Goal: Task Accomplishment & Management: Use online tool/utility

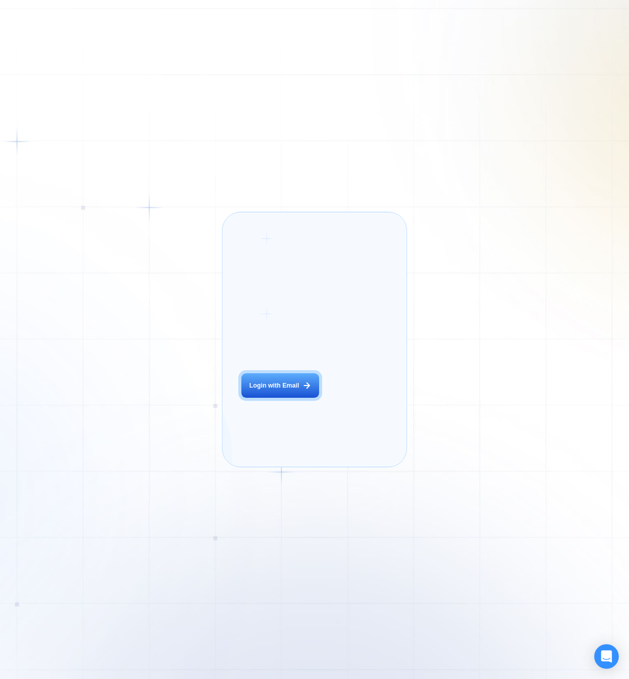
click at [291, 421] on div "Login ‍ Welcome to GigRadar. AI Business Manager for Agencies Login with Email" at bounding box center [290, 340] width 117 height 236
click at [296, 398] on button "Login with Email" at bounding box center [280, 385] width 78 height 25
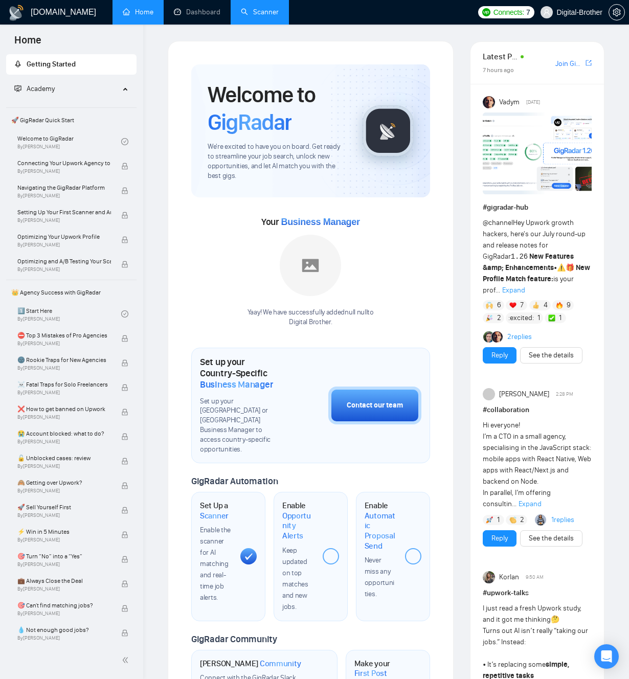
click at [247, 16] on link "Scanner" at bounding box center [260, 12] width 38 height 9
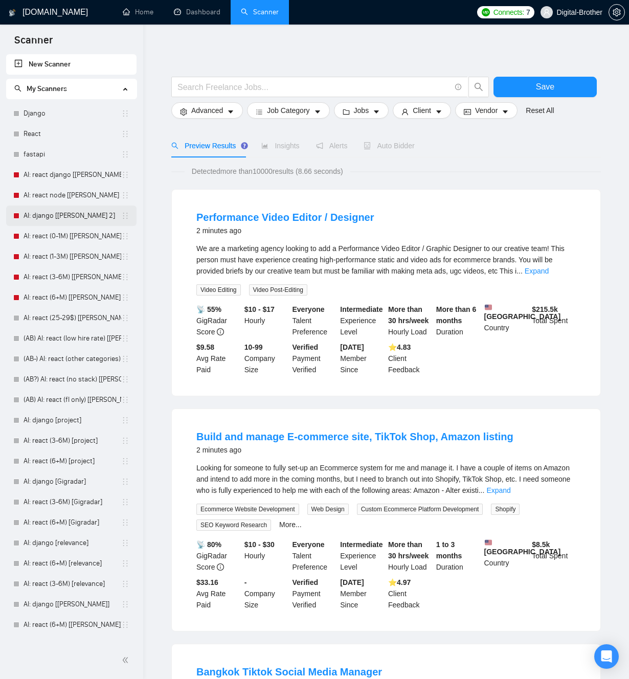
click at [51, 219] on link "AI: django [Tamara 2]" at bounding box center [73, 215] width 98 height 20
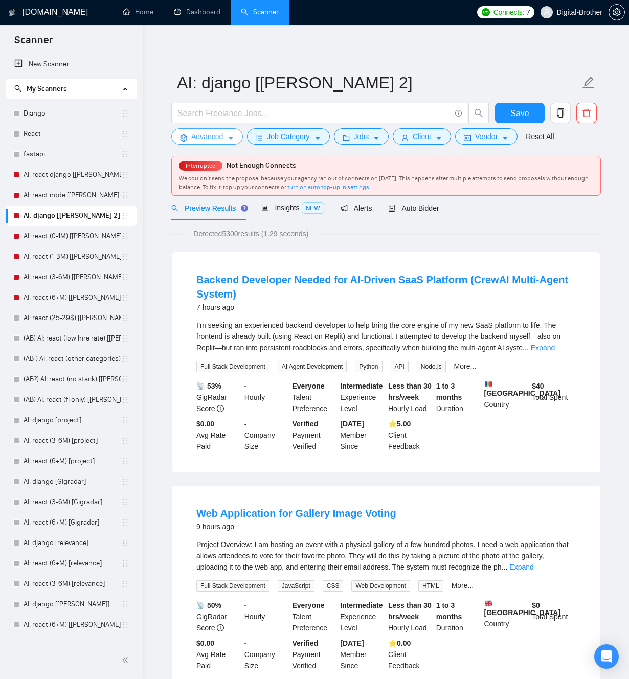
click at [223, 143] on button "Advanced" at bounding box center [207, 136] width 72 height 16
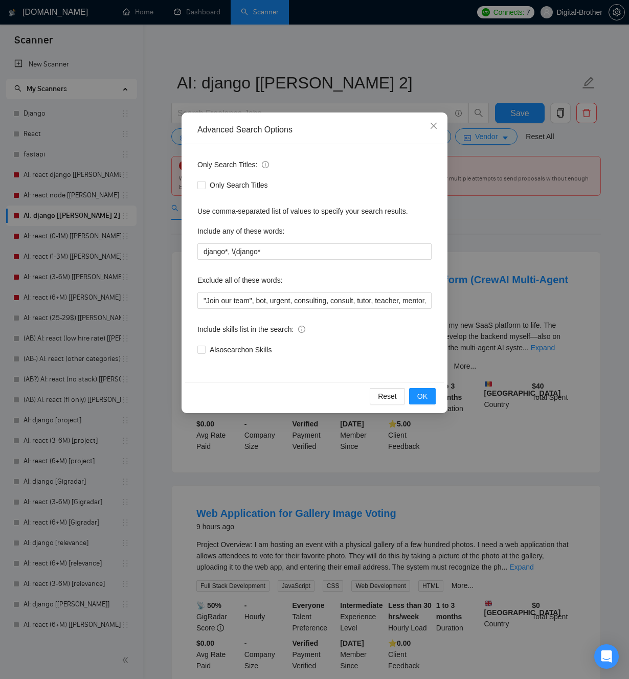
click at [342, 67] on div "Advanced Search Options Only Search Titles: Only Search Titles Use comma-separa…" at bounding box center [314, 339] width 629 height 679
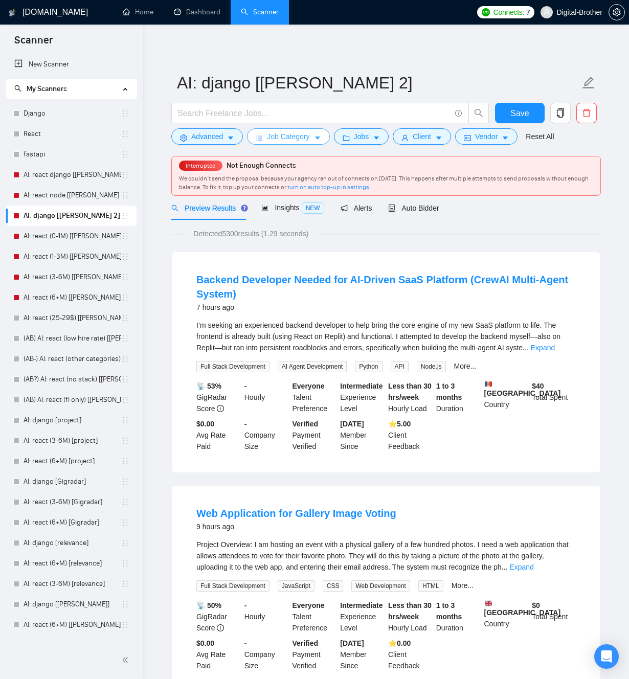
click at [274, 131] on span "Job Category" at bounding box center [288, 136] width 42 height 11
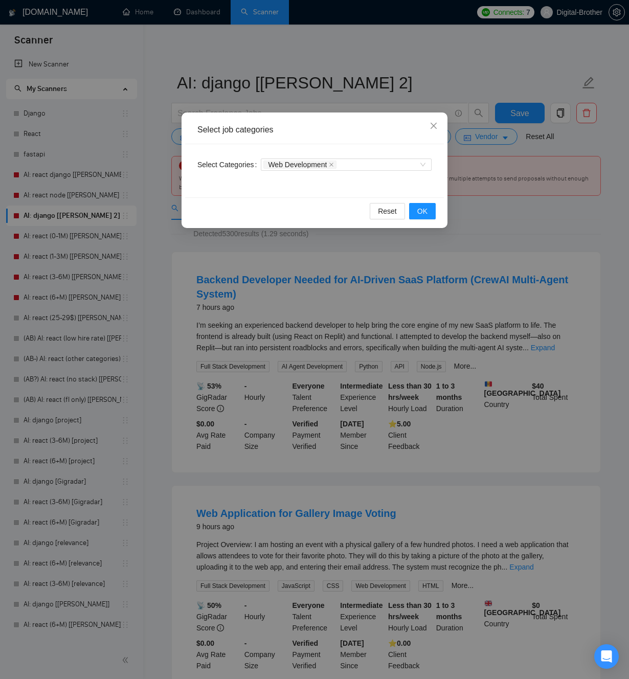
click at [323, 62] on div "Select job categories Select Categories Web Development Reset OK" at bounding box center [314, 339] width 629 height 679
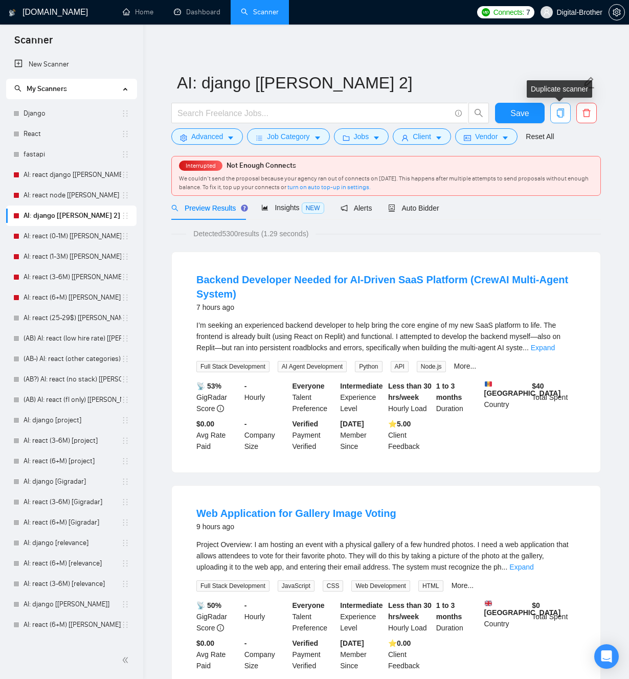
click at [557, 112] on icon "copy" at bounding box center [560, 112] width 9 height 9
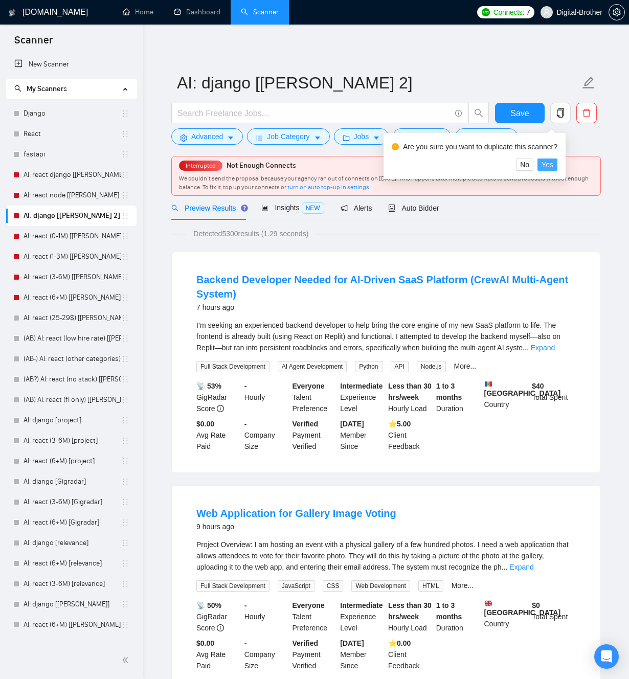
click at [553, 160] on span "Yes" at bounding box center [547, 164] width 12 height 11
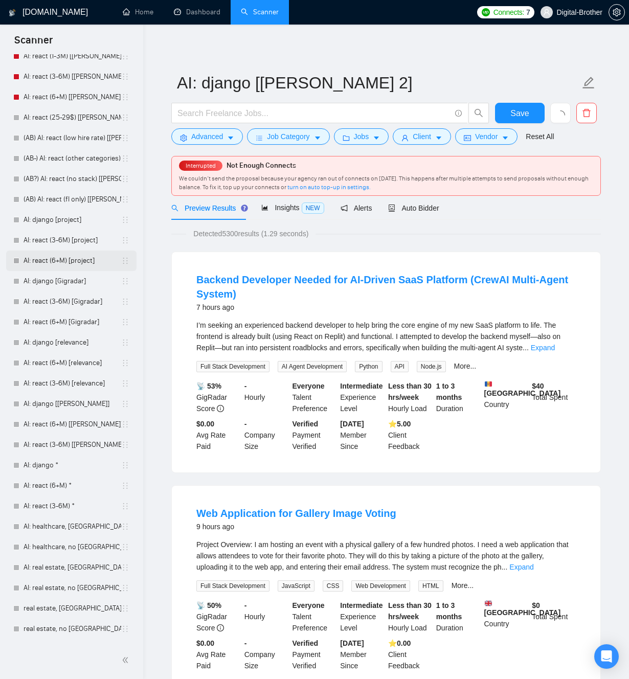
scroll to position [300, 0]
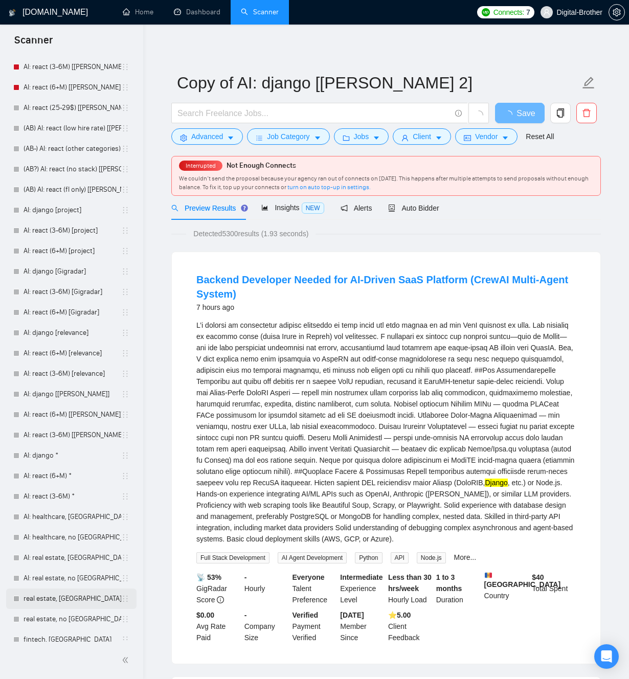
scroll to position [321, 0]
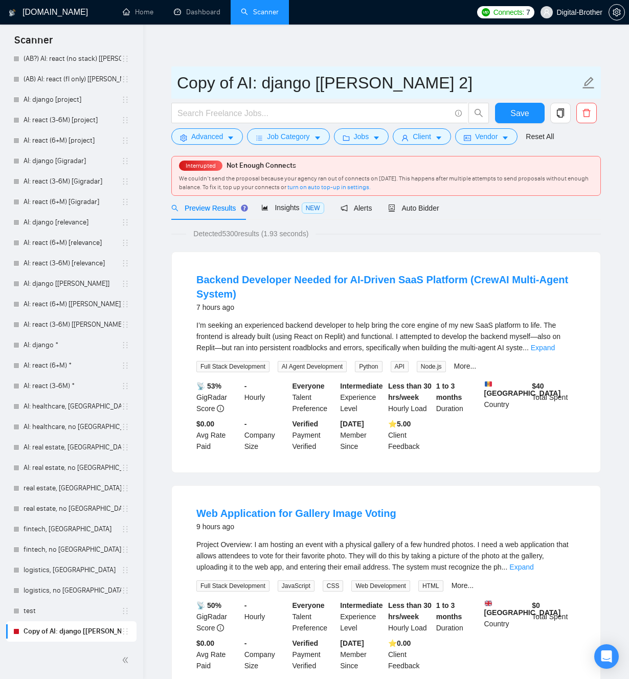
click at [270, 87] on input "Copy of AI: django [Tamara 2]" at bounding box center [378, 83] width 403 height 26
drag, startPoint x: 238, startPoint y: 85, endPoint x: 66, endPoint y: 82, distance: 171.3
type input "Research - AI: django [Tamara 2]"
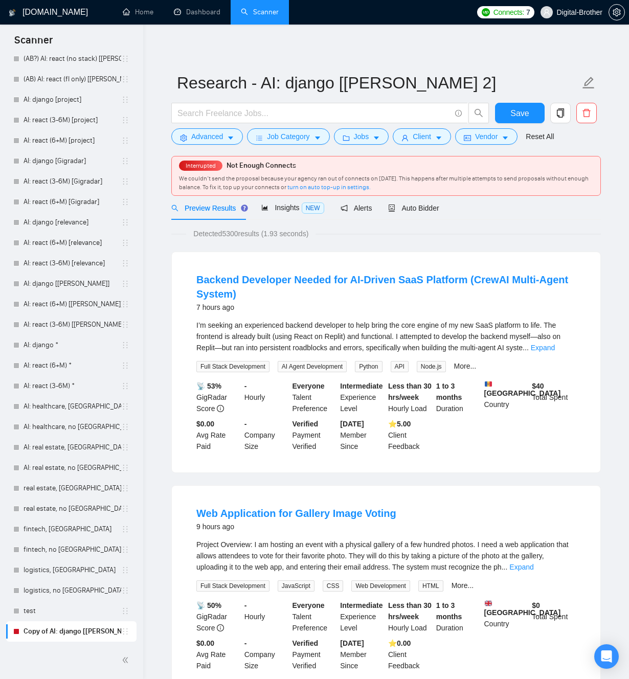
click at [261, 134] on span "bars" at bounding box center [259, 138] width 7 height 8
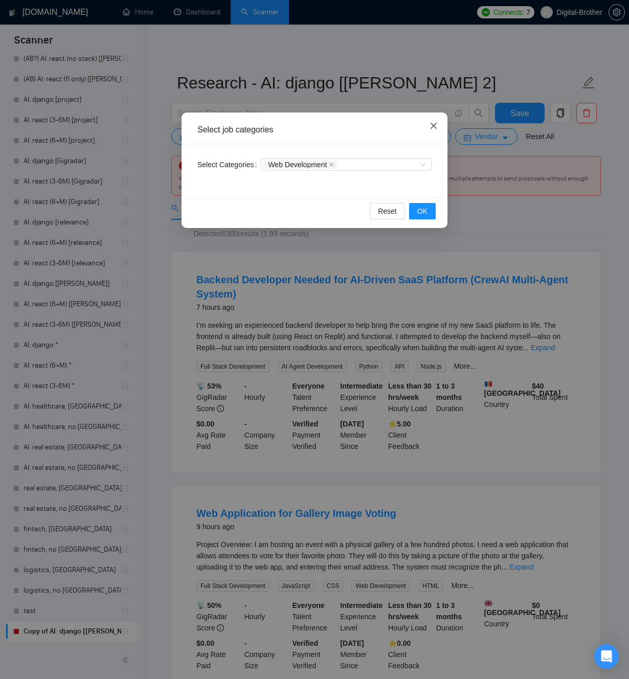
click at [433, 127] on icon "close" at bounding box center [433, 126] width 6 height 6
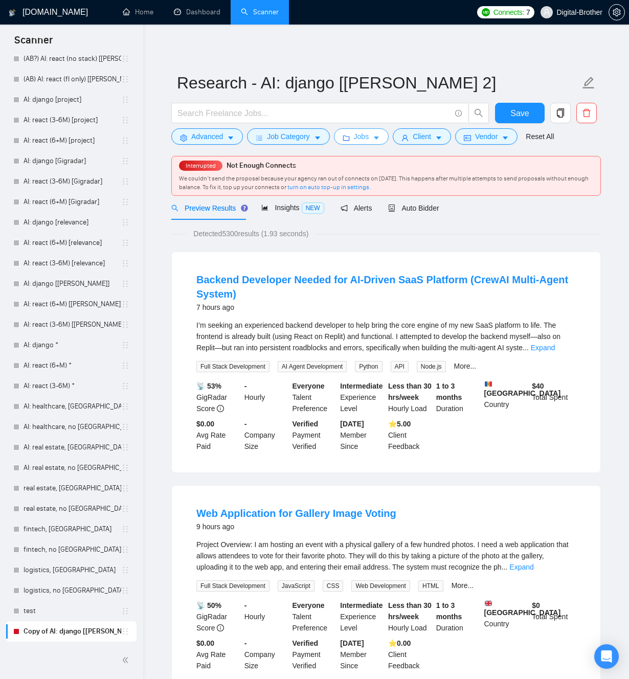
click at [380, 136] on icon "caret-down" at bounding box center [376, 137] width 7 height 7
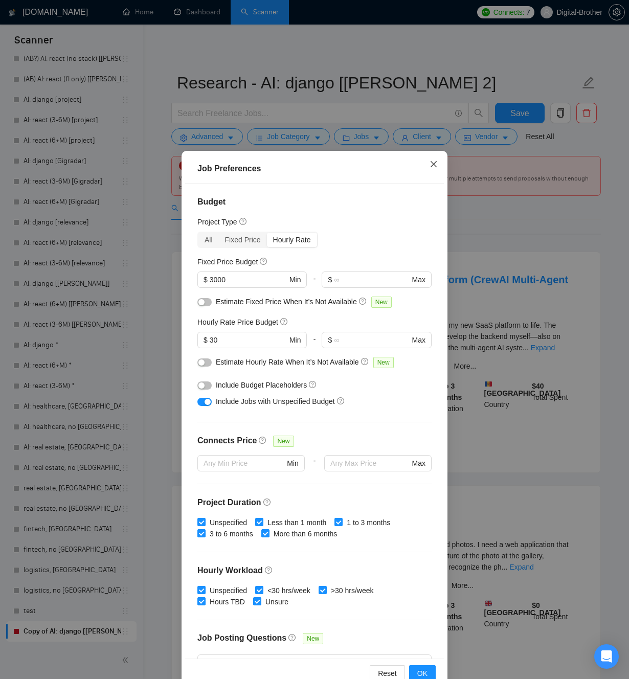
click at [433, 166] on icon "close" at bounding box center [433, 164] width 8 height 8
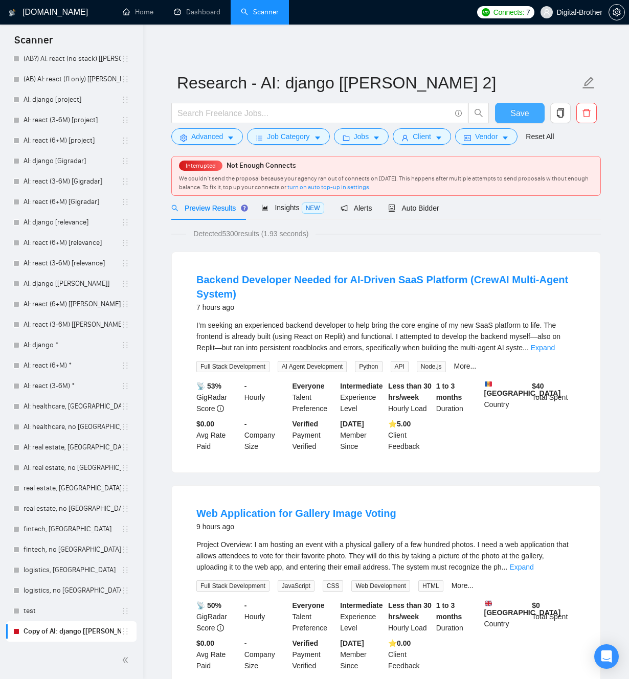
click at [528, 119] on span "Save" at bounding box center [519, 113] width 18 height 13
click at [226, 139] on button "Advanced" at bounding box center [207, 136] width 72 height 16
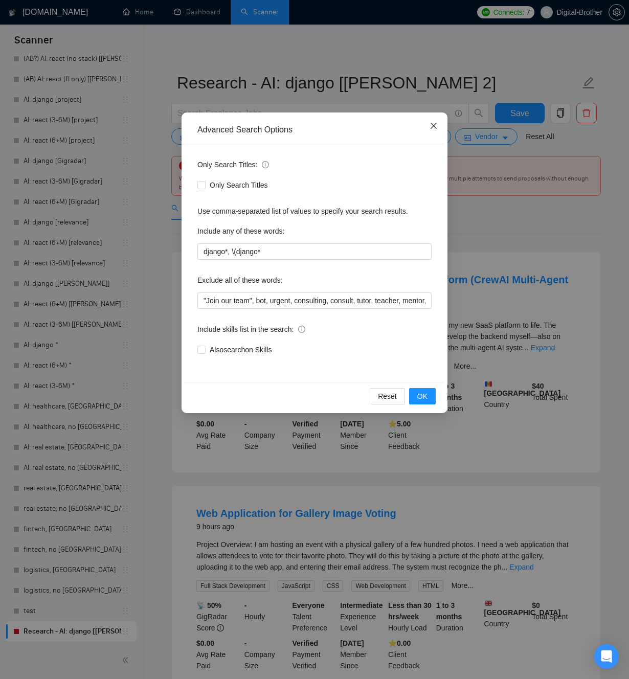
click at [431, 128] on icon "close" at bounding box center [433, 126] width 8 height 8
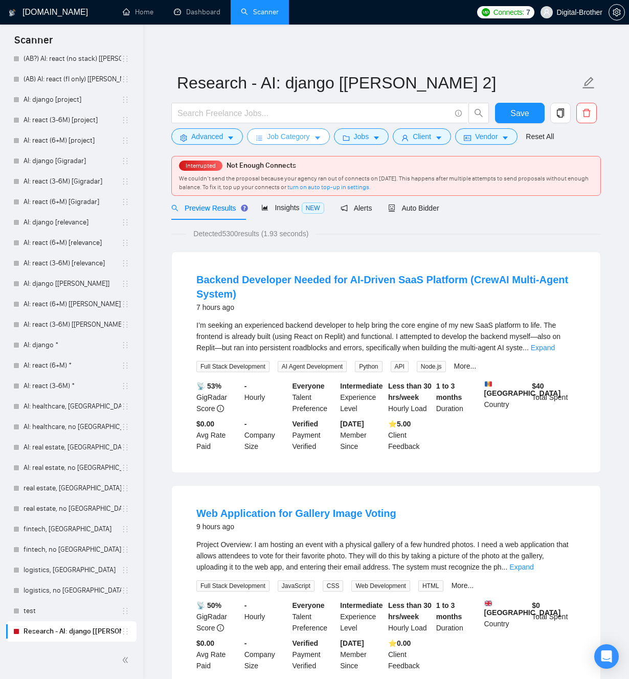
click at [290, 134] on span "Job Category" at bounding box center [288, 136] width 42 height 11
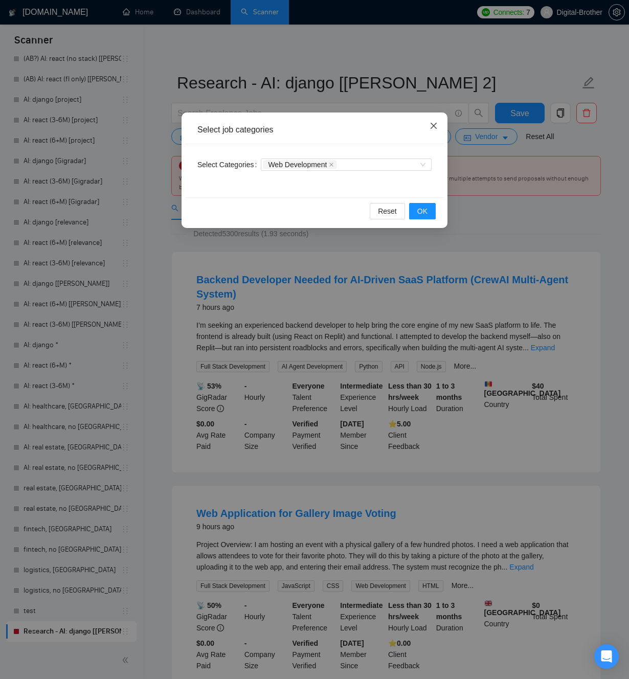
click at [434, 122] on icon "close" at bounding box center [433, 126] width 8 height 8
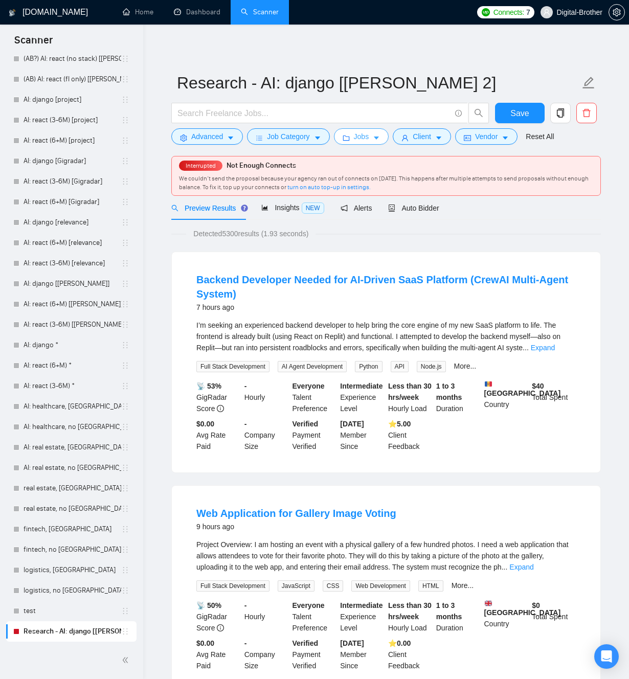
click at [358, 135] on span "Jobs" at bounding box center [361, 136] width 15 height 11
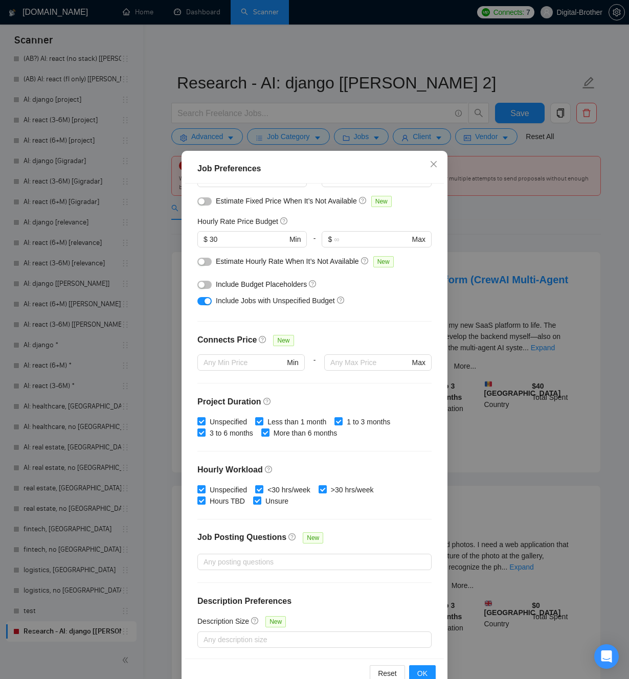
scroll to position [0, 0]
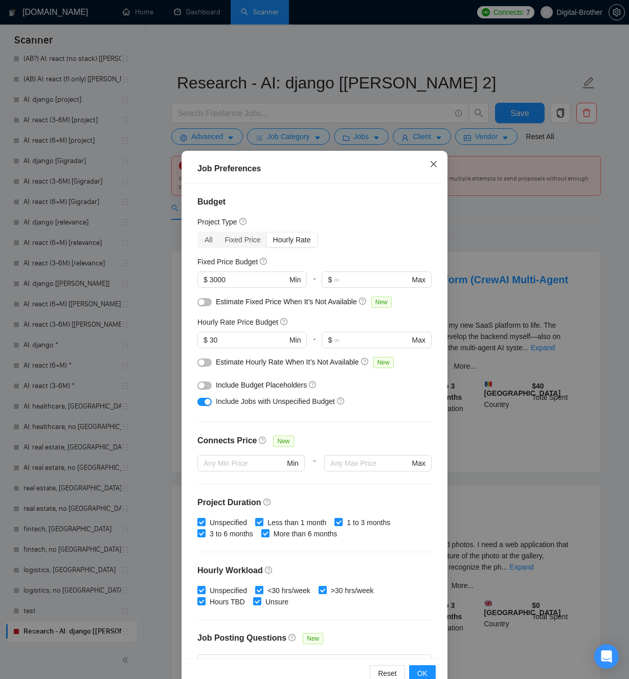
click at [430, 159] on span "Close" at bounding box center [434, 165] width 28 height 28
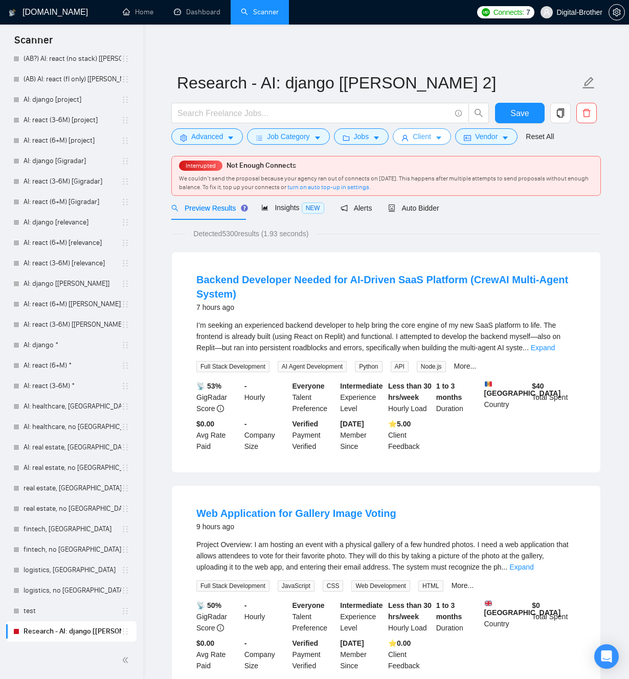
click at [419, 134] on span "Client" at bounding box center [422, 136] width 18 height 11
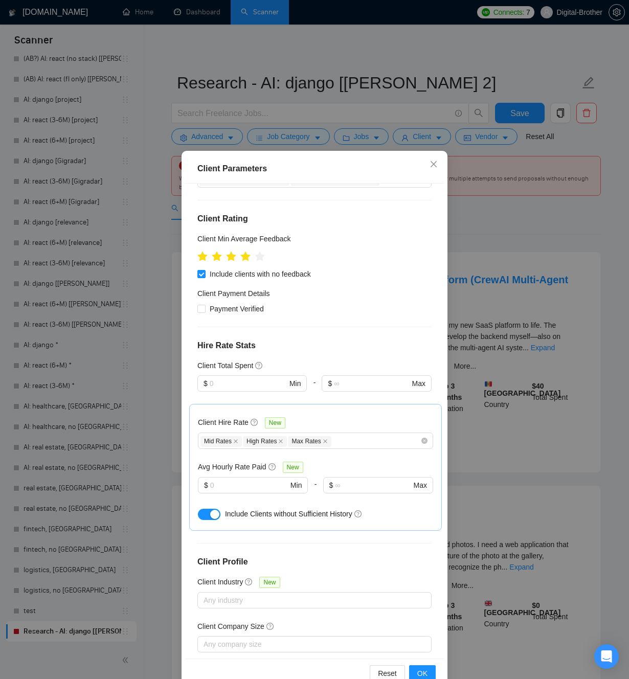
scroll to position [176, 0]
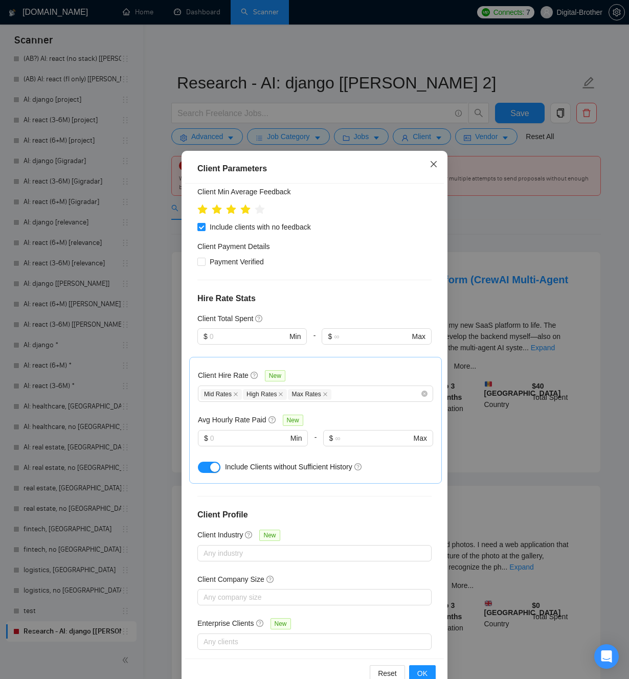
click at [432, 168] on icon "close" at bounding box center [433, 164] width 8 height 8
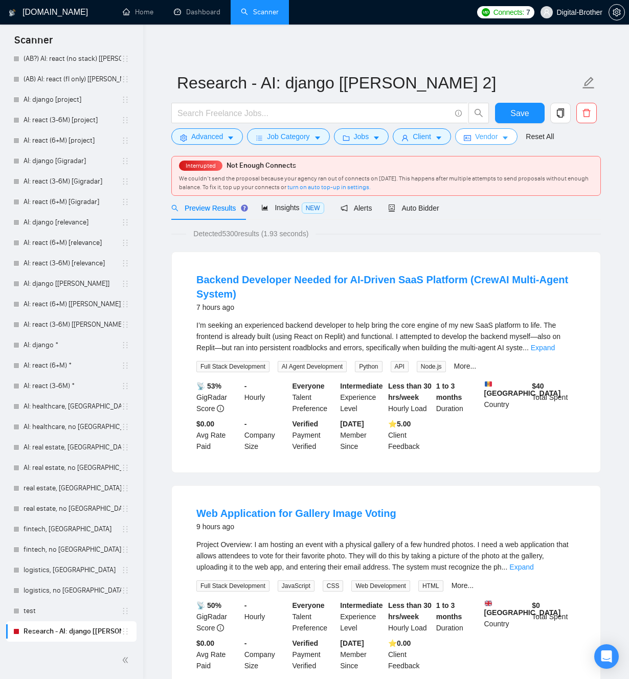
click at [481, 140] on span "Vendor" at bounding box center [486, 136] width 22 height 11
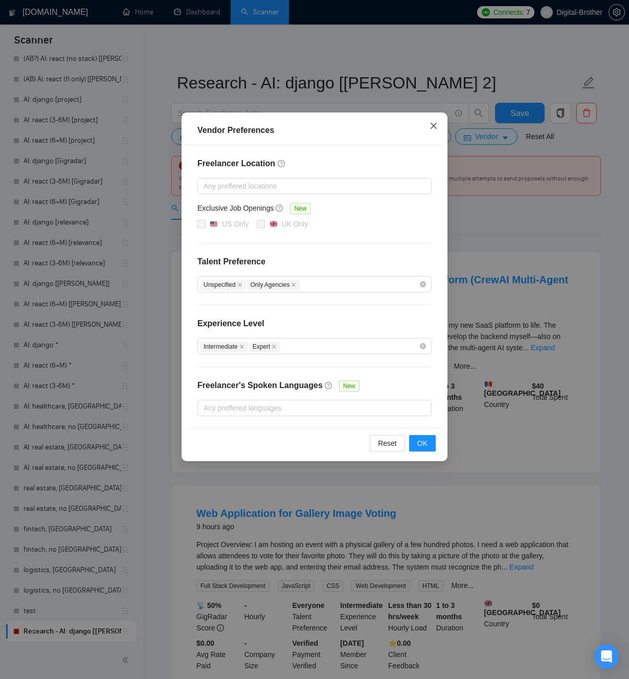
click at [435, 125] on icon "close" at bounding box center [433, 126] width 6 height 6
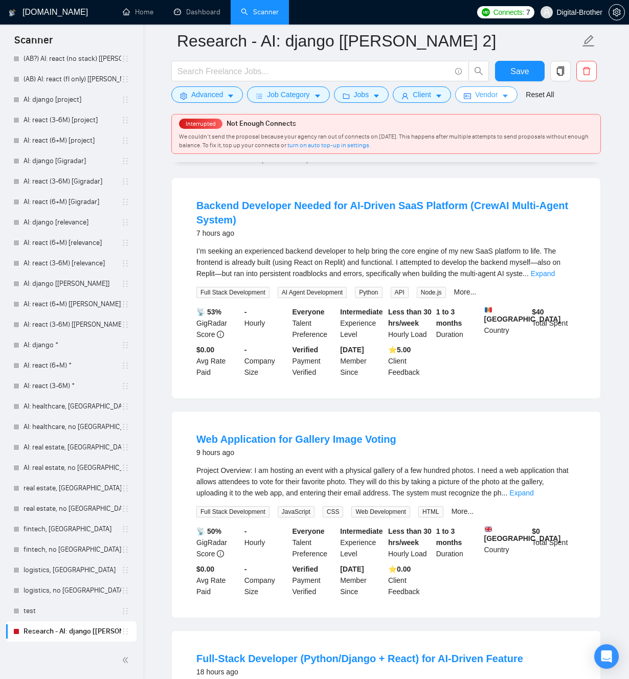
scroll to position [83, 0]
click at [552, 272] on link "Expand" at bounding box center [543, 273] width 24 height 8
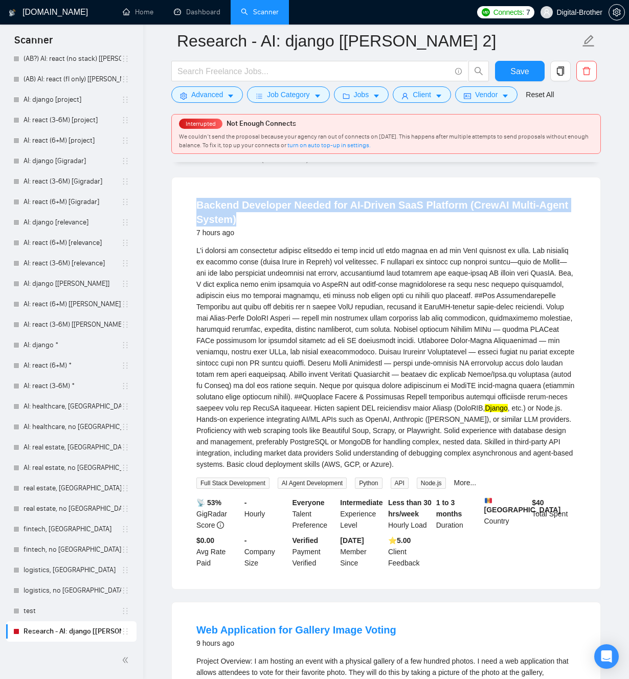
click at [231, 219] on link "Backend Developer Needed for AI-Driven SaaS Platform (CrewAI Multi-Agent System)" at bounding box center [382, 212] width 372 height 26
click at [213, 91] on span "Advanced" at bounding box center [207, 94] width 32 height 11
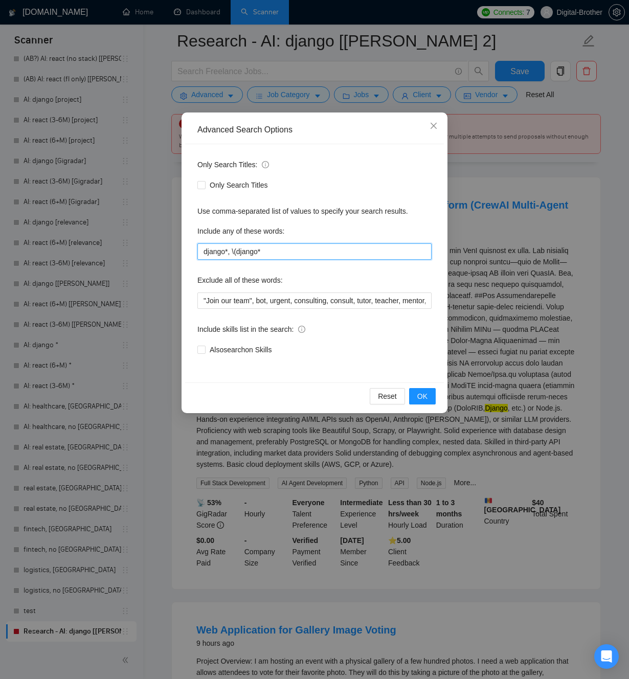
click at [294, 255] on input "django*, \(django*" at bounding box center [314, 251] width 234 height 16
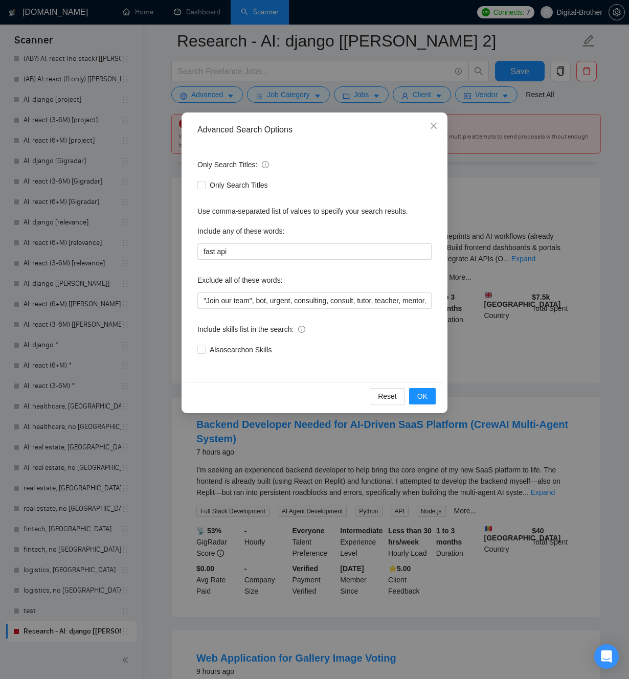
click at [424, 383] on div "Reset OK" at bounding box center [314, 395] width 259 height 27
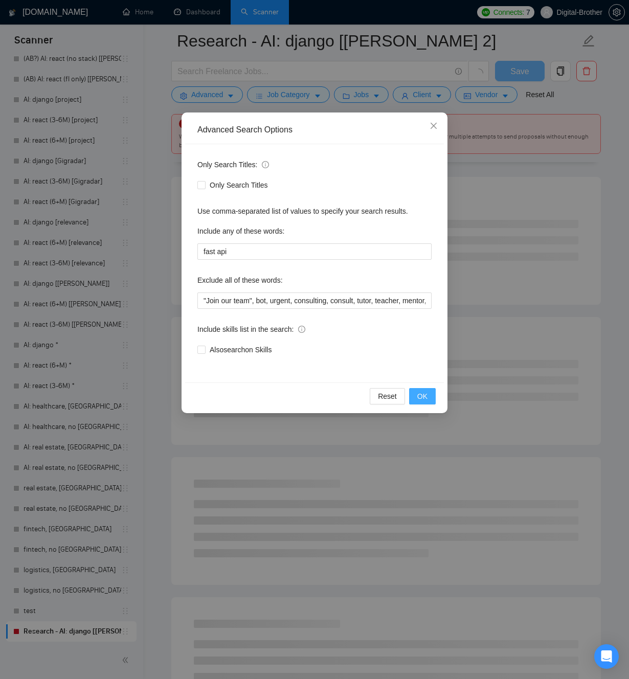
click at [424, 391] on span "OK" at bounding box center [422, 396] width 10 height 11
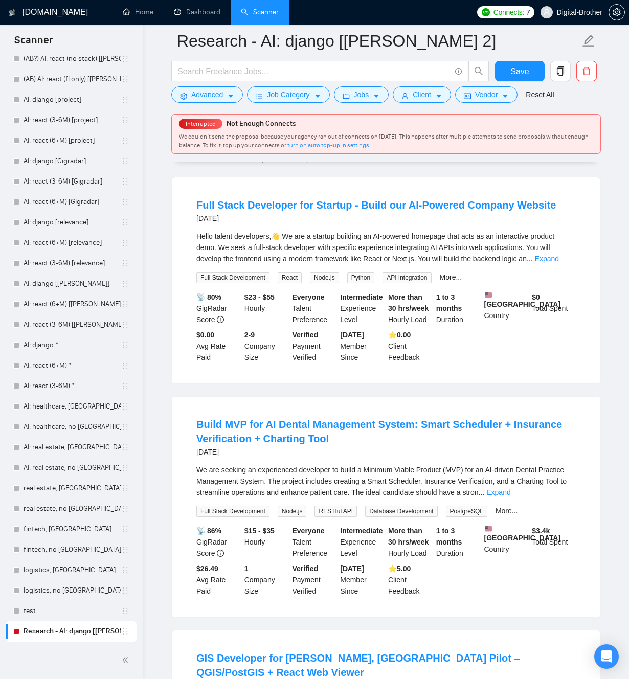
click at [569, 265] on div "Hello talent developers,👋 We are a startup building an AI-powered homepage that…" at bounding box center [385, 257] width 379 height 53
click at [559, 258] on link "Expand" at bounding box center [547, 259] width 24 height 8
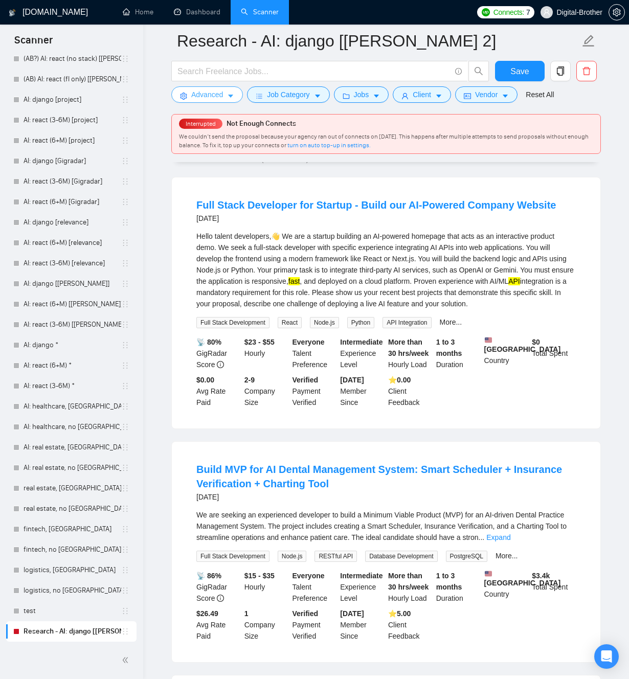
click at [218, 98] on span "Advanced" at bounding box center [207, 94] width 32 height 11
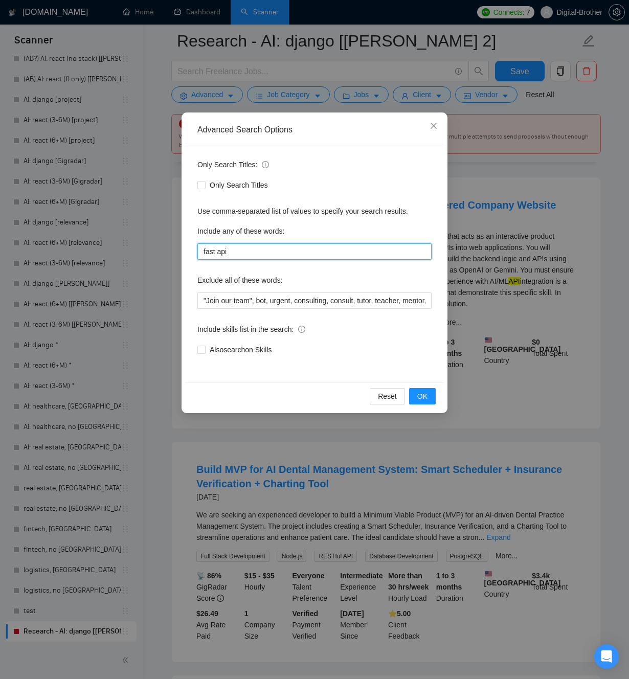
drag, startPoint x: 255, startPoint y: 253, endPoint x: 86, endPoint y: 235, distance: 169.7
click at [89, 235] on div "Advanced Search Options Only Search Titles: Only Search Titles Use comma-separa…" at bounding box center [314, 339] width 629 height 679
paste input "django*, \(django*, fastapi*,"
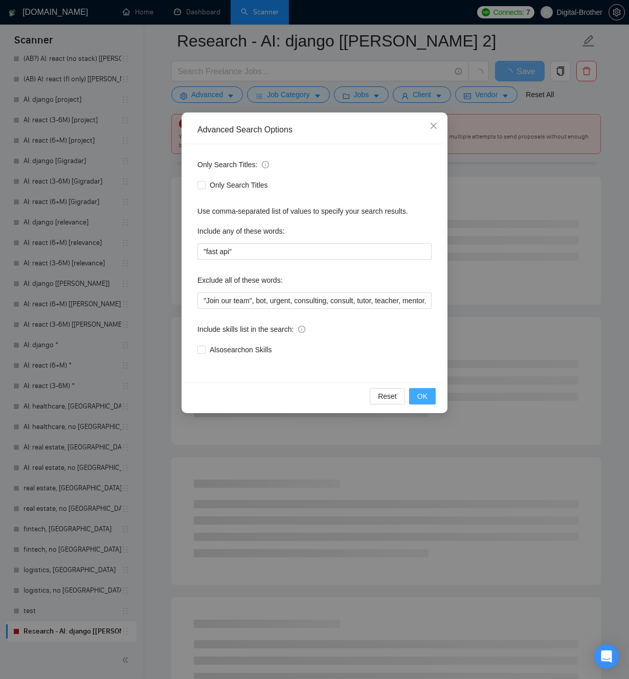
click at [419, 399] on span "OK" at bounding box center [422, 396] width 10 height 11
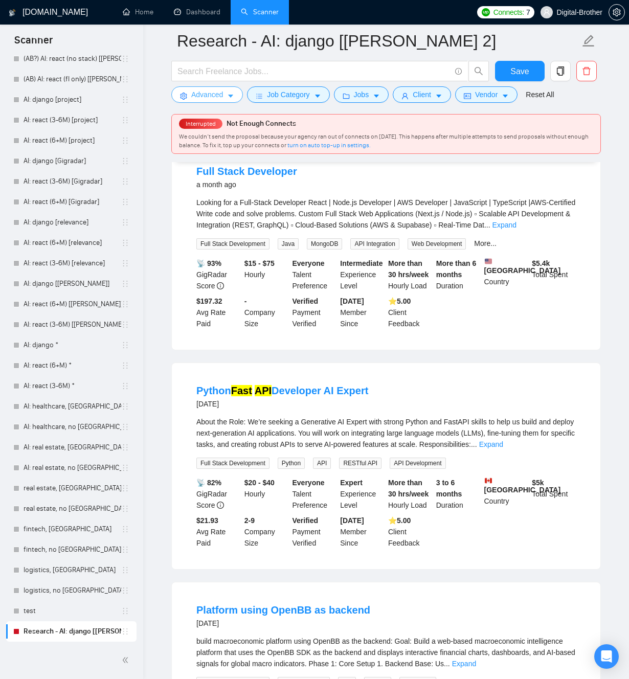
scroll to position [517, 0]
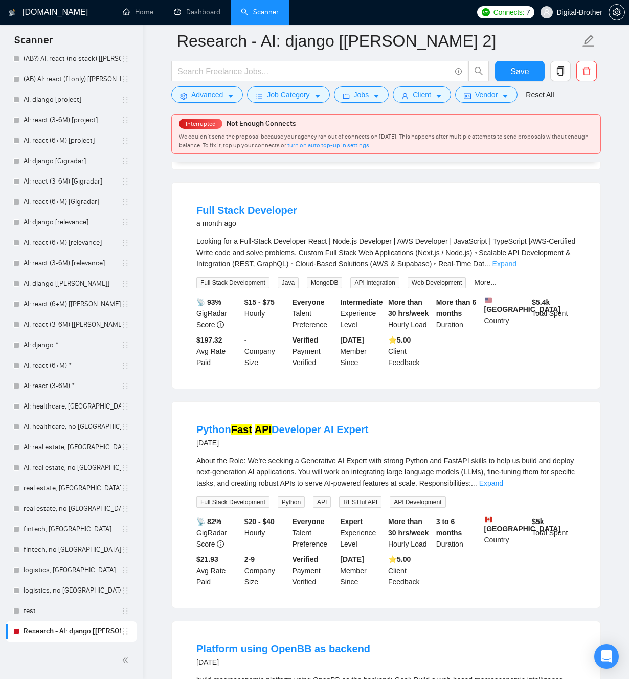
click at [516, 268] on link "Expand" at bounding box center [504, 264] width 24 height 8
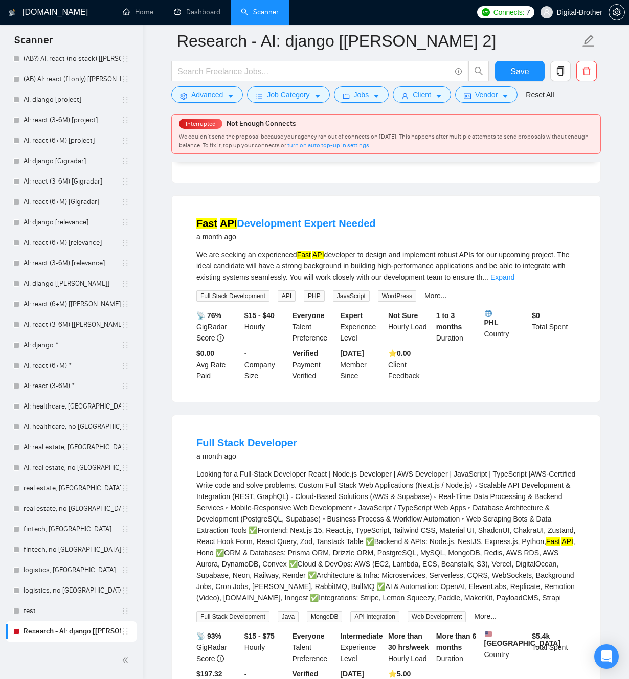
scroll to position [0, 0]
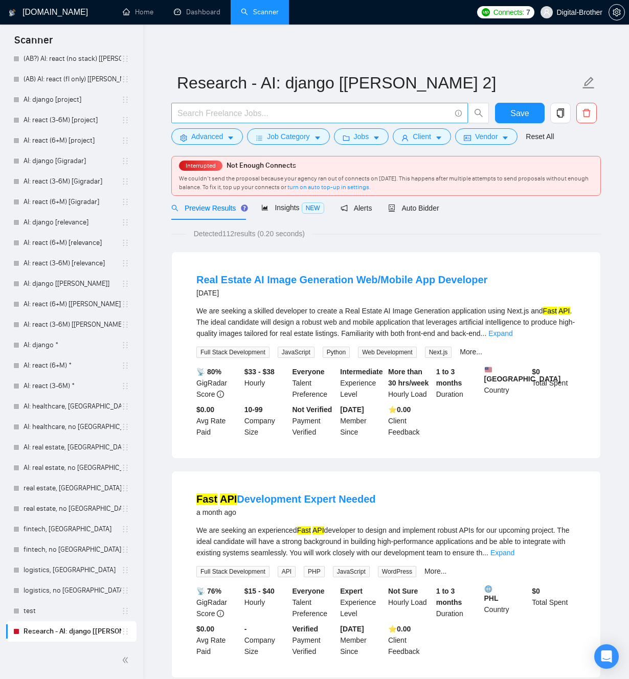
click at [241, 112] on input "text" at bounding box center [313, 113] width 273 height 13
click at [210, 139] on span "Advanced" at bounding box center [207, 136] width 32 height 11
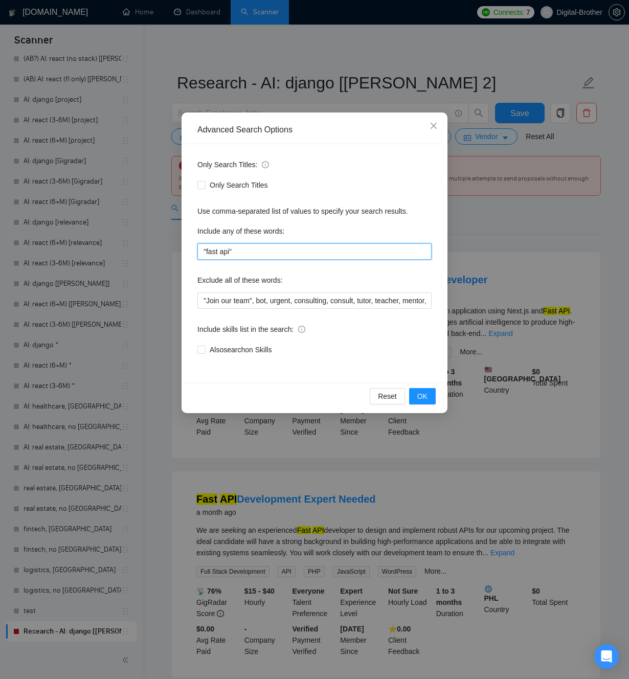
click at [251, 248] on input ""fast api"" at bounding box center [314, 251] width 234 height 16
paste input "django*, \(django*, fastapi*,"
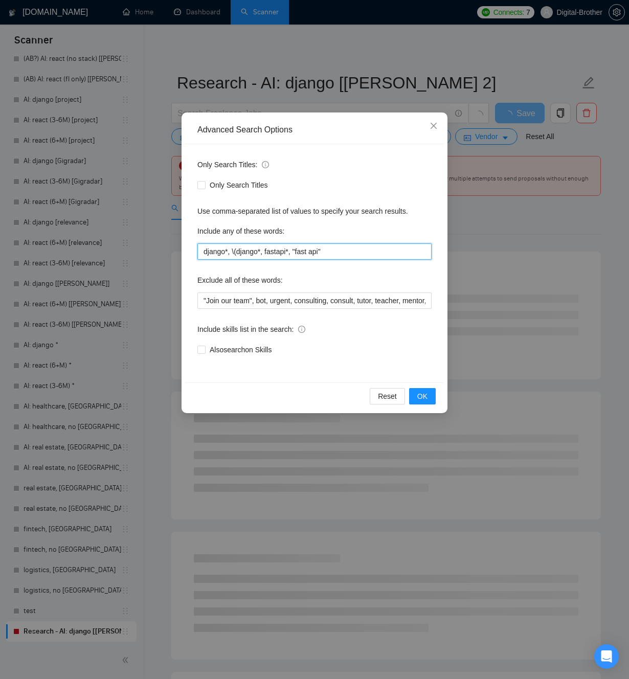
click at [339, 251] on input "django*, \(django*, fastapi*, "fast api"" at bounding box center [314, 251] width 234 height 16
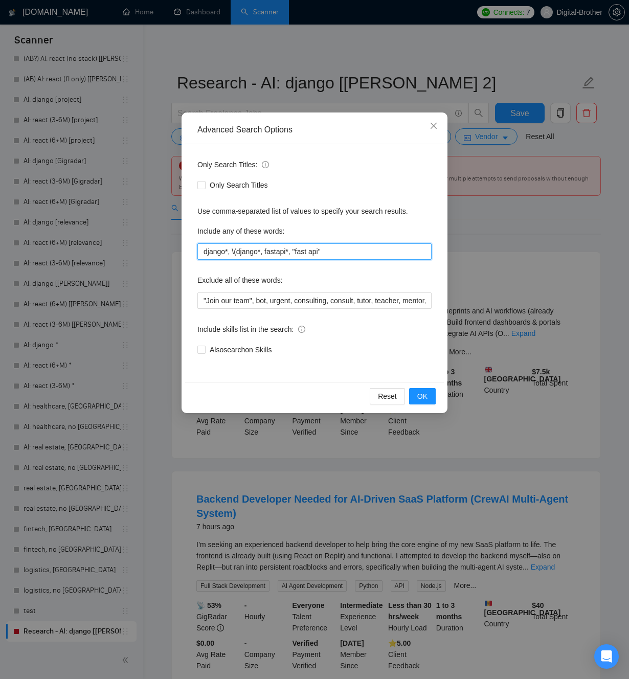
drag, startPoint x: 339, startPoint y: 251, endPoint x: 130, endPoint y: 247, distance: 208.6
click at [142, 249] on div "Advanced Search Options Only Search Titles: Only Search Titles Use comma-separa…" at bounding box center [314, 339] width 629 height 679
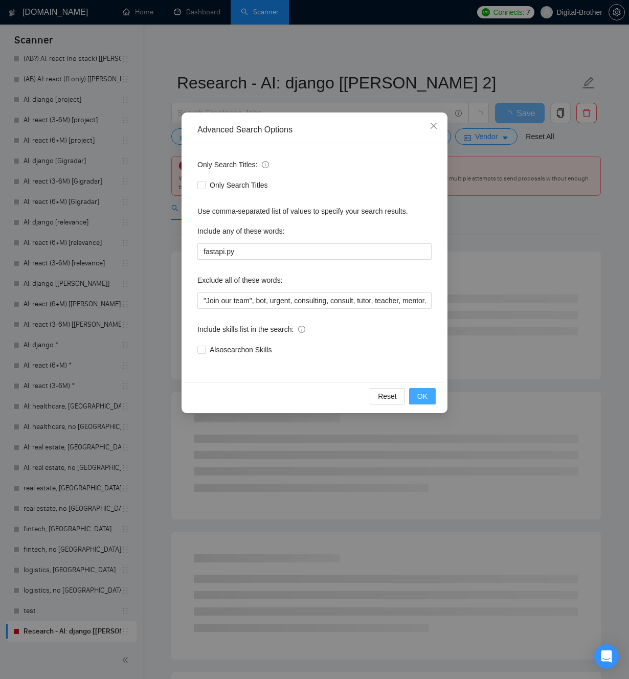
click at [422, 389] on button "OK" at bounding box center [422, 396] width 27 height 16
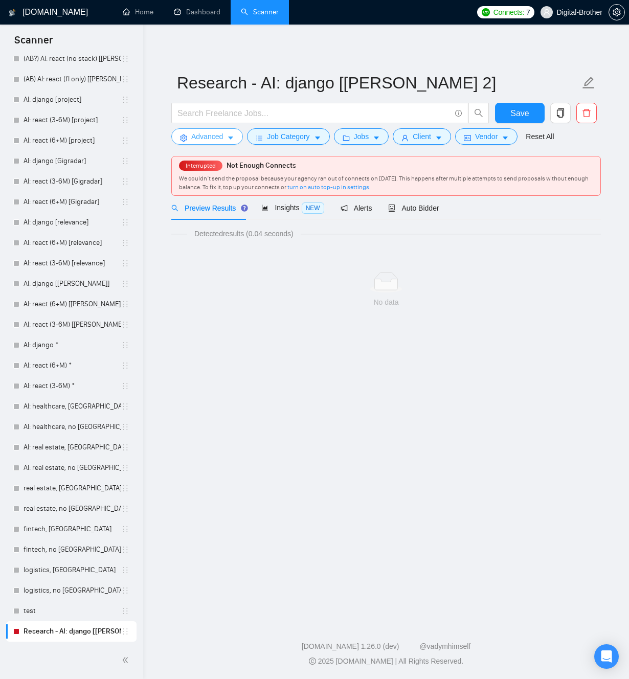
click at [231, 137] on icon "caret-down" at bounding box center [230, 138] width 5 height 3
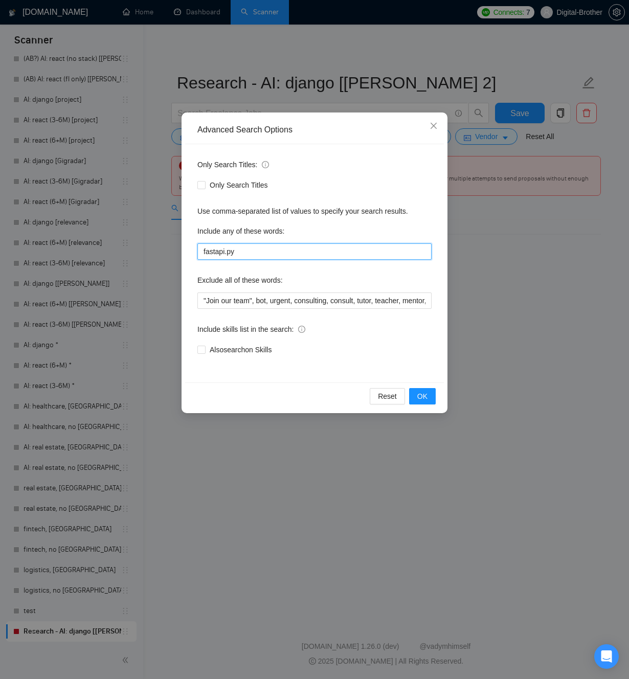
click at [255, 253] on input "fastapi.py" at bounding box center [314, 251] width 234 height 16
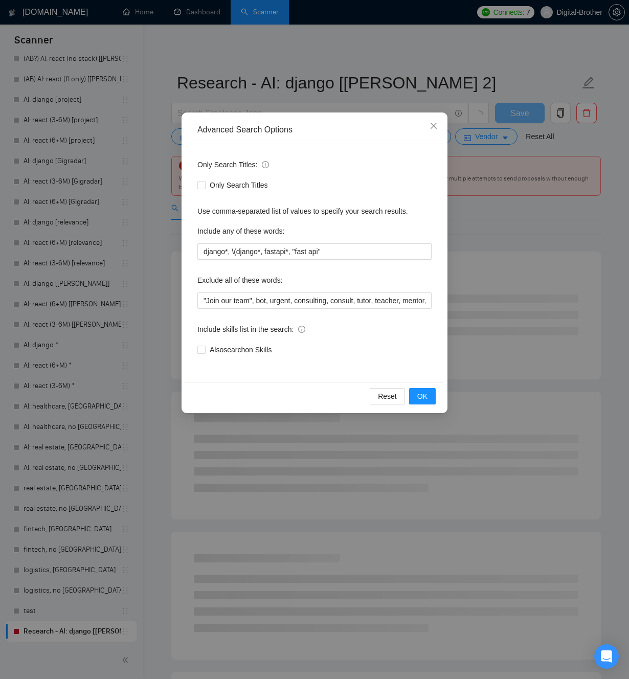
click at [379, 271] on div "Only Search Titles: Only Search Titles Use comma-separated list of values to sp…" at bounding box center [314, 263] width 259 height 238
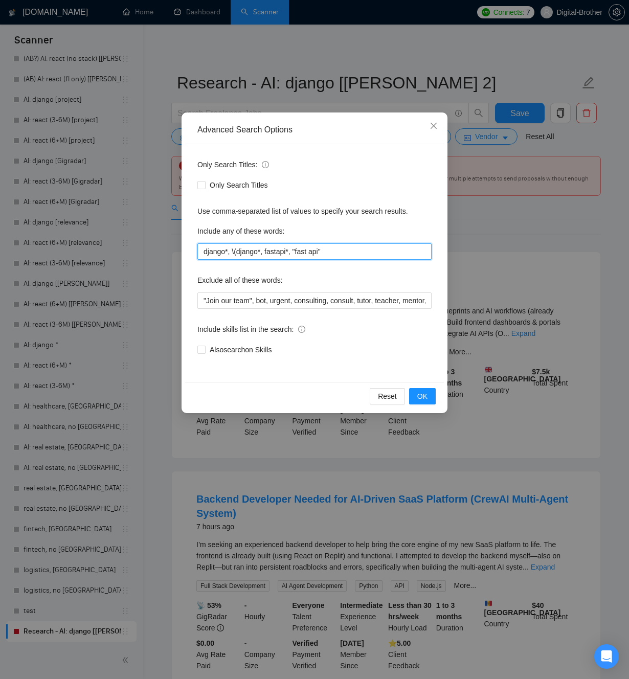
click at [290, 253] on input "django*, \(django*, fastapi*, "fast api"" at bounding box center [314, 251] width 234 height 16
drag, startPoint x: 232, startPoint y: 250, endPoint x: 262, endPoint y: 250, distance: 30.2
click at [262, 250] on input "django*, \(django*, fastapi*, "fast api"" at bounding box center [314, 251] width 234 height 16
click at [291, 251] on input "django*, \(django*, fastapi*, "fast api"" at bounding box center [314, 251] width 234 height 16
paste input "\(django*"
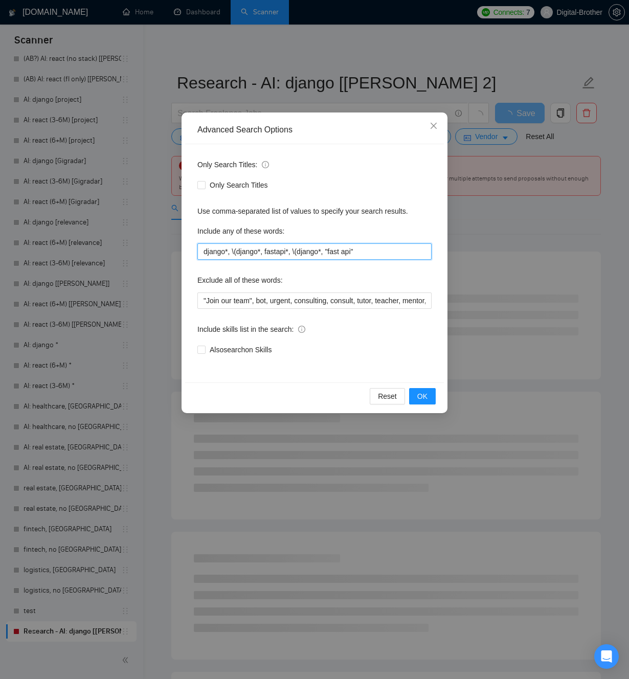
click at [309, 251] on input "django*, \(django*, fastapi*, \(django*, "fast api"" at bounding box center [314, 251] width 234 height 16
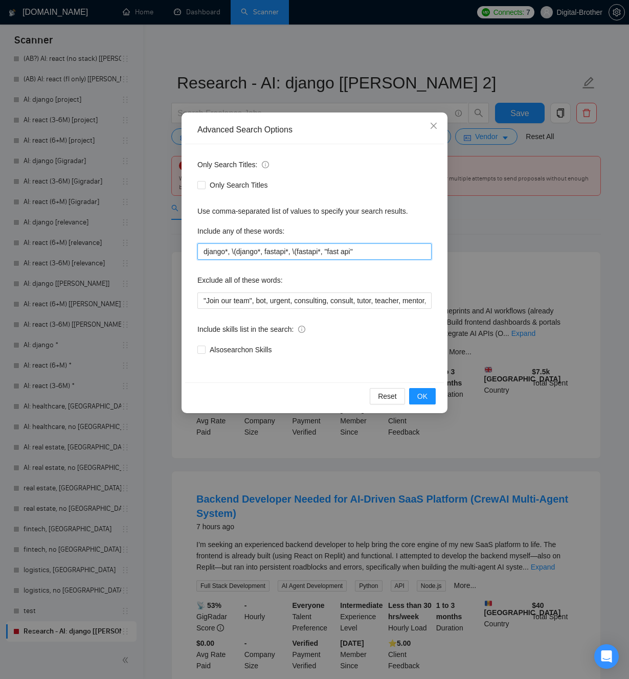
type input "django*, \(django*, fastapi*, \(fastapi*, "fast api""
click at [332, 268] on div "Only Search Titles: Only Search Titles Use comma-separated list of values to sp…" at bounding box center [314, 263] width 259 height 238
click at [429, 401] on button "OK" at bounding box center [422, 396] width 27 height 16
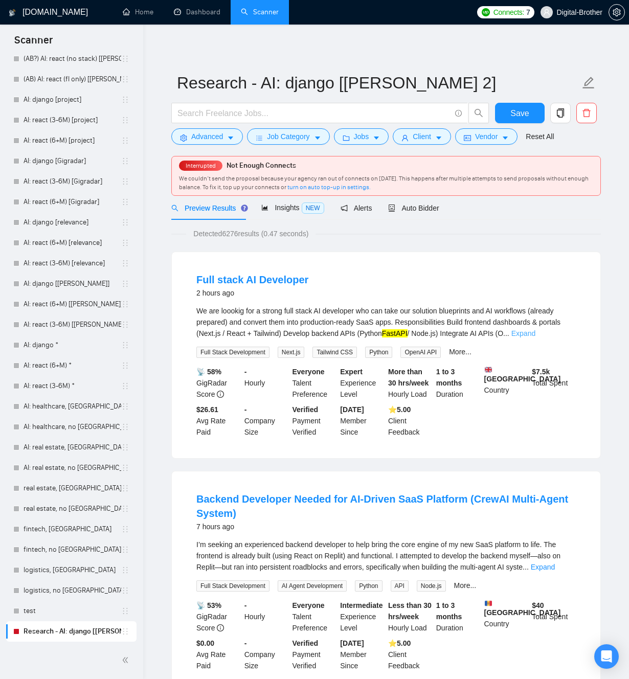
click at [535, 333] on link "Expand" at bounding box center [523, 333] width 24 height 8
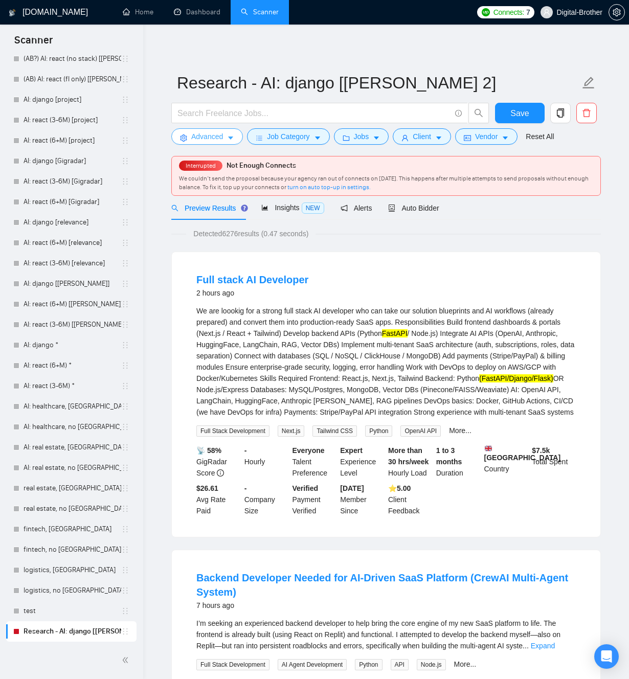
click at [216, 138] on span "Advanced" at bounding box center [207, 136] width 32 height 11
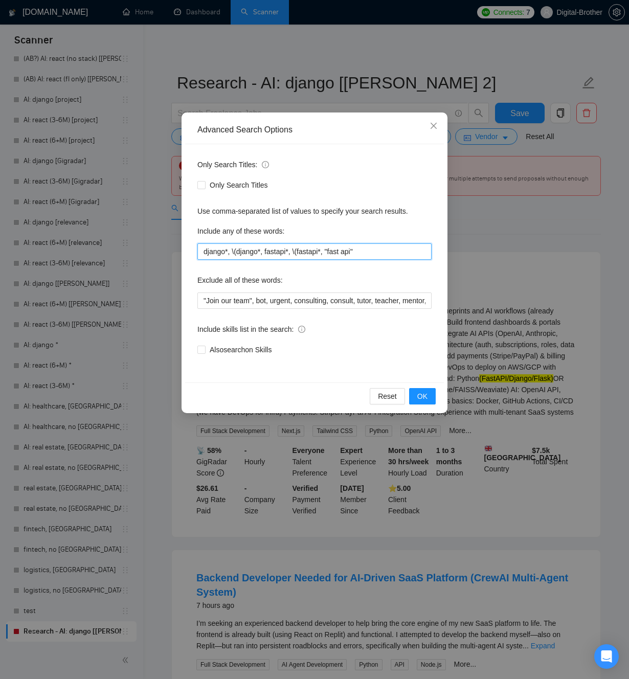
click at [375, 253] on input "django*, \(django*, fastapi*, \(fastapi*, "fast api"" at bounding box center [314, 251] width 234 height 16
click at [425, 396] on span "OK" at bounding box center [422, 396] width 10 height 11
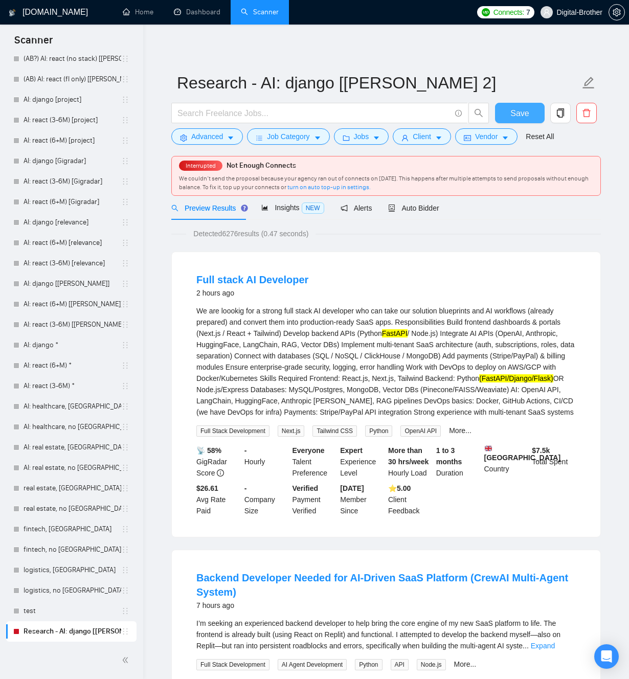
click at [515, 116] on span "Save" at bounding box center [519, 113] width 18 height 13
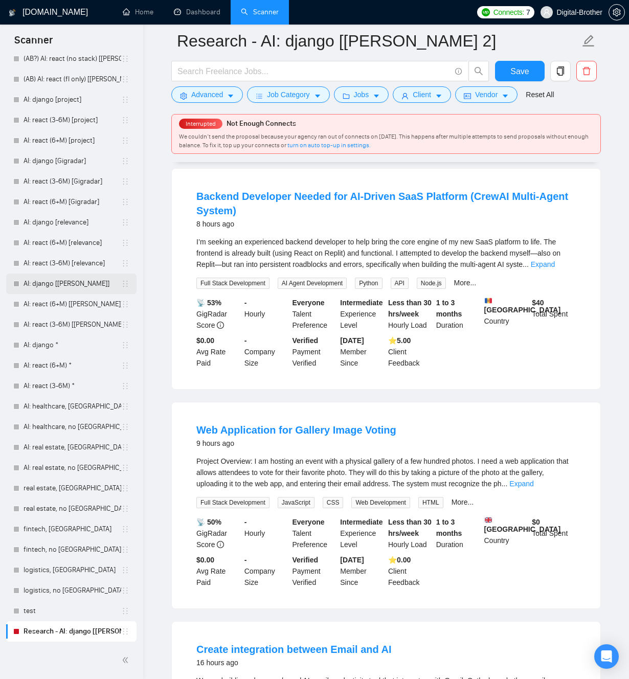
scroll to position [393, 0]
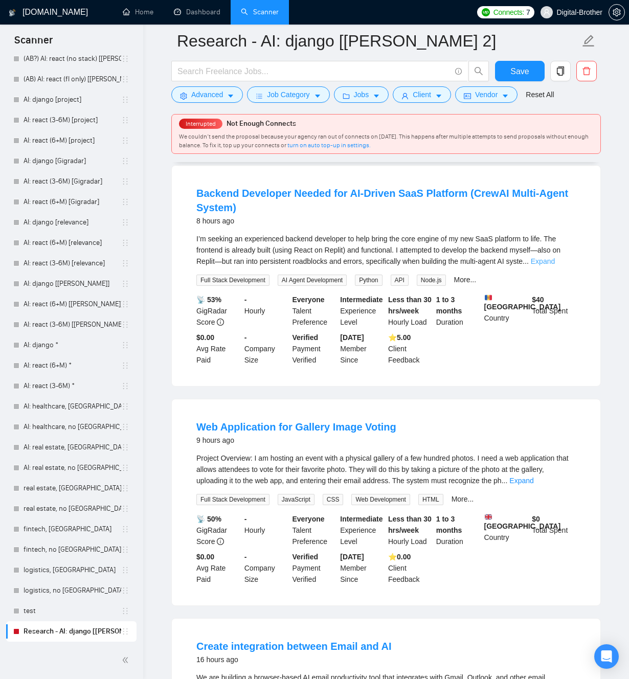
click at [555, 265] on link "Expand" at bounding box center [543, 261] width 24 height 8
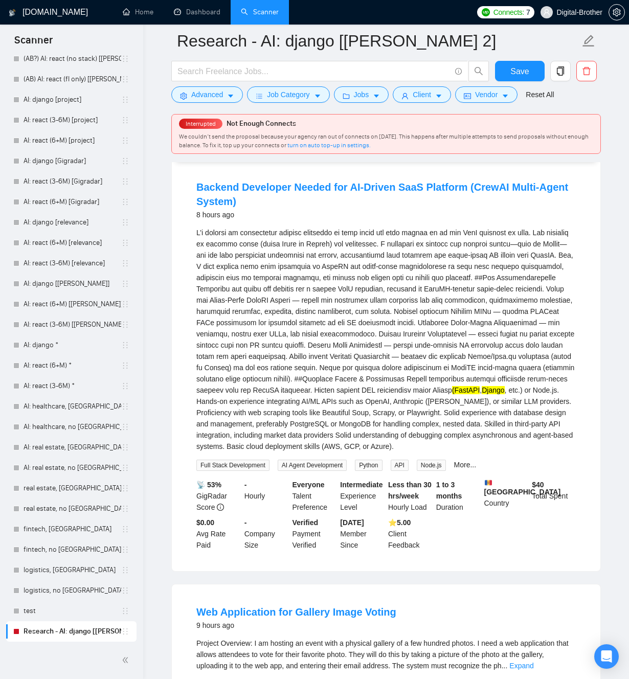
scroll to position [401, 0]
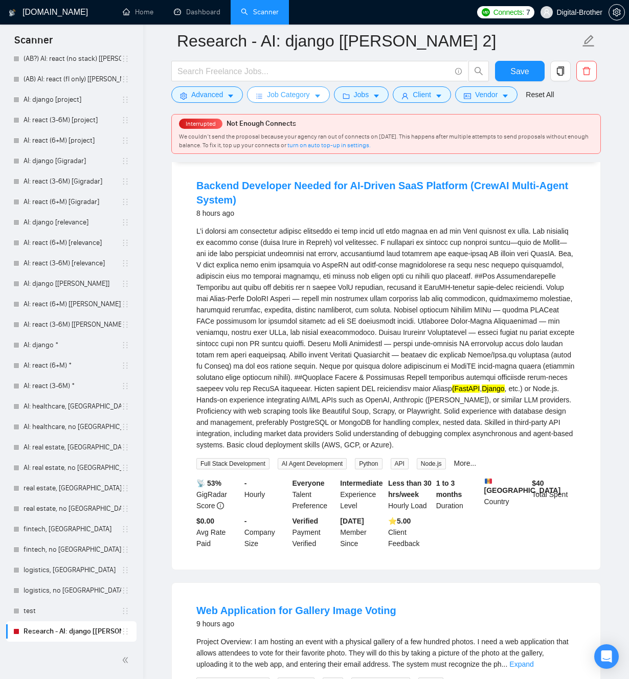
click at [297, 89] on span "Job Category" at bounding box center [288, 94] width 42 height 11
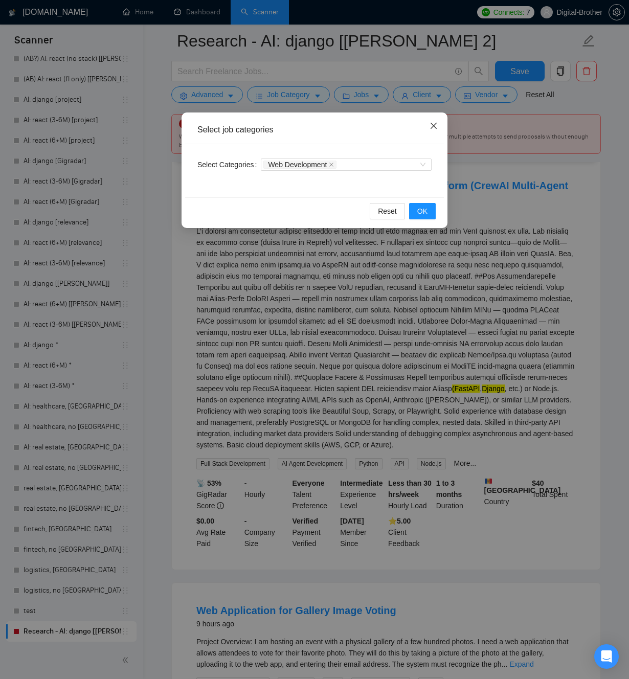
click at [431, 125] on icon "close" at bounding box center [433, 126] width 8 height 8
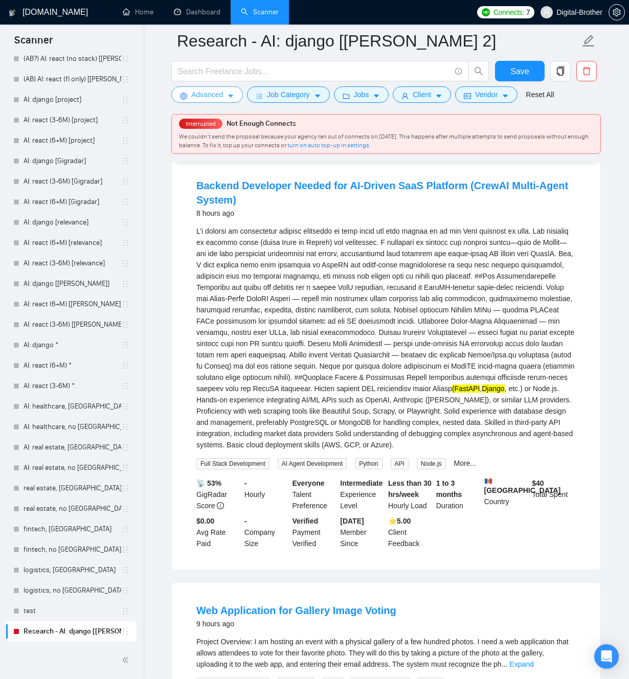
click at [227, 97] on button "Advanced" at bounding box center [207, 94] width 72 height 16
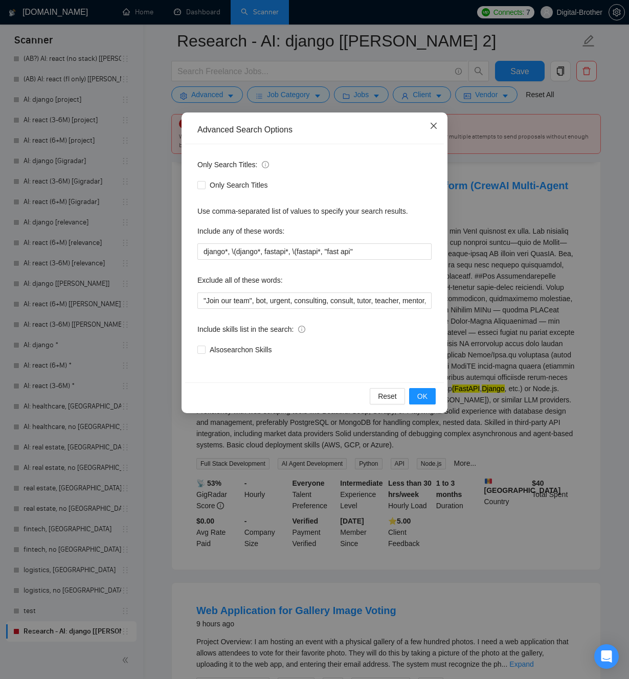
click at [436, 126] on icon "close" at bounding box center [433, 126] width 8 height 8
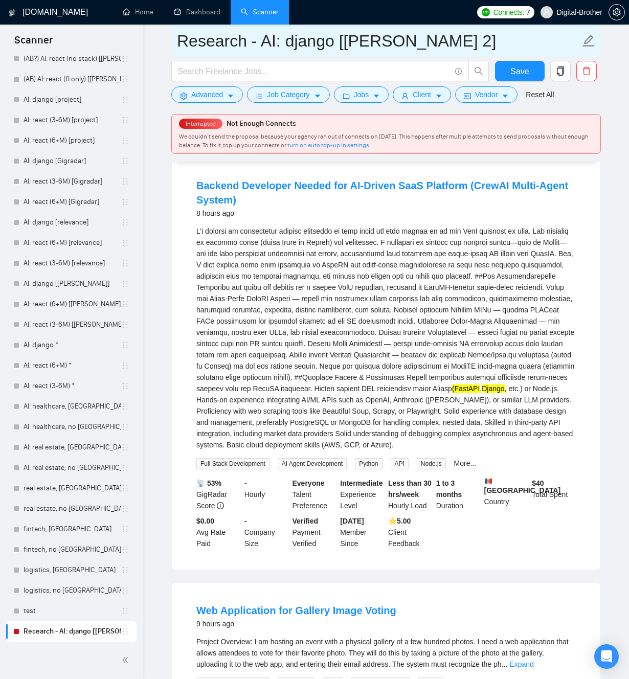
click at [332, 48] on input "Research - AI: django [Tamara 2]" at bounding box center [378, 41] width 403 height 26
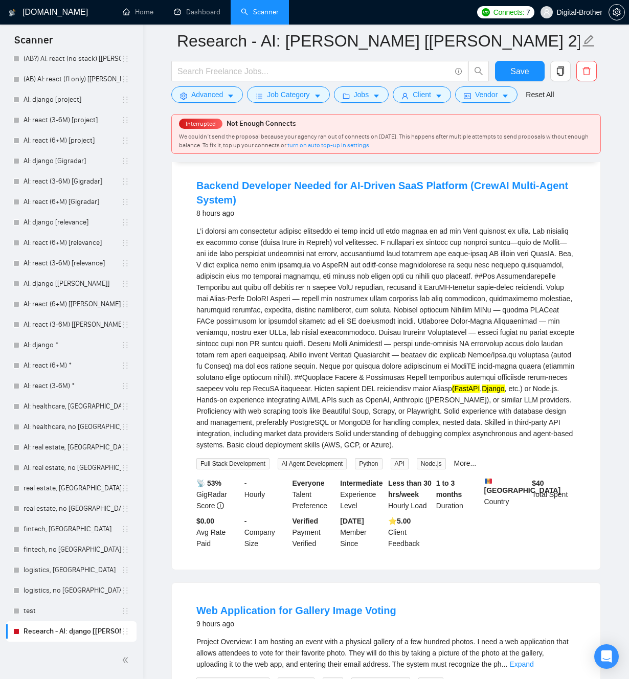
click at [508, 68] on button "Save" at bounding box center [520, 71] width 50 height 20
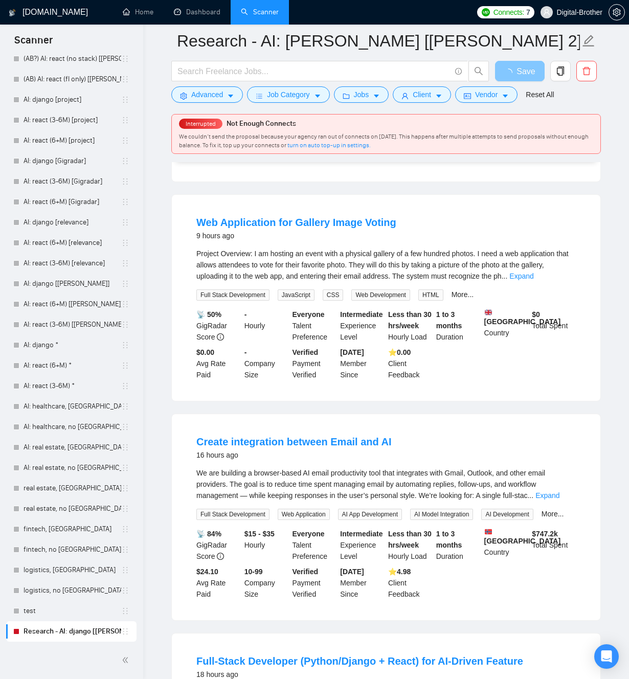
scroll to position [815, 0]
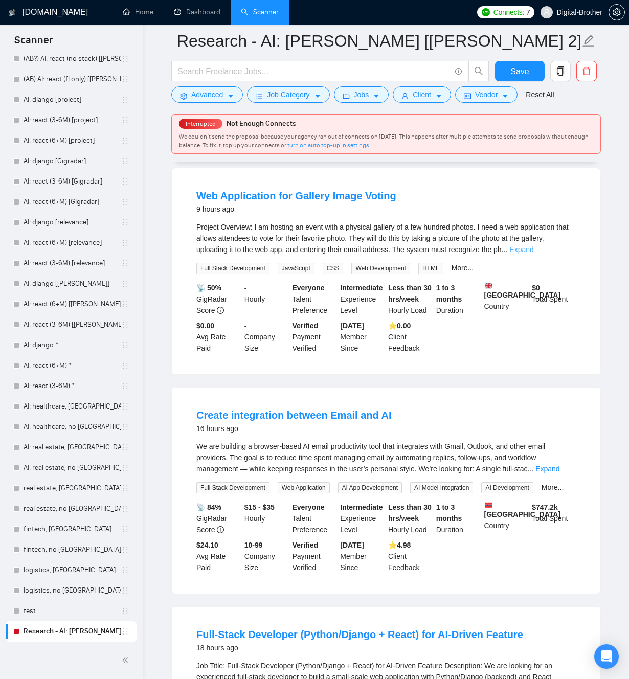
click at [533, 254] on link "Expand" at bounding box center [521, 249] width 24 height 8
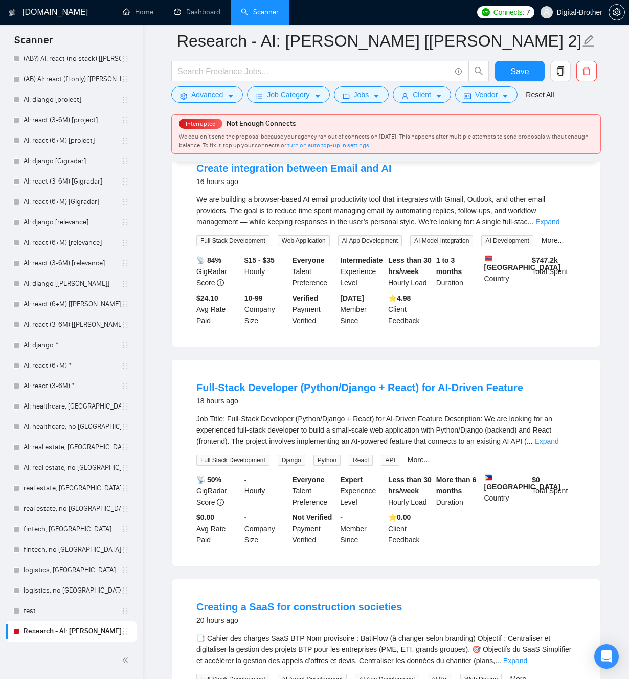
scroll to position [1190, 0]
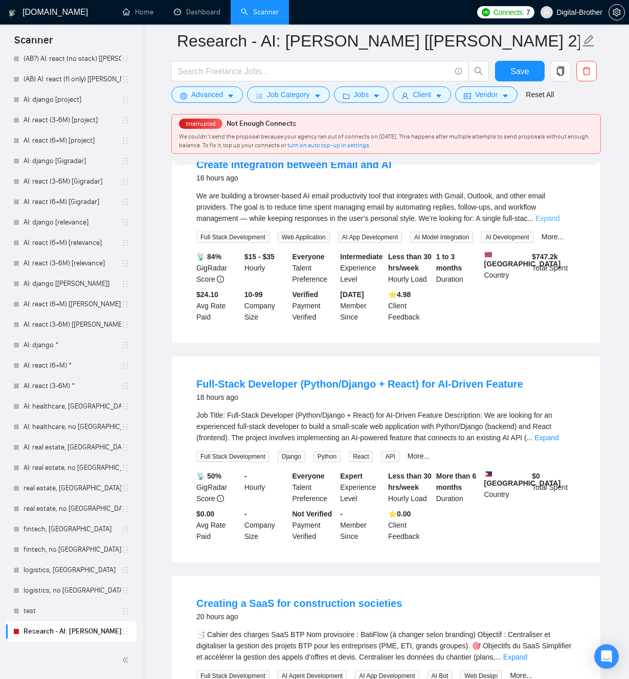
click at [556, 222] on link "Expand" at bounding box center [547, 218] width 24 height 8
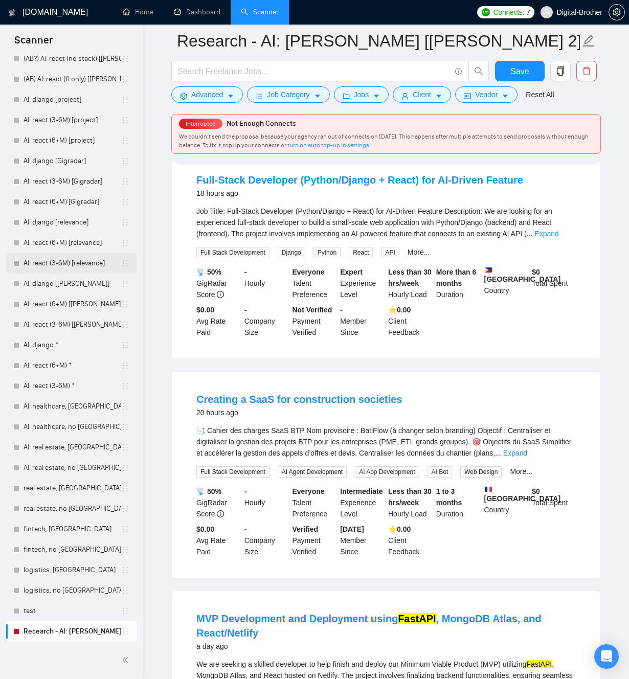
scroll to position [1485, 0]
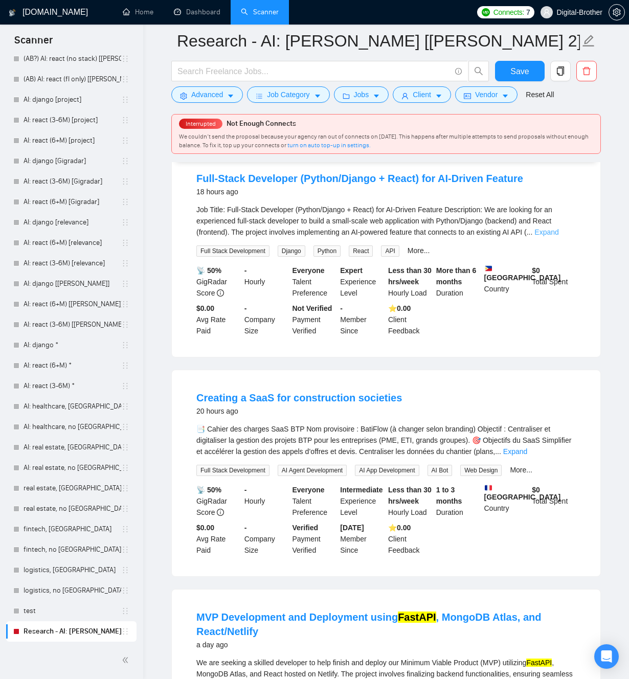
click at [558, 236] on link "Expand" at bounding box center [546, 232] width 24 height 8
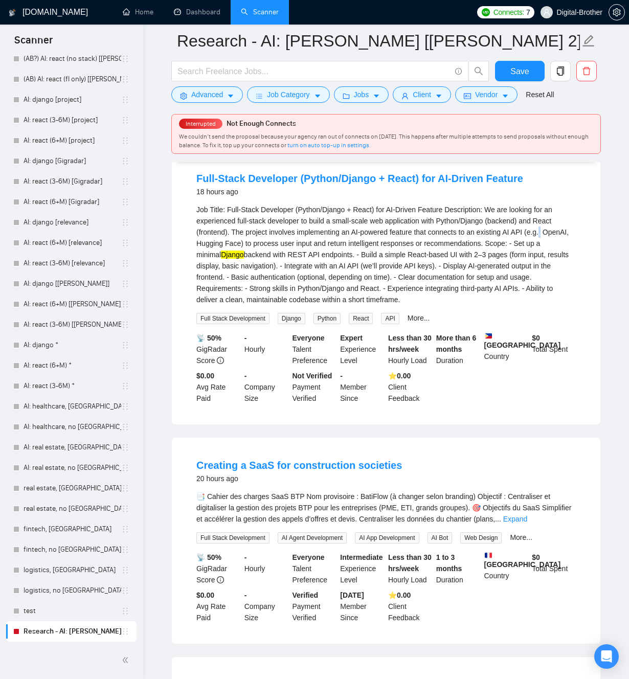
click at [566, 294] on div "Job Title: Full-Stack Developer (Python/Django + React) for AI-Driven Feature D…" at bounding box center [385, 254] width 379 height 101
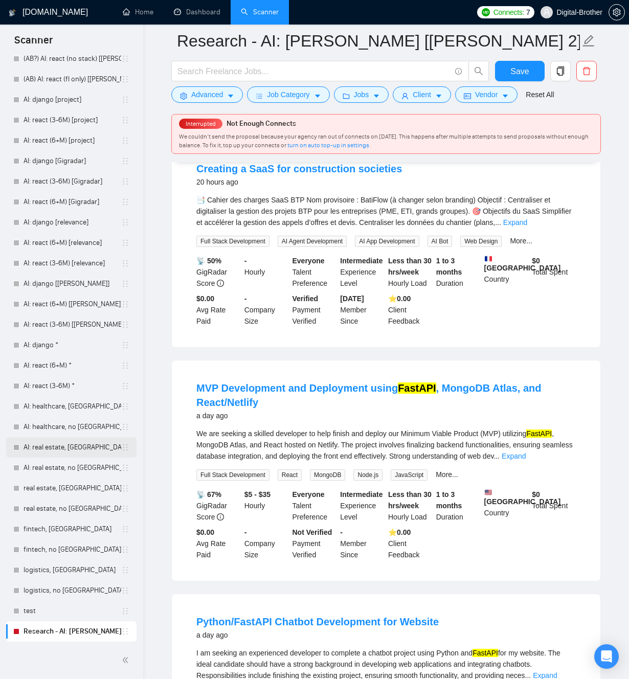
scroll to position [1796, 0]
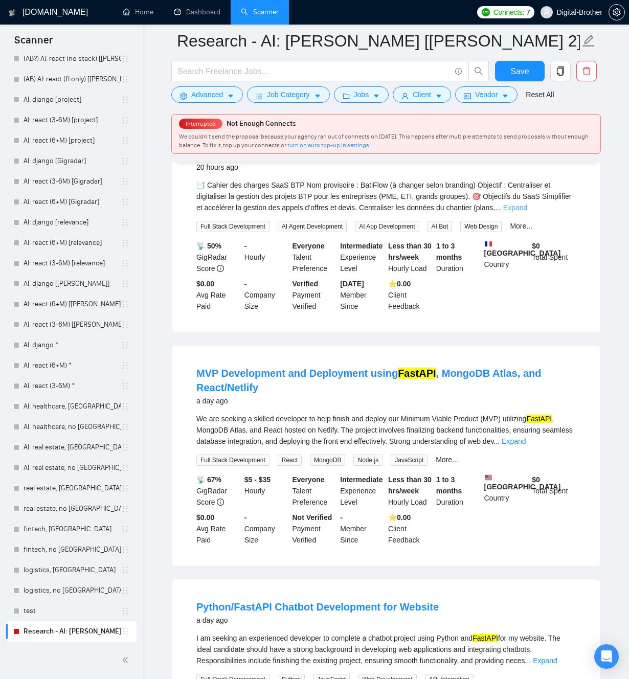
click at [527, 212] on link "Expand" at bounding box center [515, 207] width 24 height 8
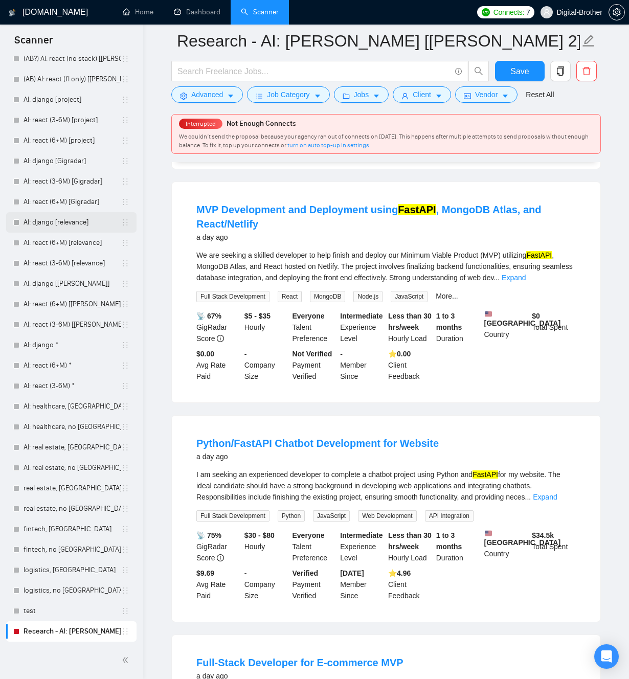
scroll to position [2317, 0]
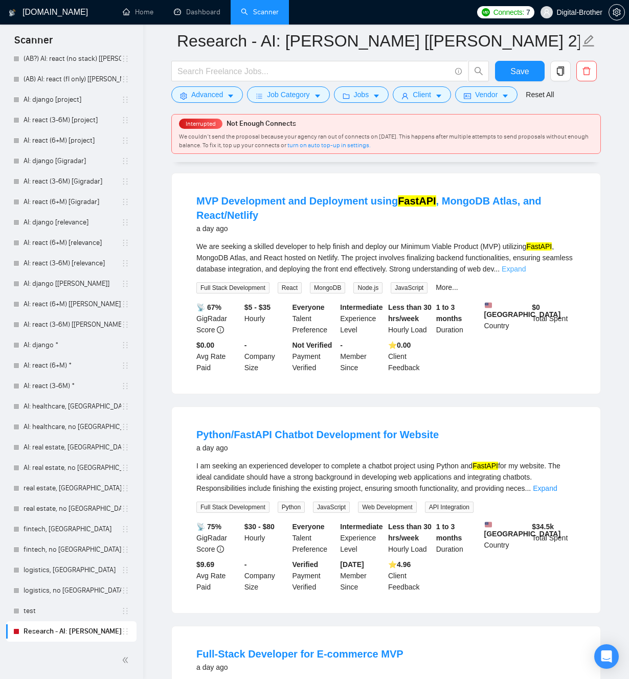
click at [525, 273] on link "Expand" at bounding box center [513, 269] width 24 height 8
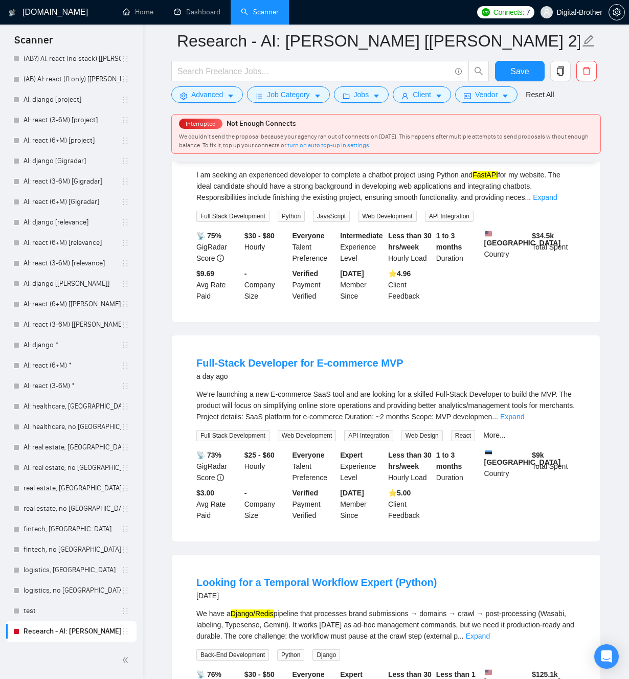
scroll to position [2644, 0]
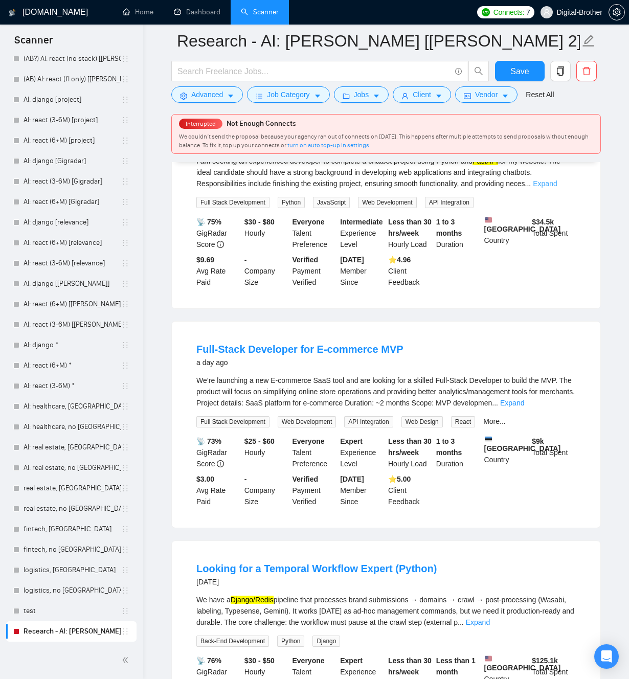
click at [557, 188] on link "Expand" at bounding box center [545, 183] width 24 height 8
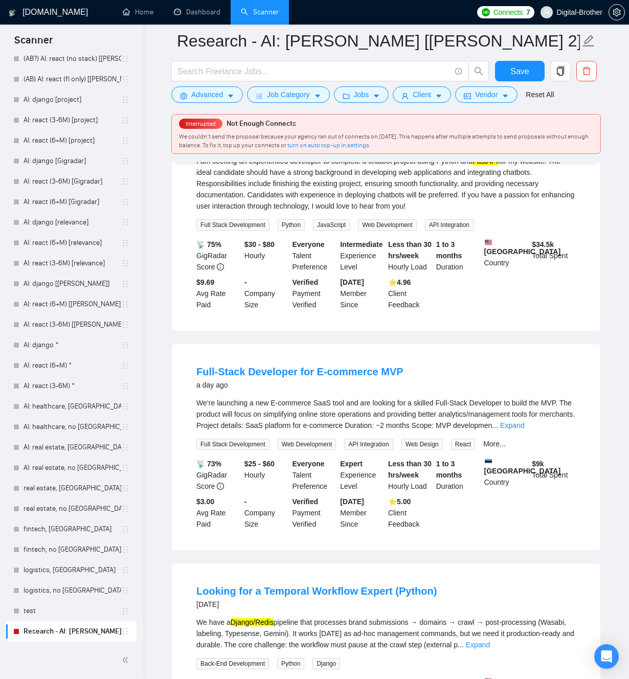
click at [252, 182] on div "Python/FastAPI Chatbot Development for Website a day ago I am seeking an experi…" at bounding box center [386, 216] width 428 height 228
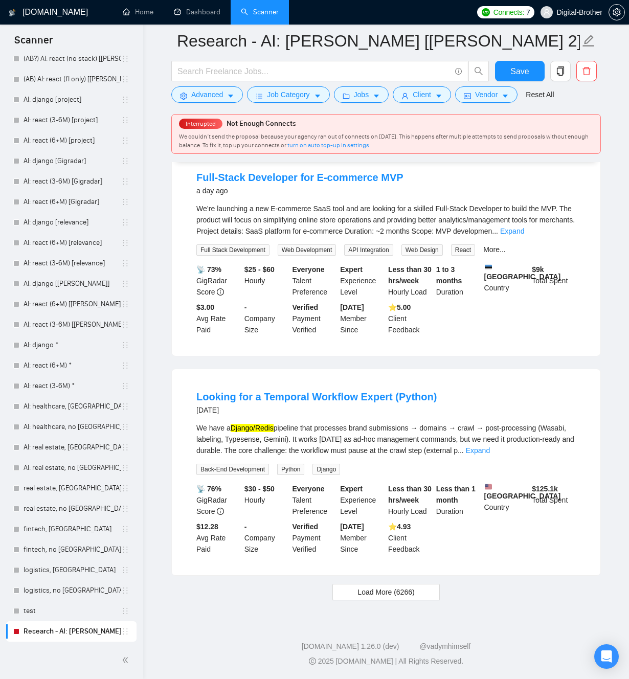
scroll to position [2871, 0]
click at [524, 235] on link "Expand" at bounding box center [512, 231] width 24 height 8
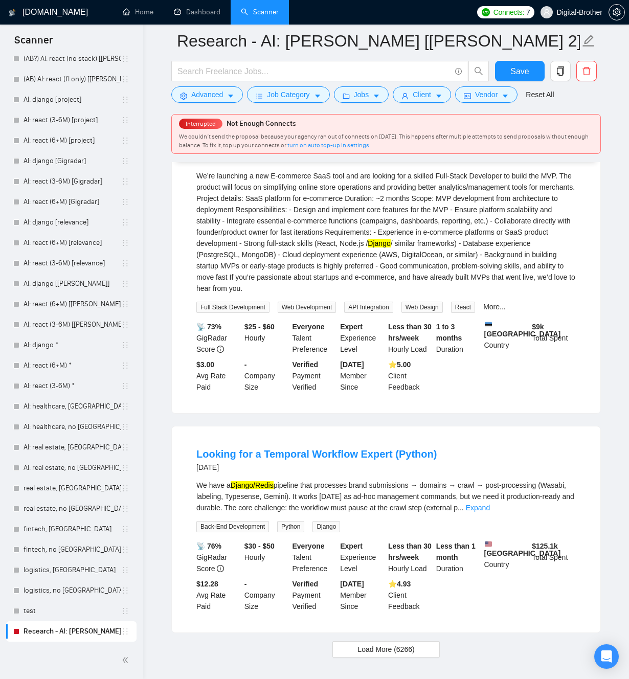
click at [315, 150] on link "Full-Stack Developer for E-commerce MVP" at bounding box center [299, 144] width 207 height 11
click at [432, 205] on div "Full-Stack Developer for E-commerce MVP a day ago We’re launching a new E-comme…" at bounding box center [386, 265] width 428 height 296
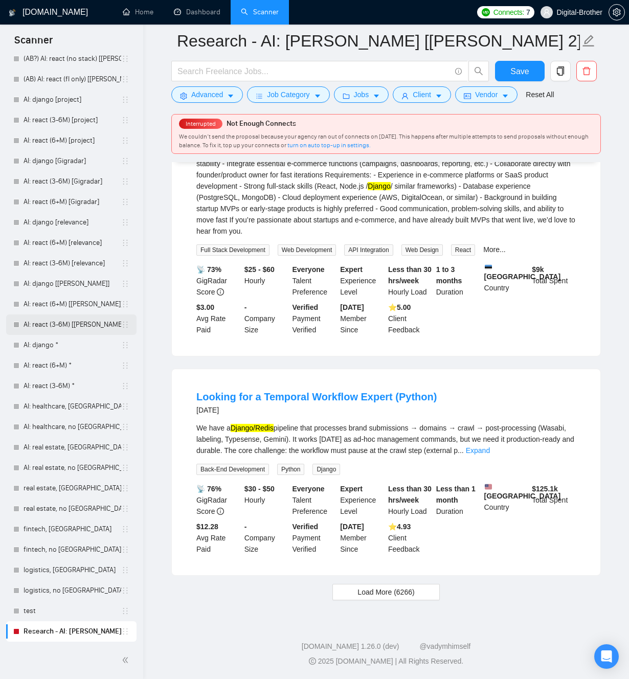
scroll to position [3022, 0]
click at [490, 446] on link "Expand" at bounding box center [478, 450] width 24 height 8
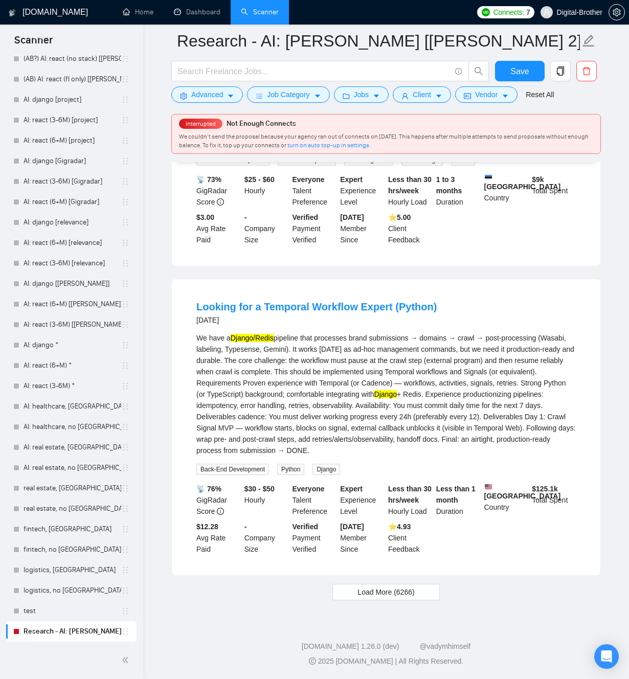
scroll to position [3112, 0]
click at [411, 592] on span "Load More (6266)" at bounding box center [385, 591] width 57 height 11
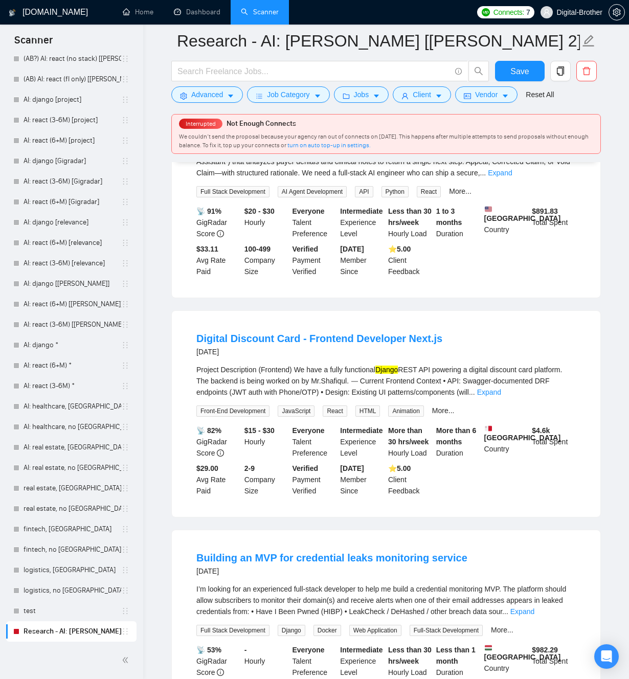
scroll to position [3749, 0]
click at [512, 176] on link "Expand" at bounding box center [500, 172] width 24 height 8
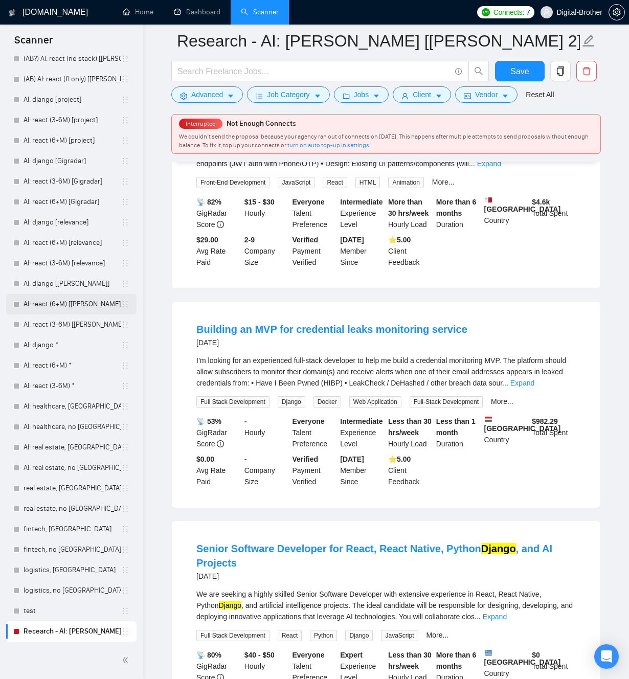
scroll to position [4318, 0]
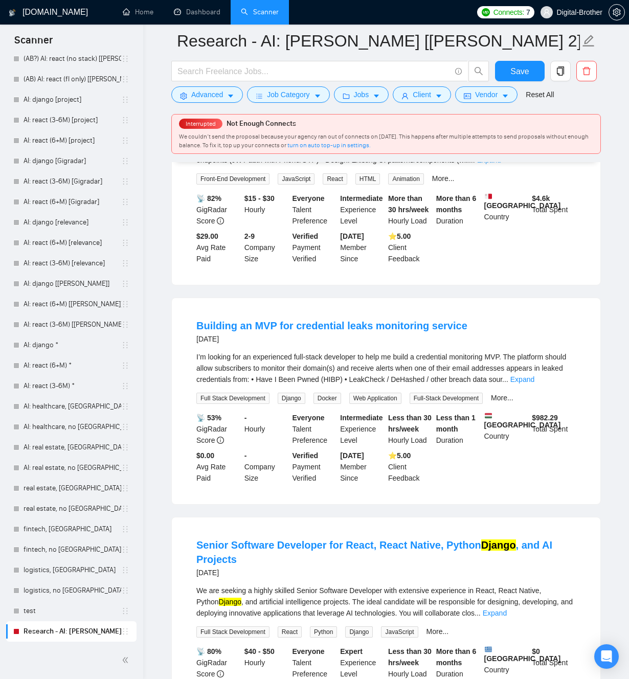
click at [501, 164] on link "Expand" at bounding box center [489, 160] width 24 height 8
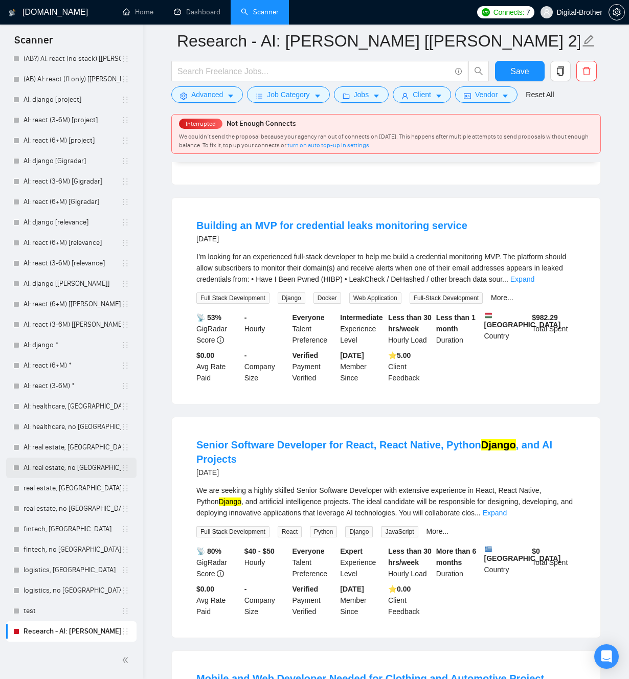
scroll to position [4600, 0]
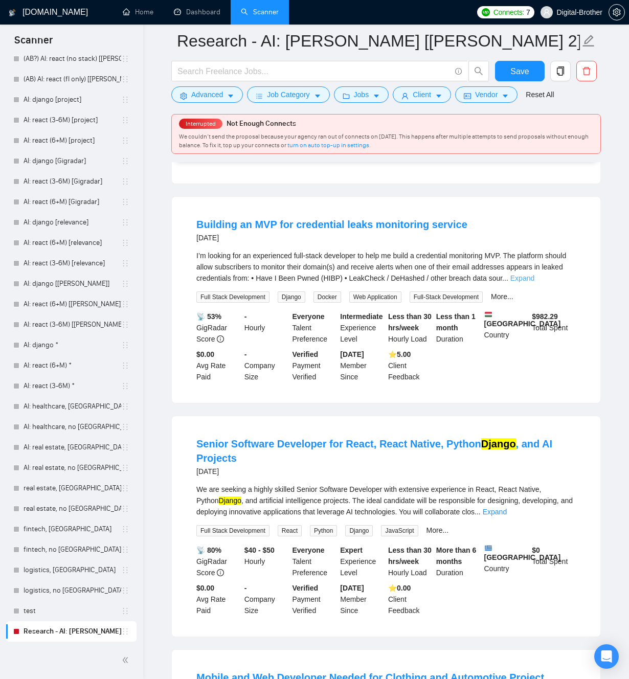
click at [534, 282] on link "Expand" at bounding box center [522, 278] width 24 height 8
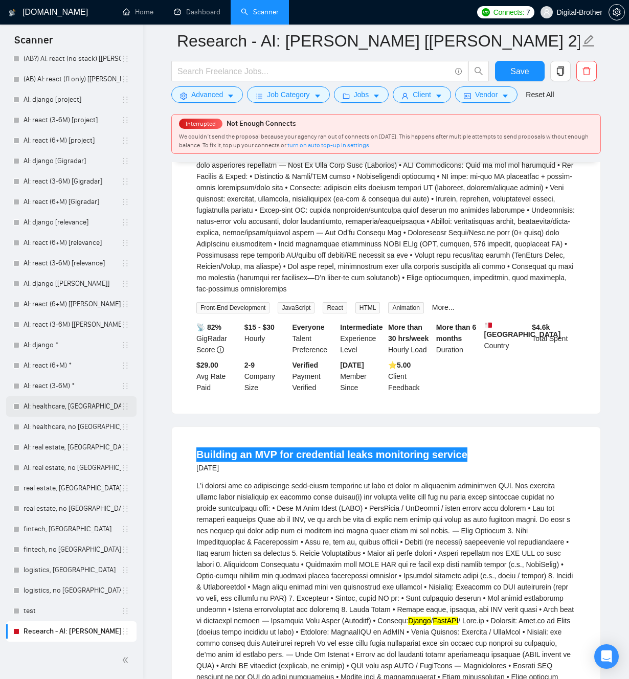
scroll to position [4345, 0]
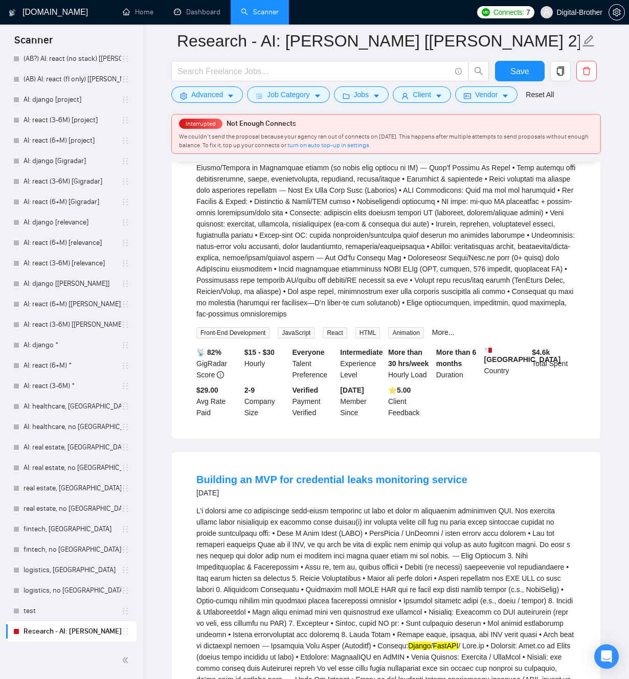
click at [510, 418] on div "📡 82% GigRadar Score $15 - $30 Hourly Everyone Talent Preference Intermediate E…" at bounding box center [385, 383] width 383 height 72
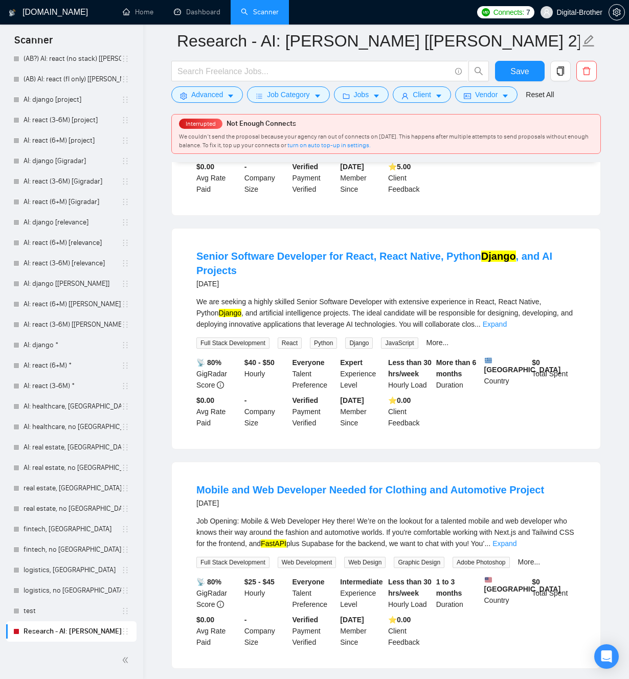
scroll to position [5024, 0]
click at [507, 328] on link "Expand" at bounding box center [495, 323] width 24 height 8
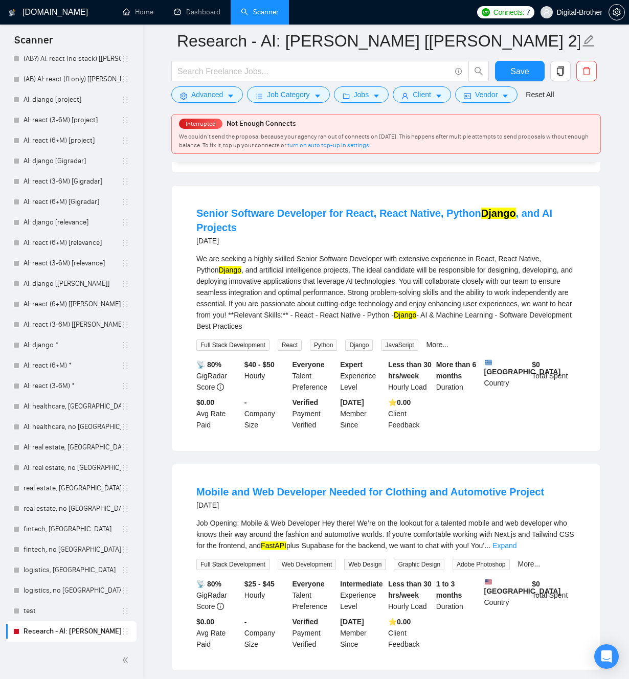
scroll to position [5074, 0]
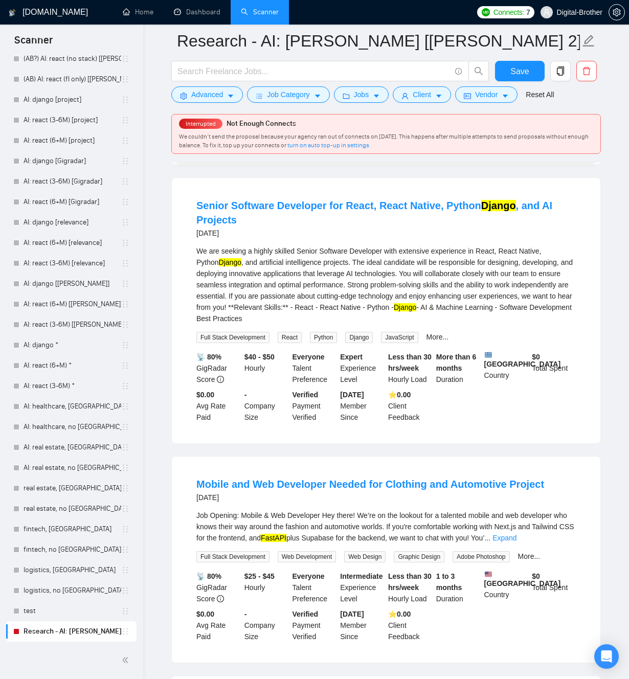
click at [219, 327] on li "Senior Software Developer for React, React Native, Python Django , and AI Proje…" at bounding box center [386, 310] width 404 height 241
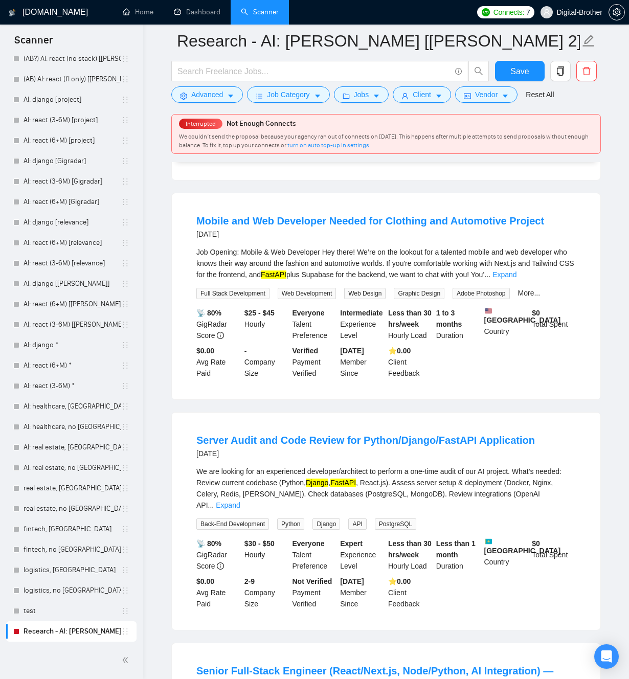
scroll to position [5338, 0]
click at [516, 278] on link "Expand" at bounding box center [504, 274] width 24 height 8
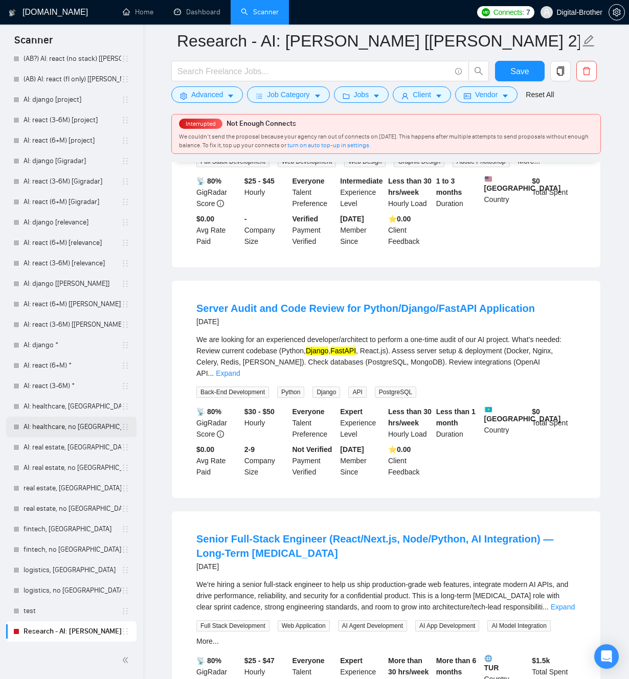
scroll to position [5503, 0]
click at [240, 377] on link "Expand" at bounding box center [228, 373] width 24 height 8
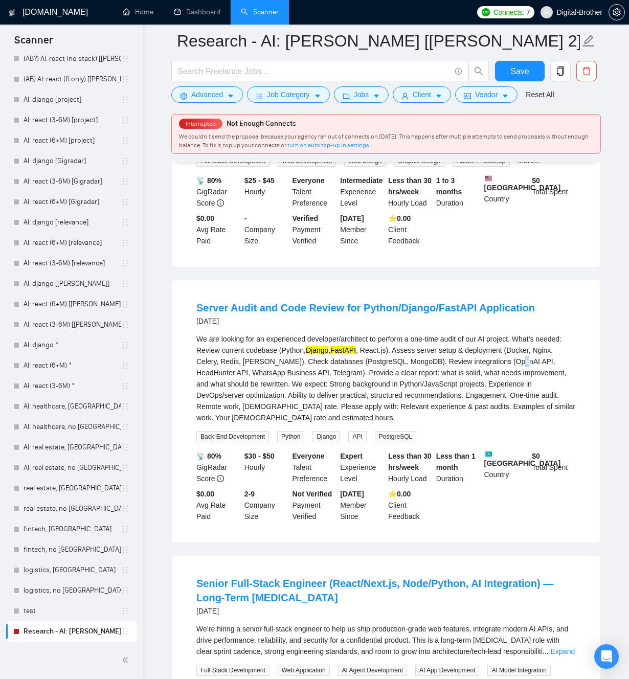
click at [553, 423] on div "We are looking for an experienced developer/architect to perform a one-time aud…" at bounding box center [385, 378] width 379 height 90
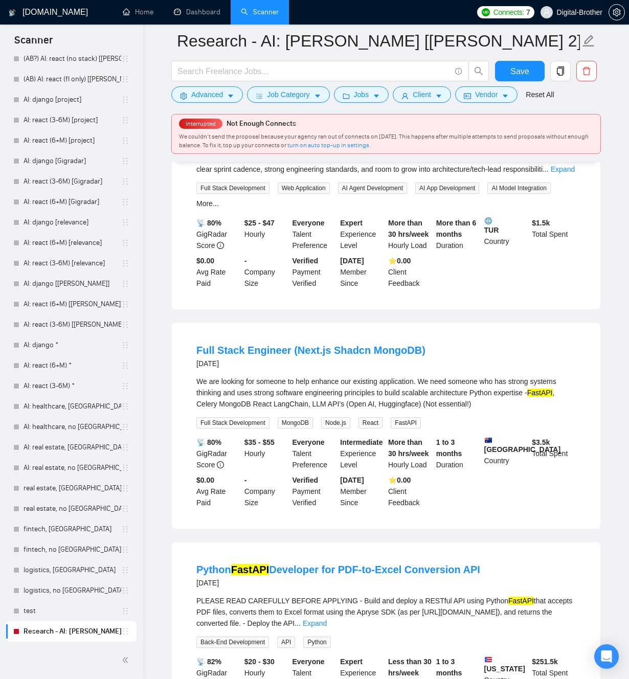
scroll to position [5986, 0]
click at [560, 172] on link "Expand" at bounding box center [563, 168] width 24 height 8
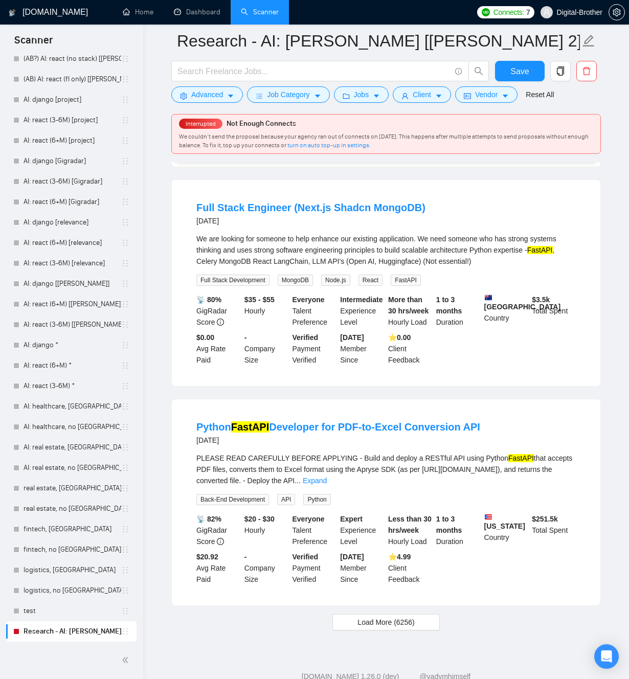
scroll to position [6514, 0]
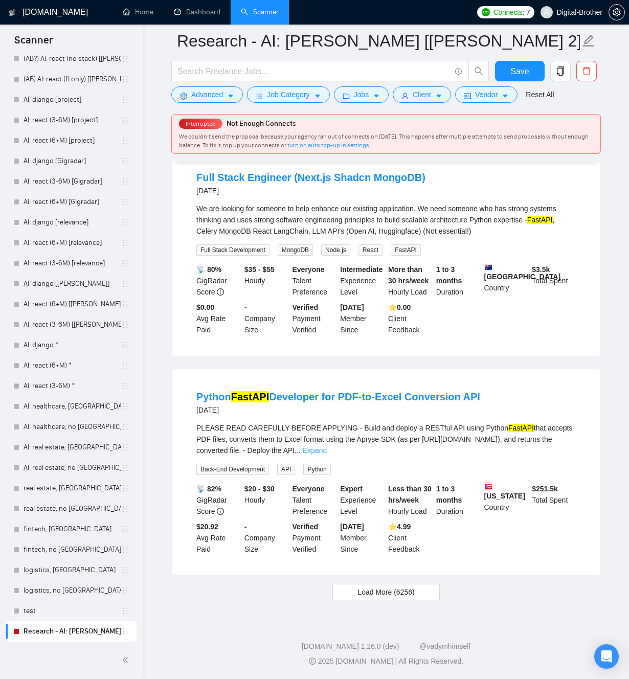
click at [327, 448] on link "Expand" at bounding box center [315, 450] width 24 height 8
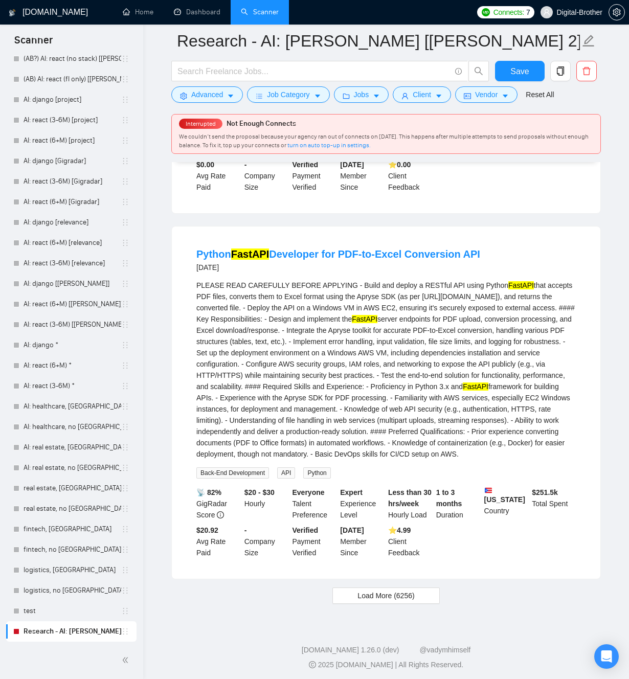
drag, startPoint x: 273, startPoint y: 390, endPoint x: 250, endPoint y: 402, distance: 25.8
click at [250, 261] on h4 "Python FastAPI Developer for PDF-to-Excel Conversion API" at bounding box center [338, 254] width 284 height 14
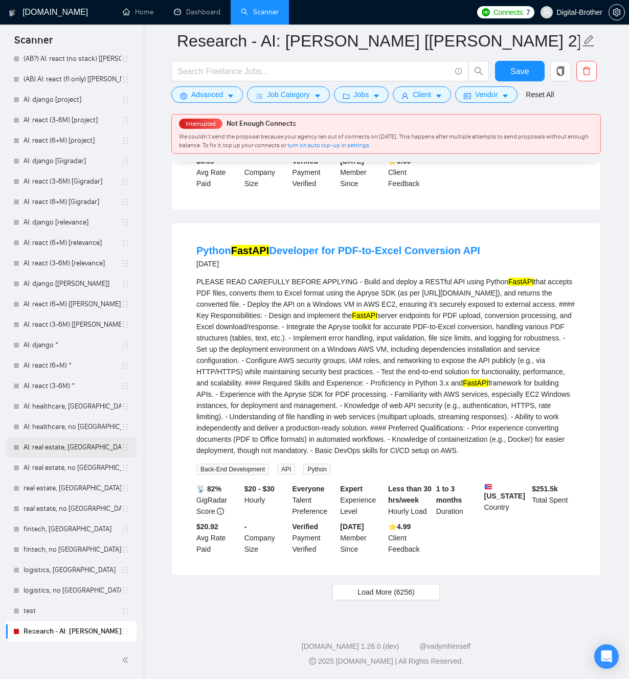
scroll to position [6672, 0]
click at [377, 588] on span "Load More (6256)" at bounding box center [385, 591] width 57 height 11
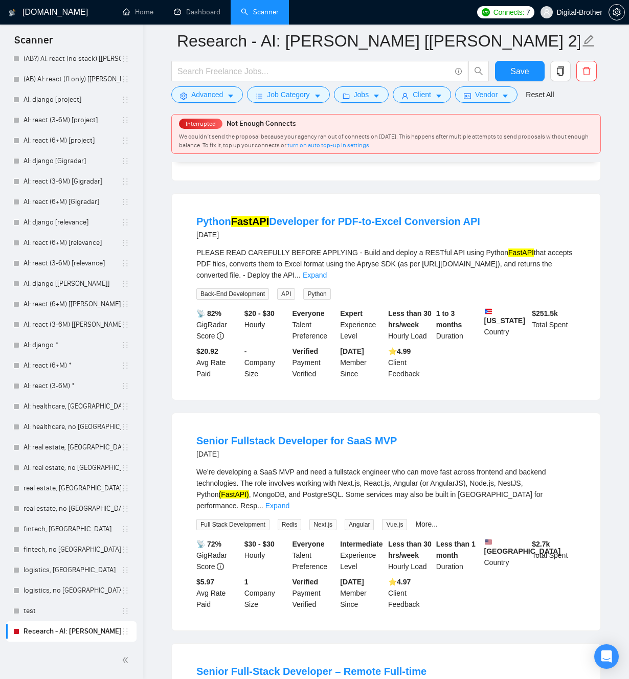
scroll to position [6915, 0]
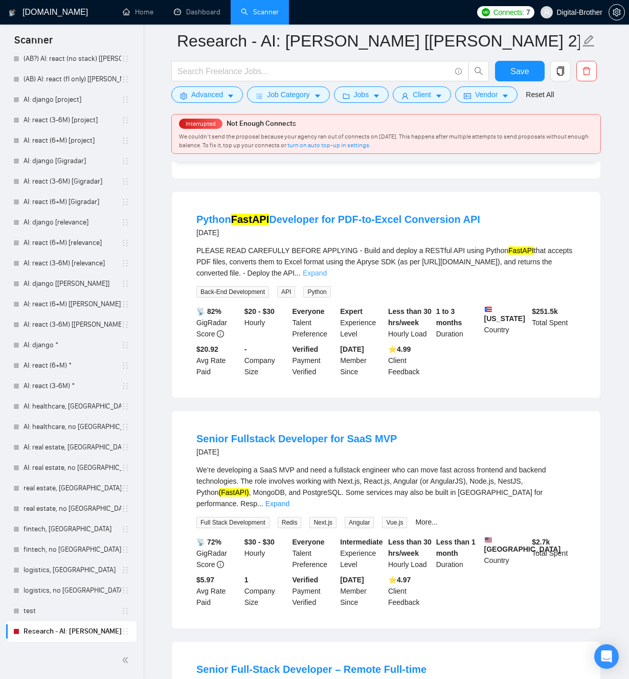
click at [327, 277] on link "Expand" at bounding box center [315, 273] width 24 height 8
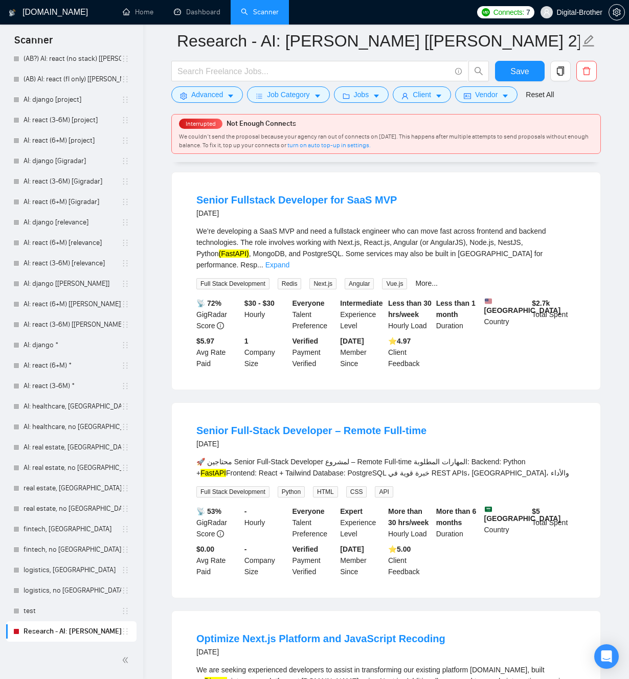
scroll to position [7301, 0]
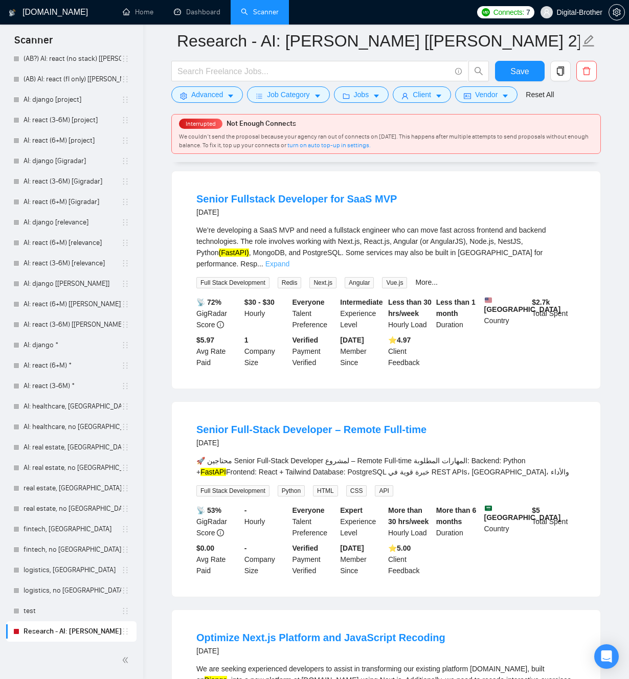
click at [289, 268] on link "Expand" at bounding box center [277, 264] width 24 height 8
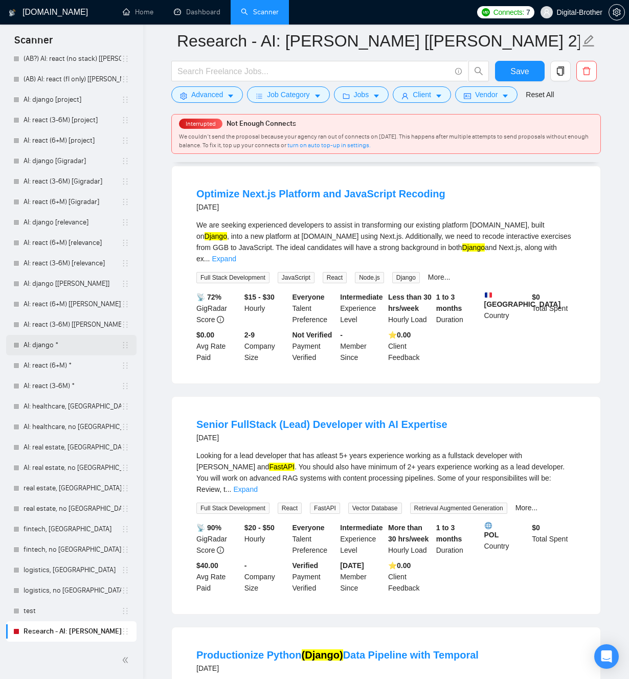
scroll to position [7801, 0]
click at [236, 262] on link "Expand" at bounding box center [224, 258] width 24 height 8
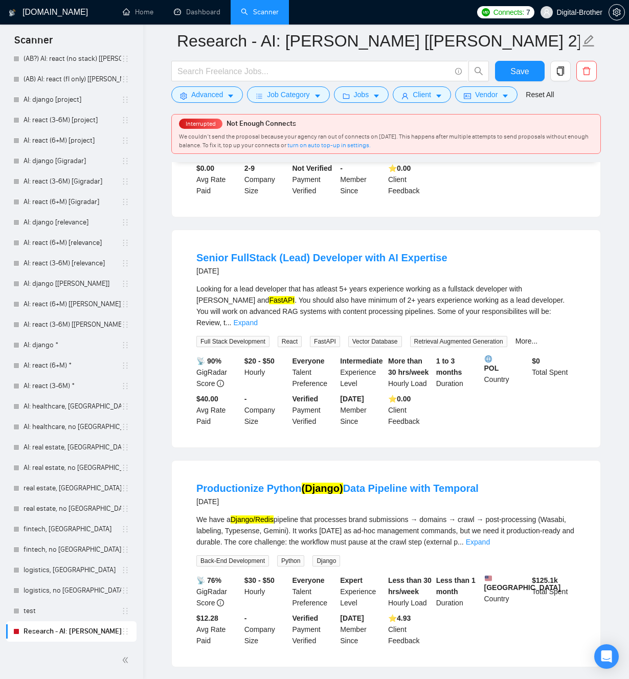
scroll to position [7979, 0]
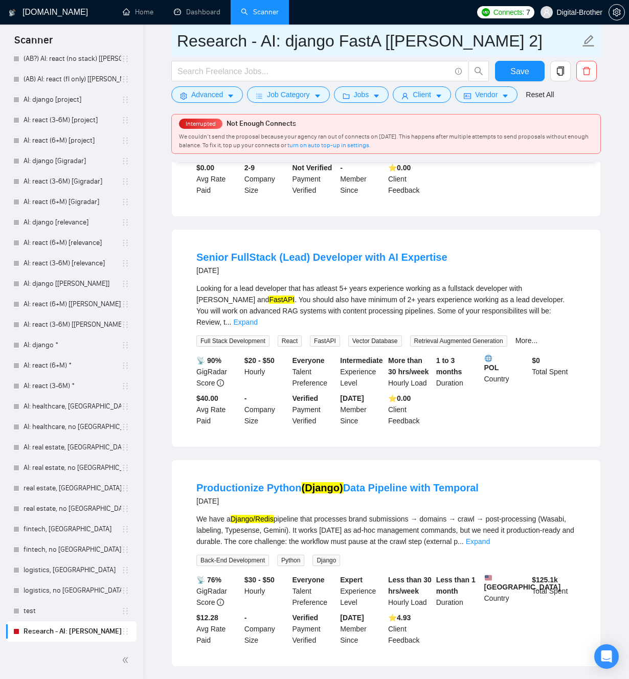
type input "Research - AI: django FastA [Tamara 2]"
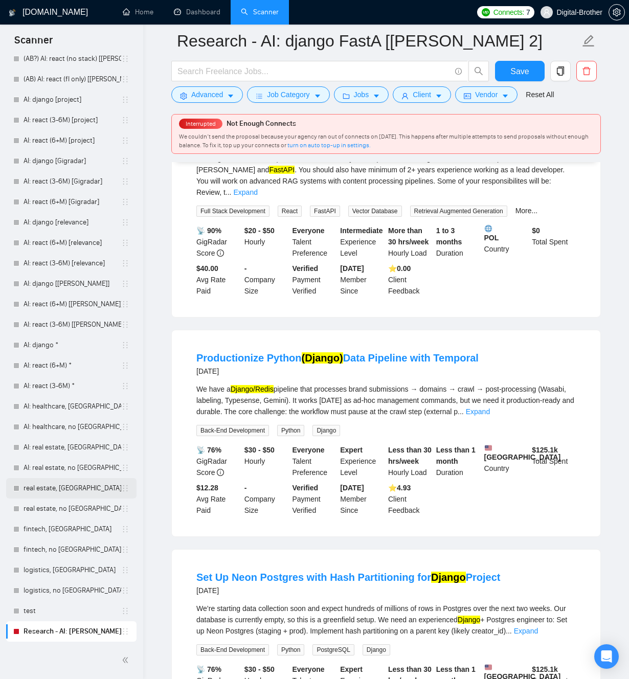
scroll to position [8151, 0]
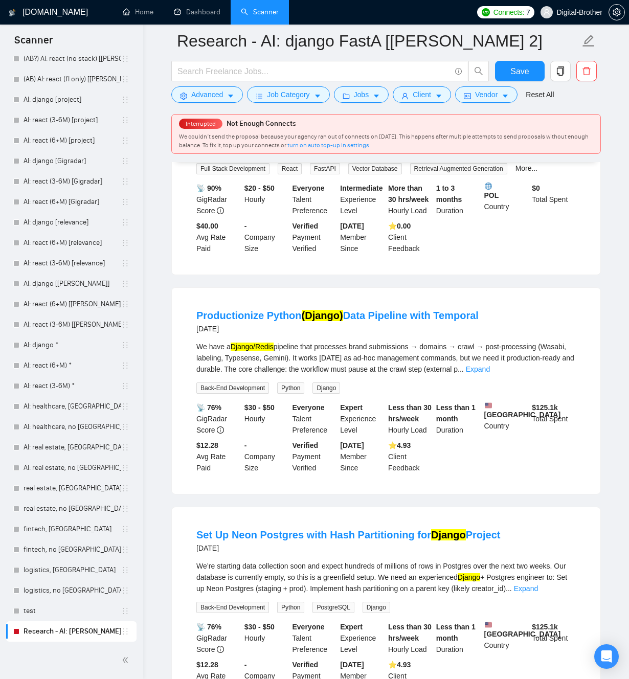
click at [257, 154] on link "Expand" at bounding box center [245, 150] width 24 height 8
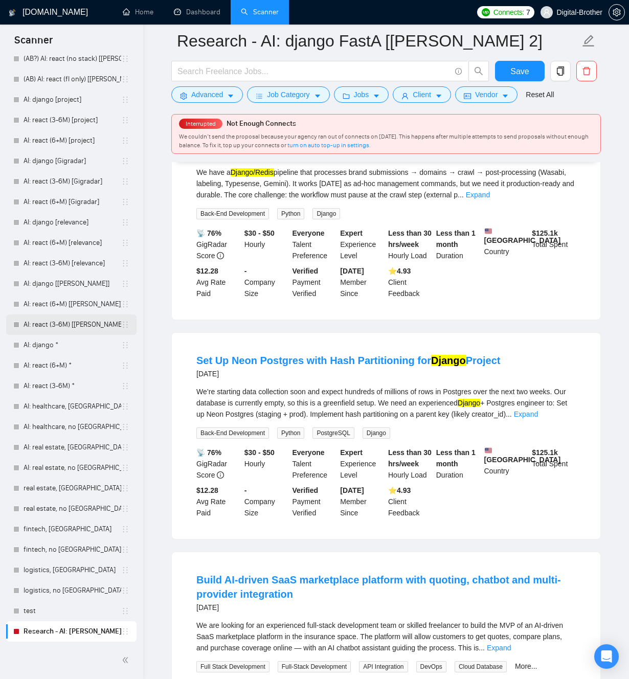
scroll to position [8350, 0]
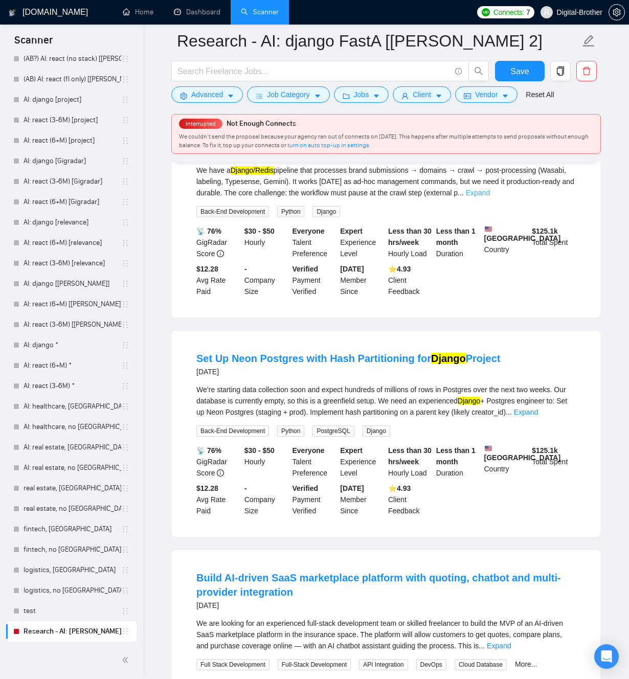
click at [490, 197] on link "Expand" at bounding box center [478, 193] width 24 height 8
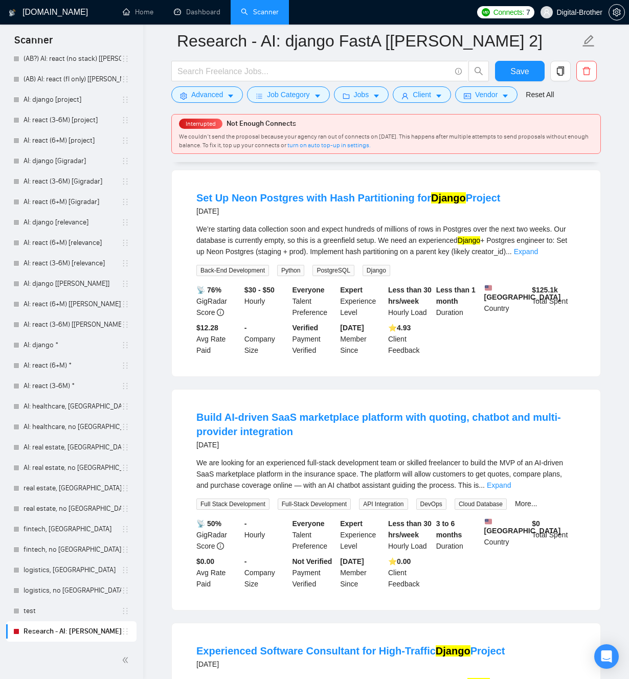
scroll to position [8694, 0]
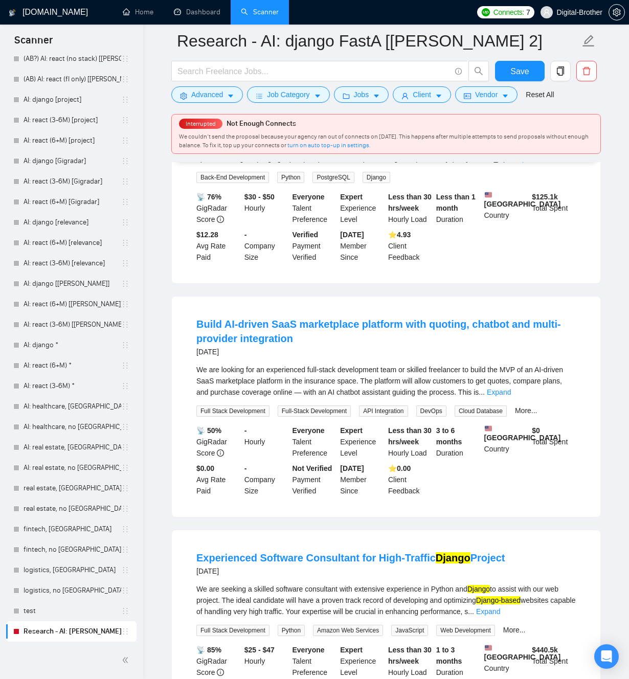
click at [538, 163] on link "Expand" at bounding box center [526, 158] width 24 height 8
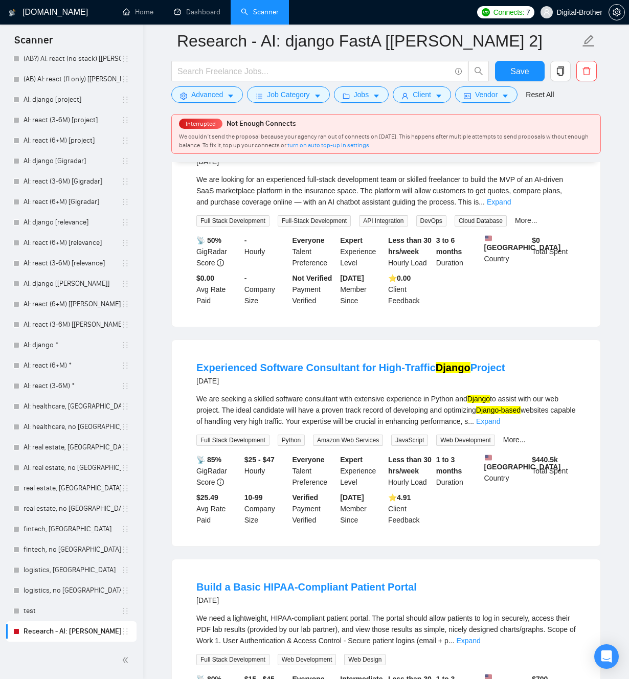
scroll to position [8952, 0]
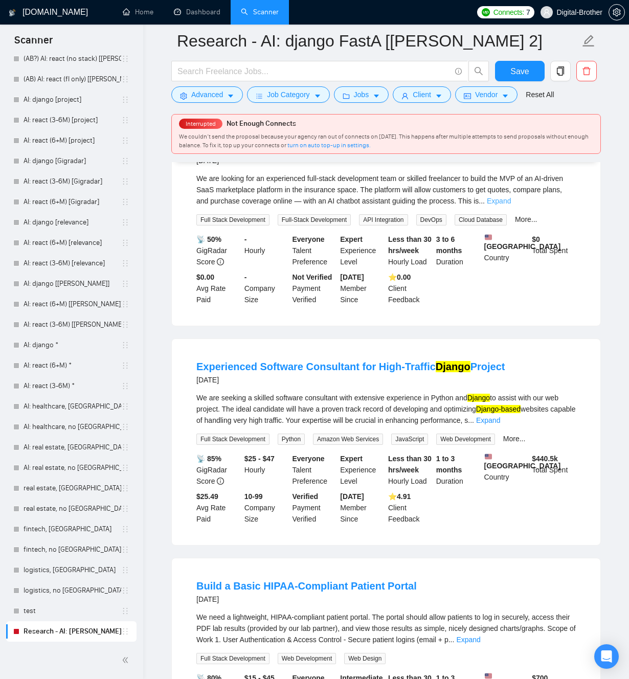
click at [511, 205] on link "Expand" at bounding box center [499, 201] width 24 height 8
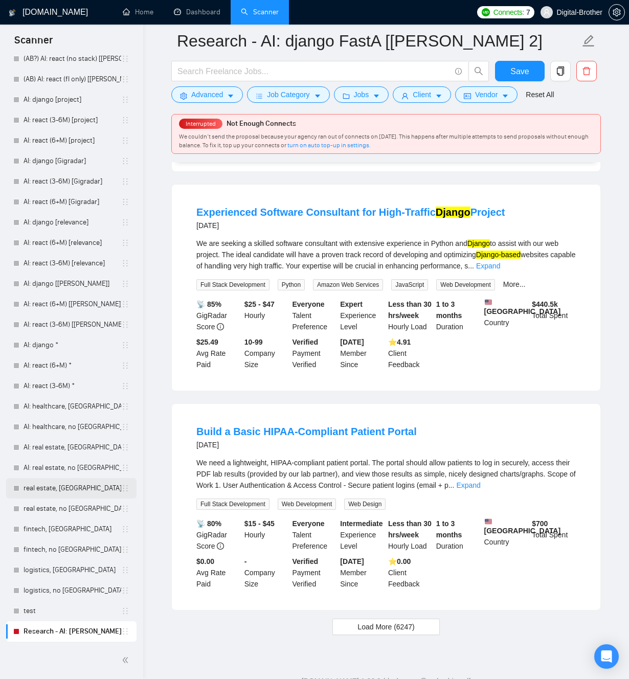
scroll to position [9344, 0]
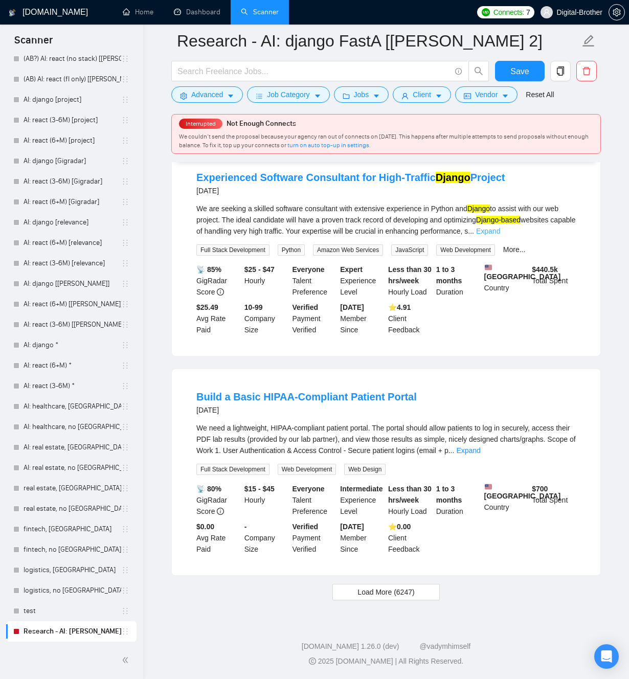
click at [500, 235] on link "Expand" at bounding box center [488, 231] width 24 height 8
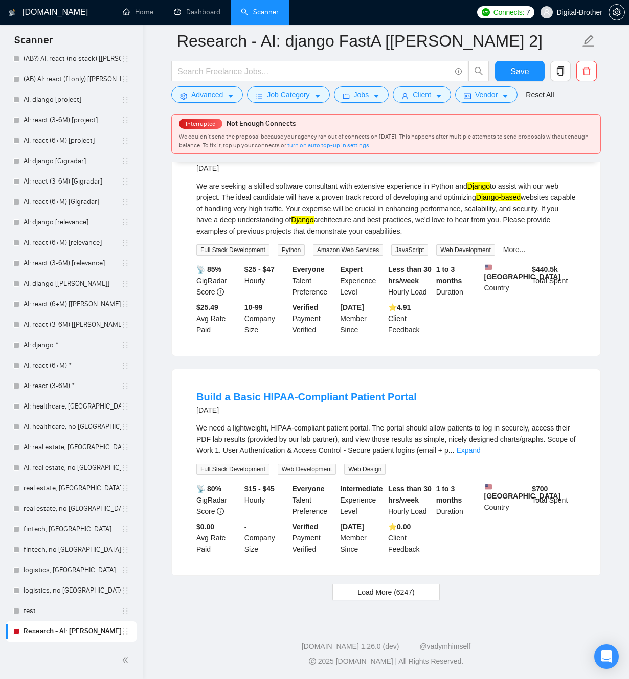
scroll to position [9509, 0]
click at [557, 456] on div "We need a lightweight, HIPAA-compliant patient portal. The portal should allow …" at bounding box center [385, 439] width 379 height 34
click at [480, 454] on link "Expand" at bounding box center [468, 450] width 24 height 8
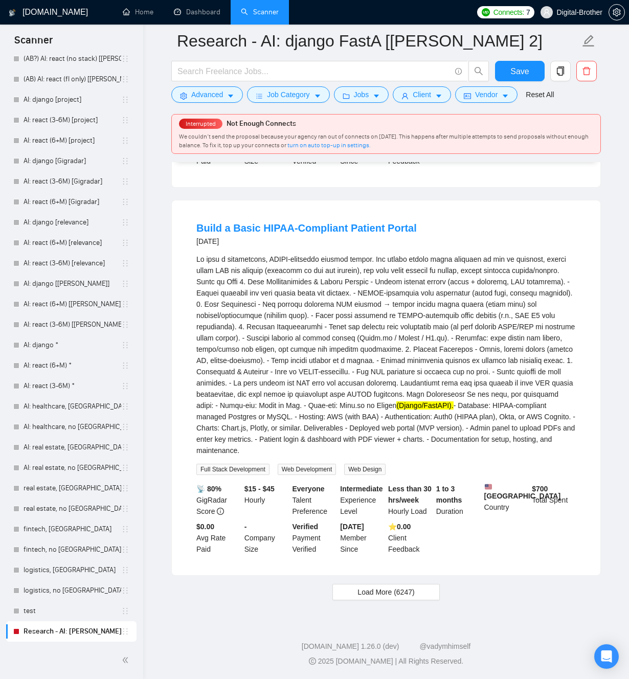
scroll to position [9698, 0]
click at [403, 598] on span "Load More (6247)" at bounding box center [385, 591] width 57 height 11
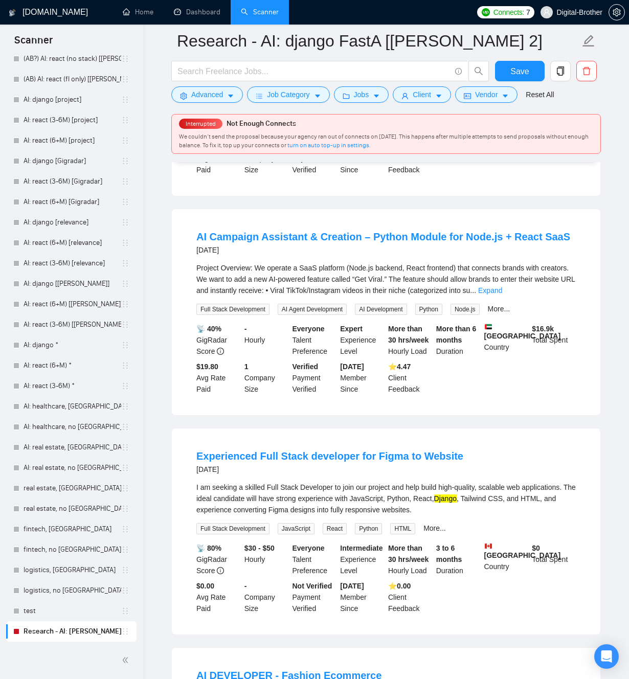
scroll to position [10115, 0]
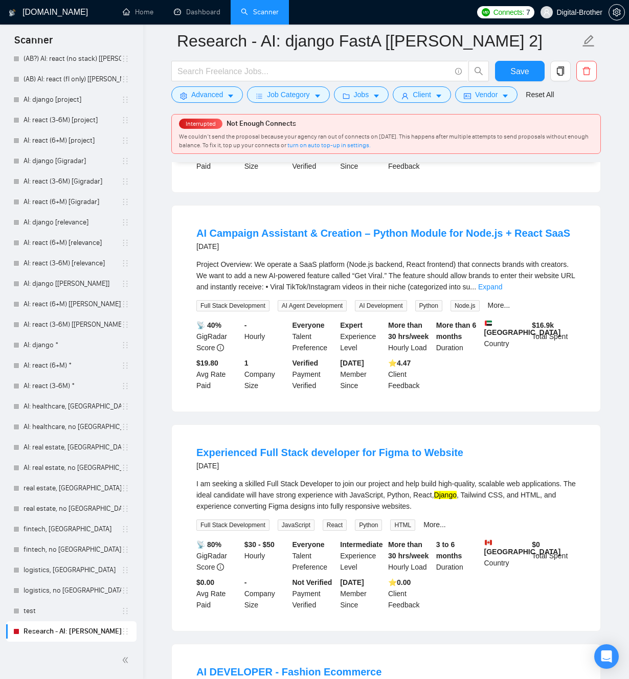
click at [564, 73] on div "Hey! We’re an early-stage fintech startup based in the U.S., building a mobile-…" at bounding box center [385, 56] width 379 height 34
click at [542, 72] on link "Expand" at bounding box center [530, 67] width 24 height 8
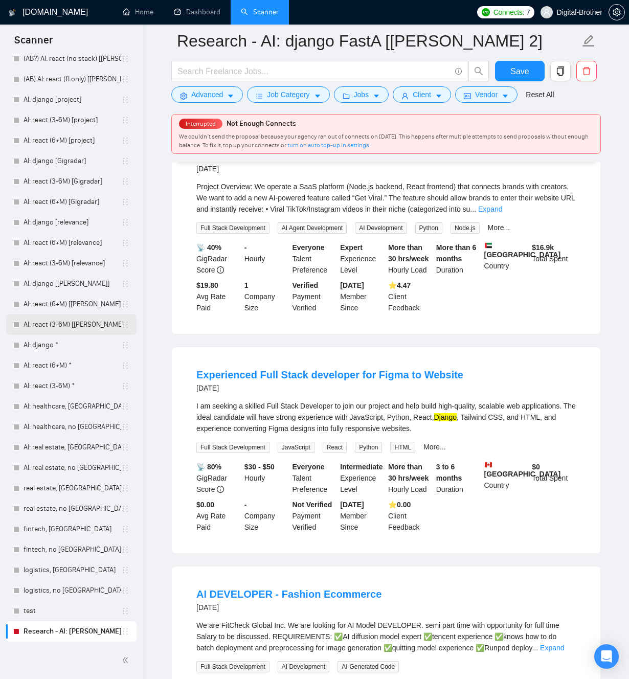
scroll to position [10344, 0]
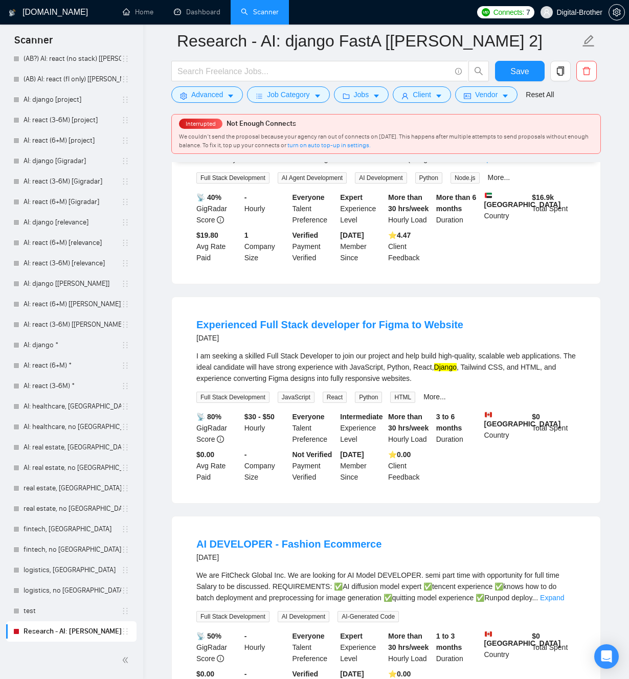
click at [502, 163] on link "Expand" at bounding box center [490, 159] width 24 height 8
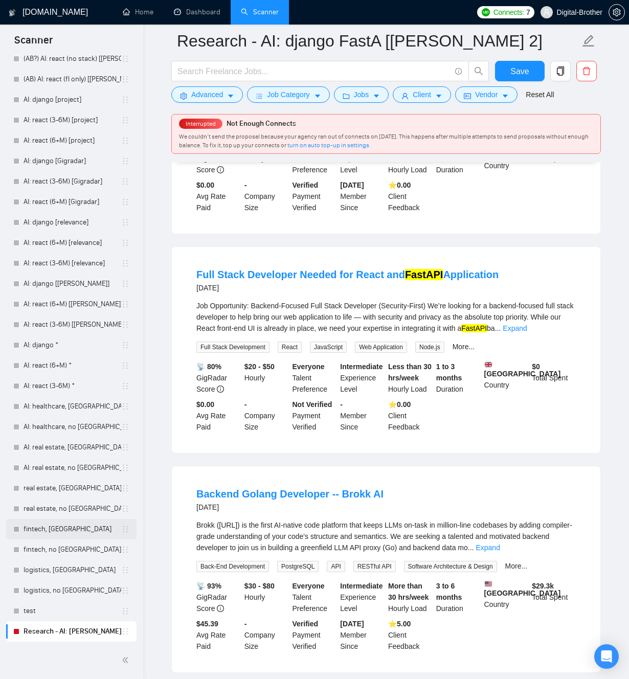
scroll to position [11070, 0]
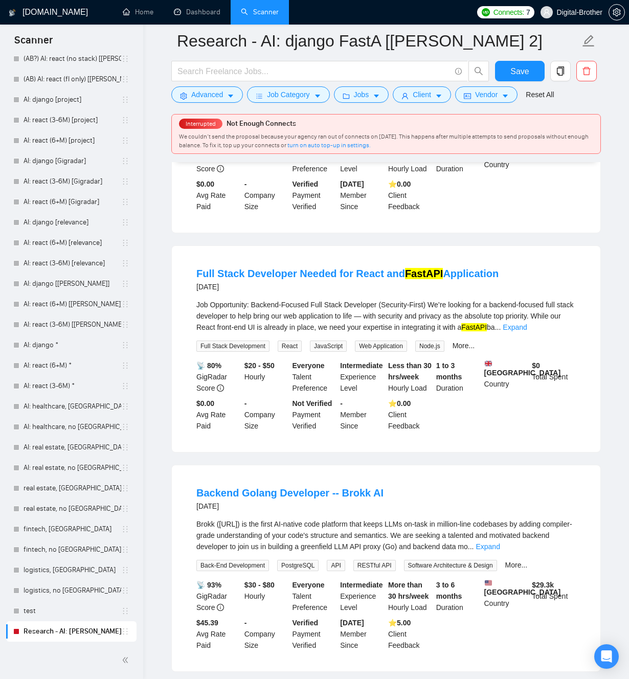
click at [564, 112] on link "Expand" at bounding box center [552, 108] width 24 height 8
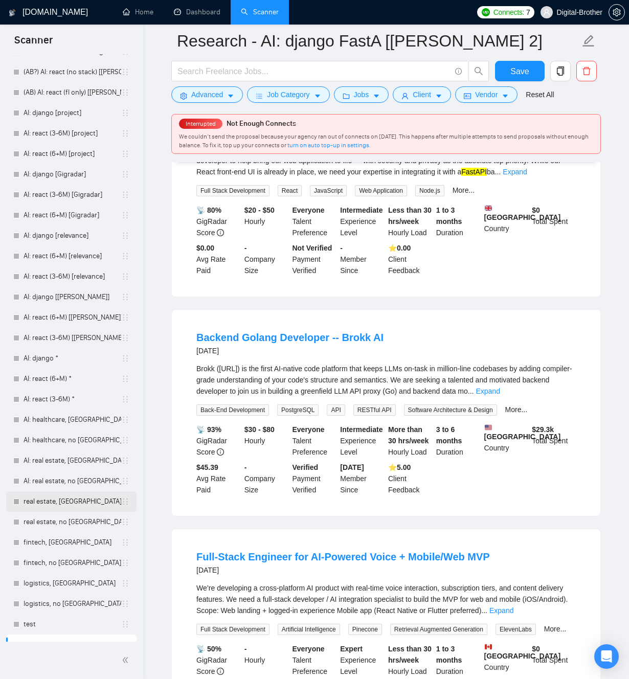
scroll to position [11583, 0]
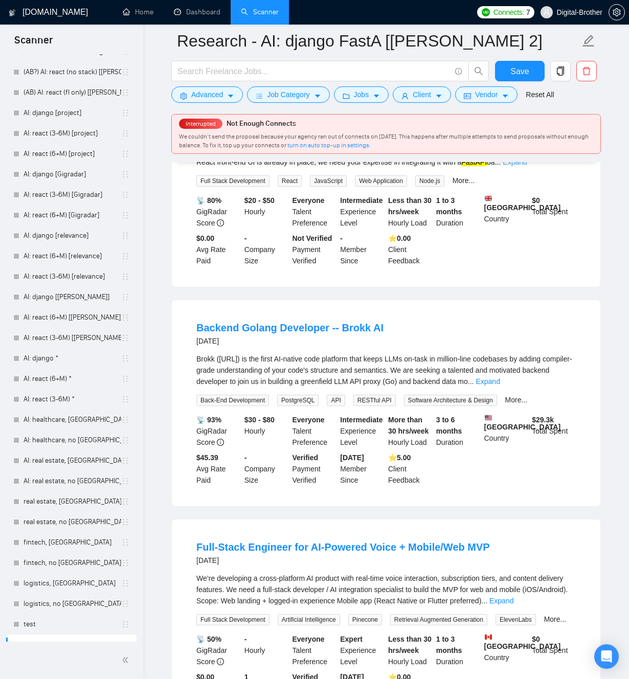
click at [527, 166] on link "Expand" at bounding box center [514, 162] width 24 height 8
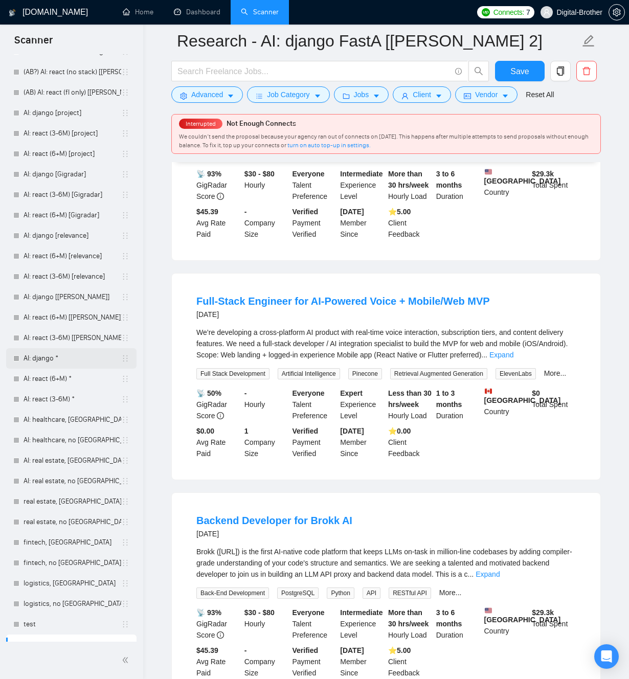
scroll to position [11933, 0]
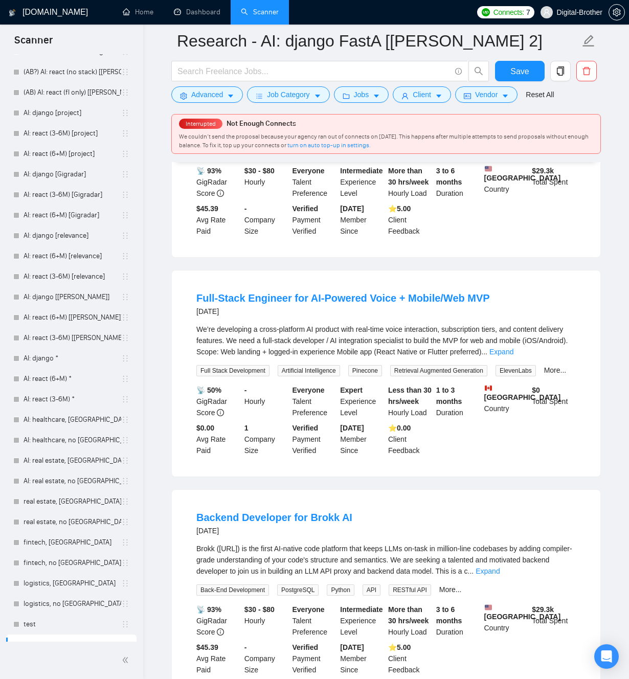
click at [499, 136] on link "Expand" at bounding box center [487, 132] width 24 height 8
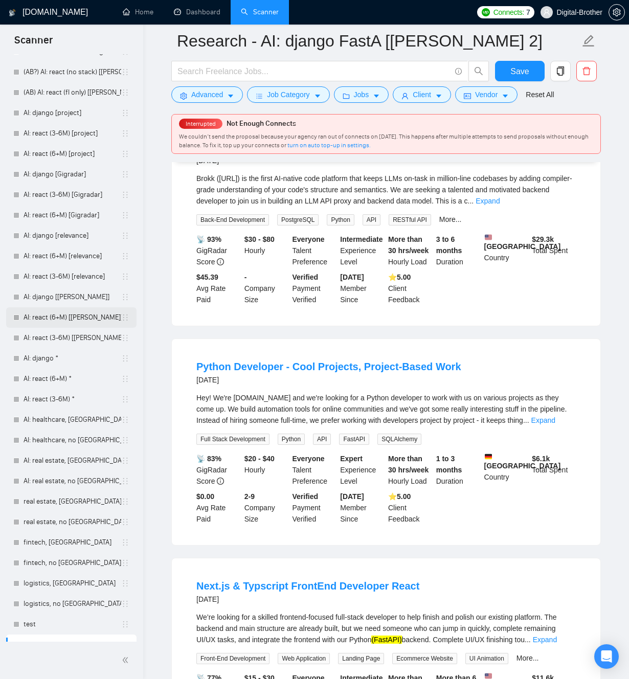
scroll to position [12441, 0]
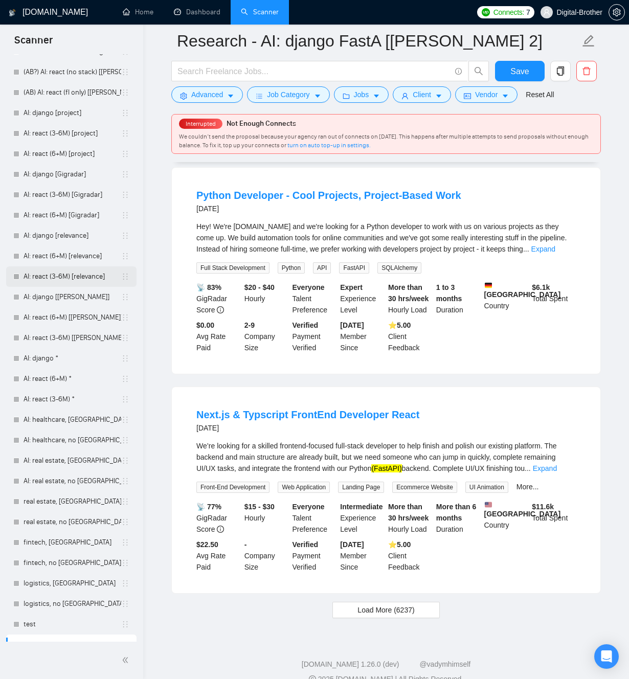
scroll to position [12691, 0]
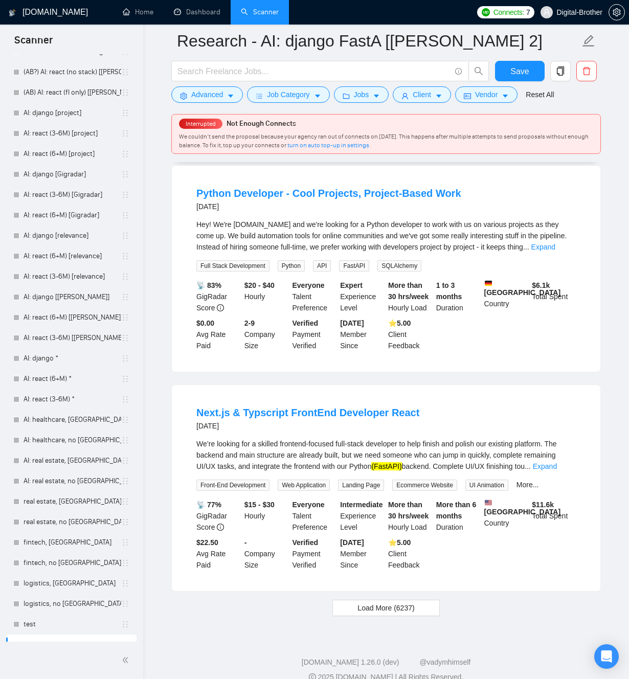
click at [499, 32] on link "Expand" at bounding box center [487, 28] width 24 height 8
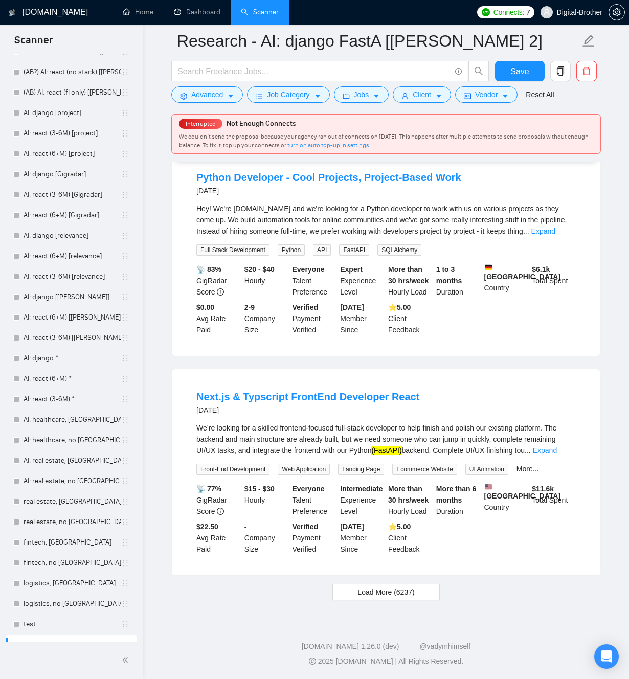
scroll to position [13071, 0]
click at [570, 237] on div "Hey! We're Fiducia.GG and we're looking for a Python developer to work with us …" at bounding box center [385, 220] width 379 height 34
click at [555, 235] on link "Expand" at bounding box center [543, 231] width 24 height 8
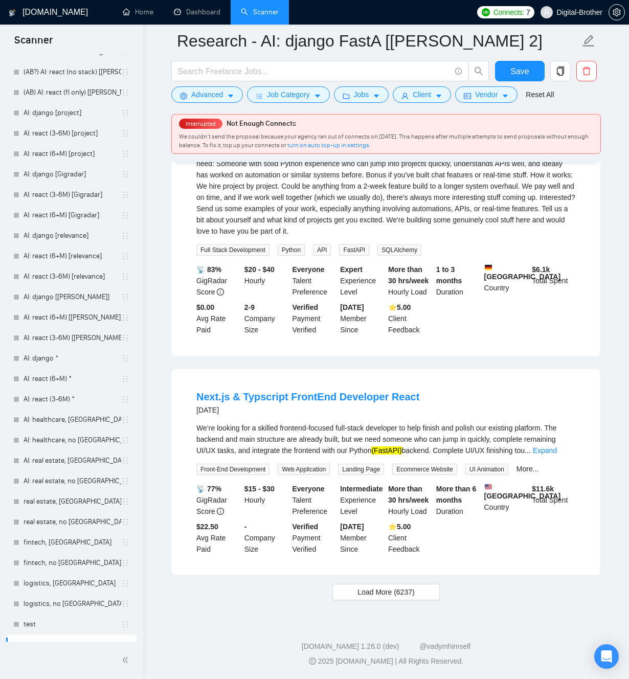
scroll to position [13242, 0]
click at [557, 450] on link "Expand" at bounding box center [545, 450] width 24 height 8
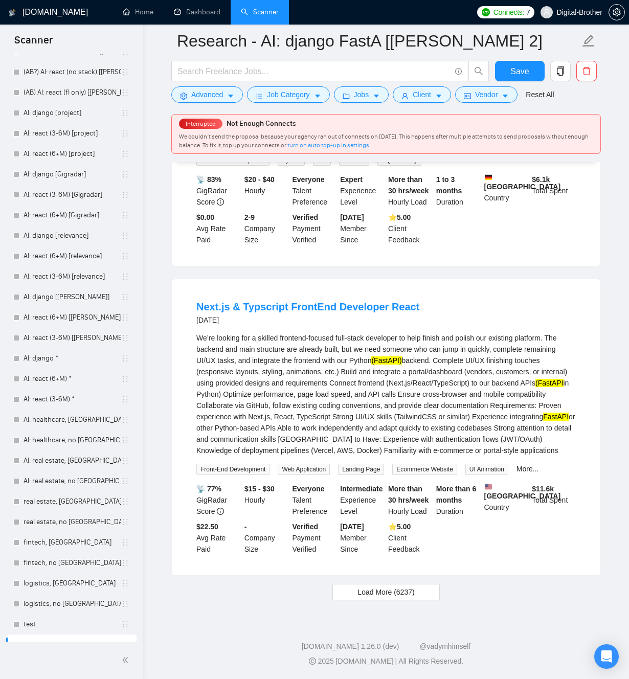
scroll to position [13343, 0]
click at [430, 588] on button "Load More (6237)" at bounding box center [385, 592] width 107 height 16
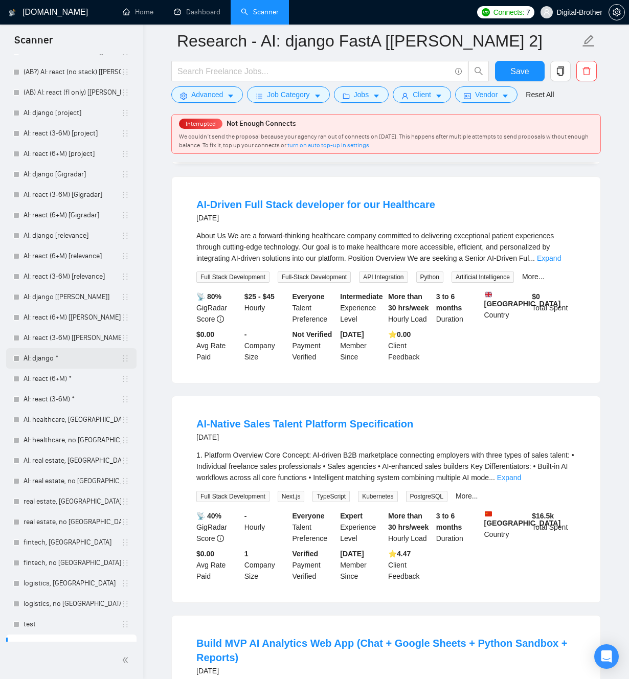
scroll to position [13667, 0]
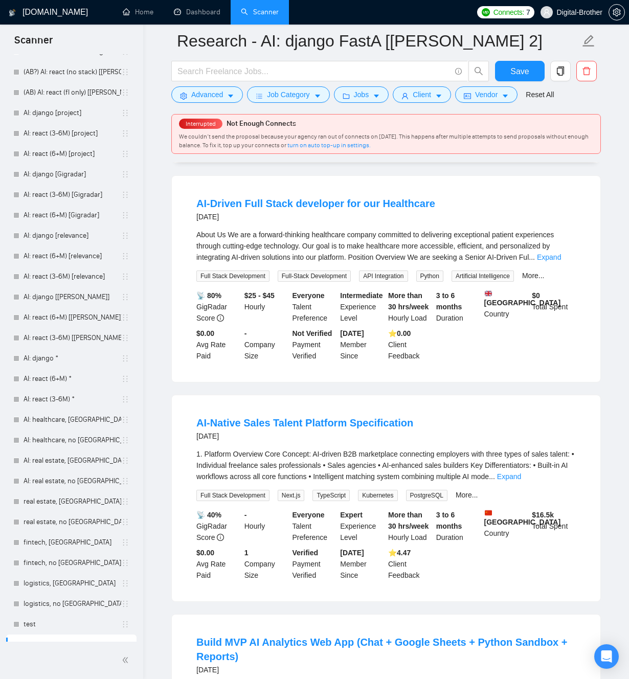
click at [529, 42] on link "Expand" at bounding box center [517, 38] width 24 height 8
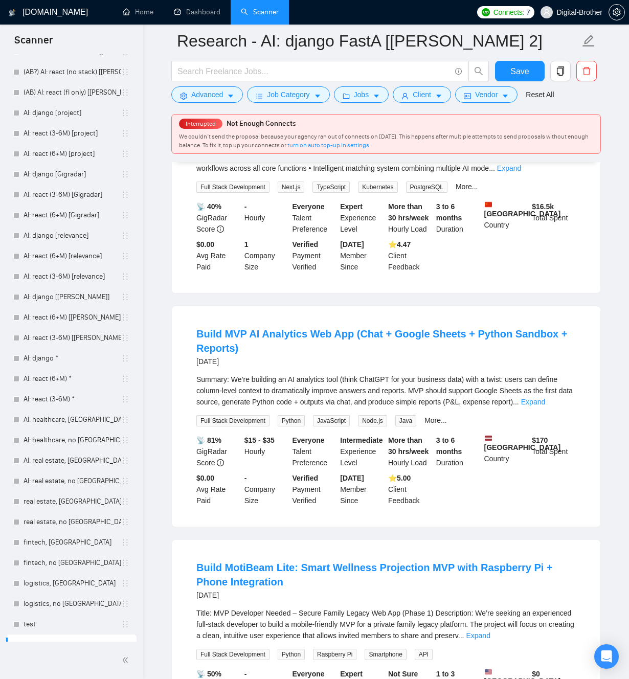
scroll to position [14112, 0]
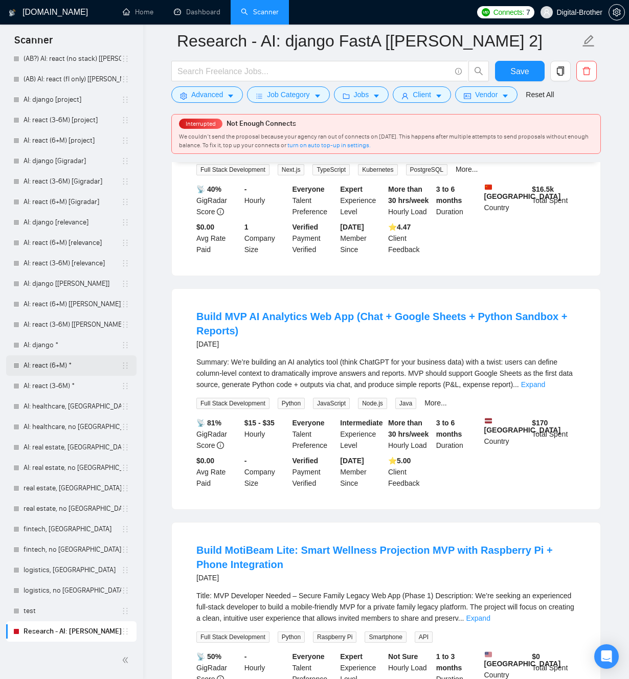
scroll to position [14343, 0]
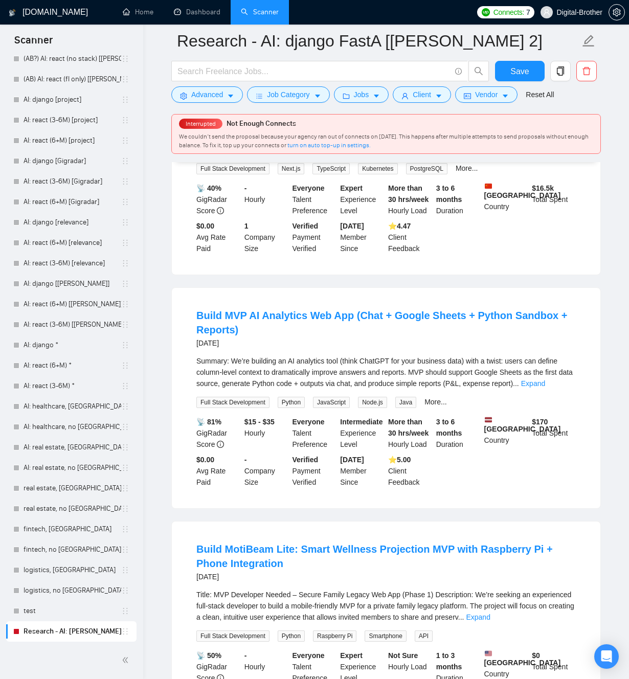
click at [521, 154] on link "Expand" at bounding box center [509, 150] width 24 height 8
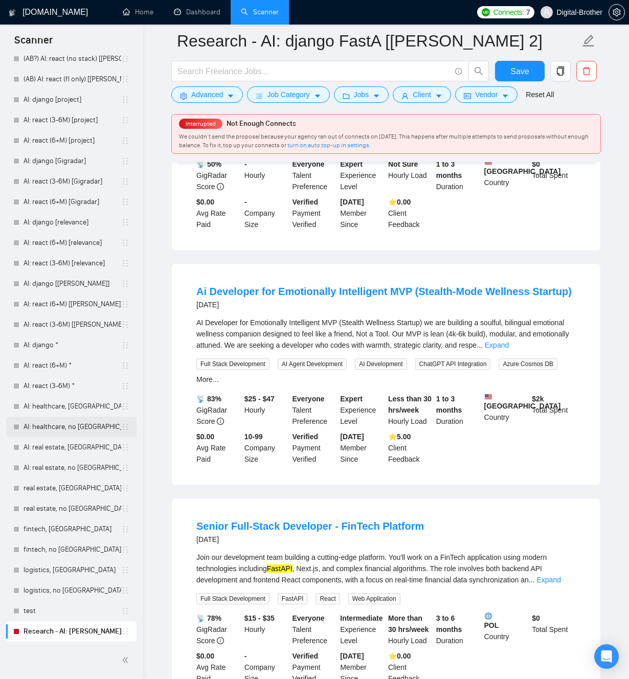
scroll to position [15085, 0]
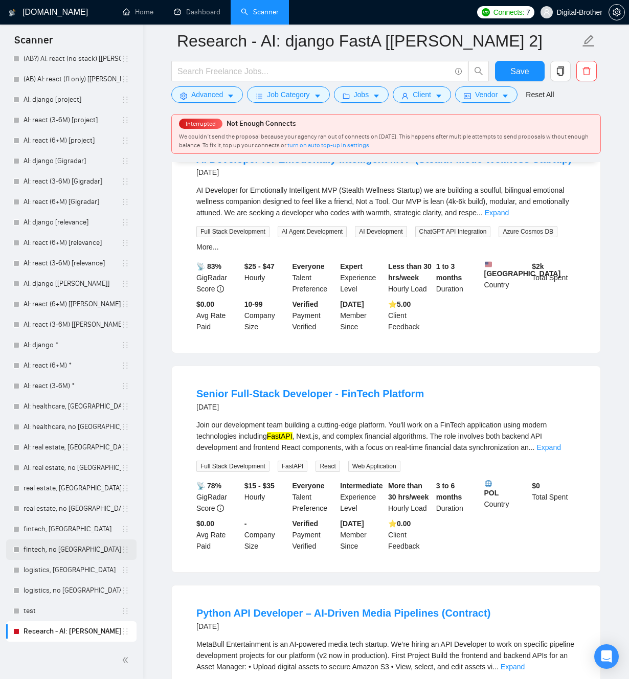
scroll to position [15448, 0]
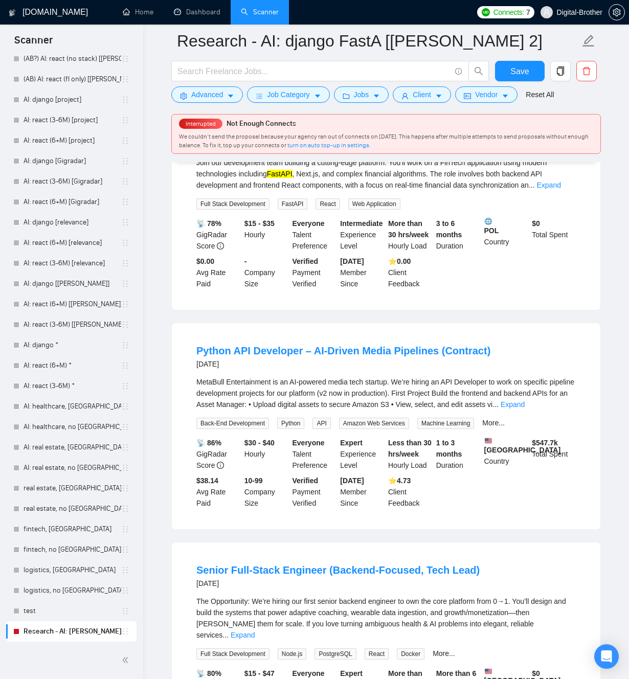
scroll to position [15814, 0]
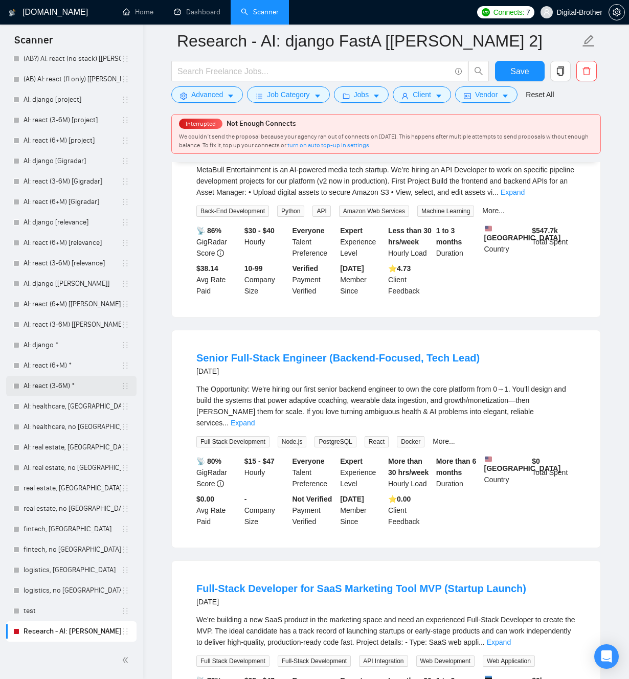
scroll to position [16200, 0]
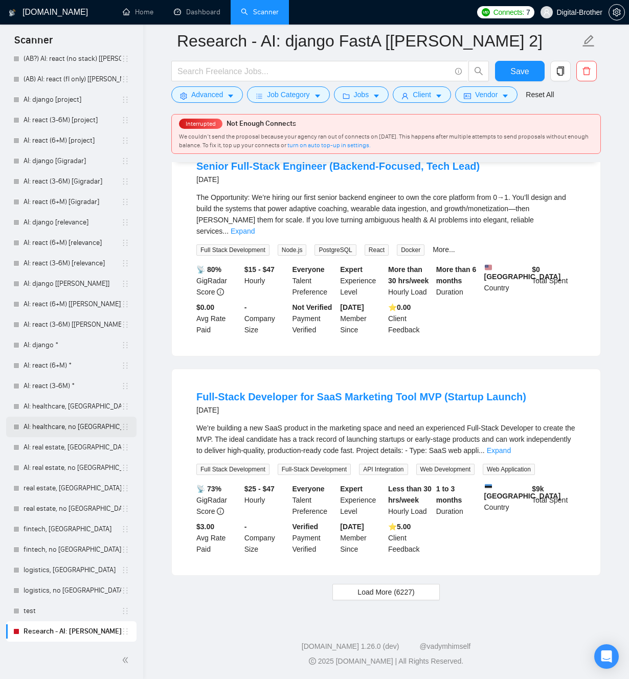
scroll to position [16533, 0]
click at [524, 5] on link "Expand" at bounding box center [512, 0] width 24 height 8
click at [255, 235] on link "Expand" at bounding box center [243, 231] width 24 height 8
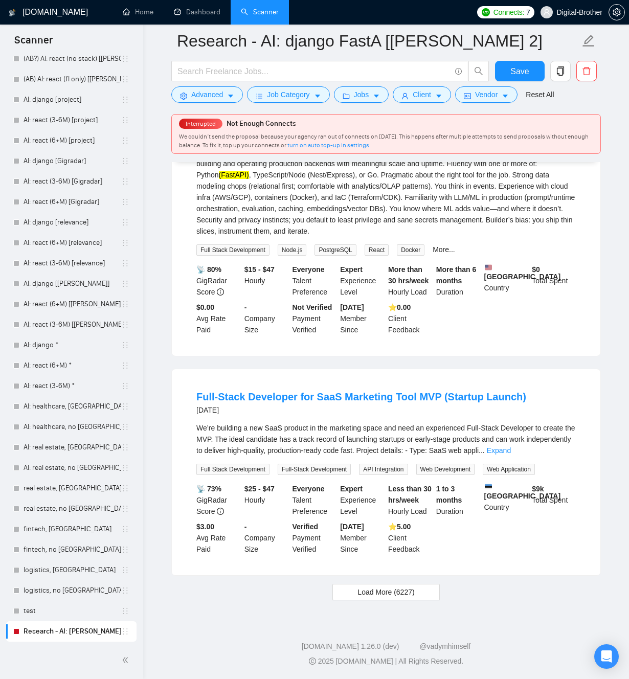
scroll to position [16928, 0]
click at [511, 449] on link "Expand" at bounding box center [499, 450] width 24 height 8
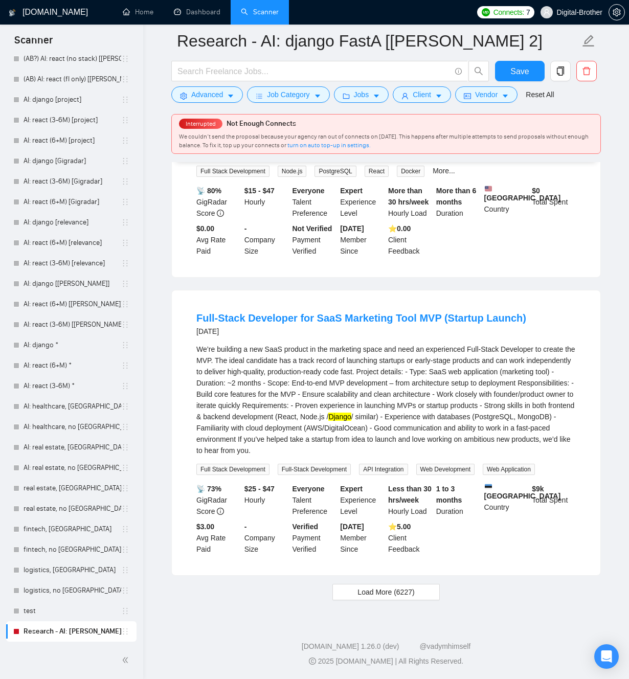
scroll to position [17006, 0]
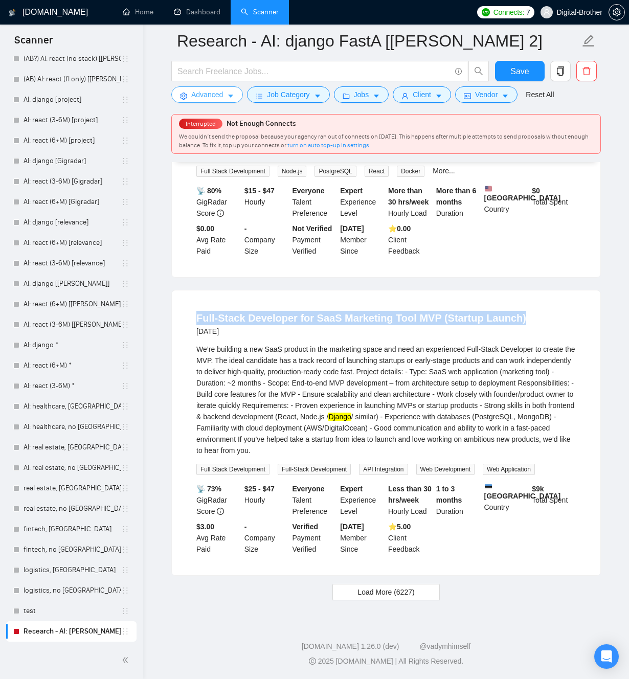
click at [218, 97] on span "Advanced" at bounding box center [207, 94] width 32 height 11
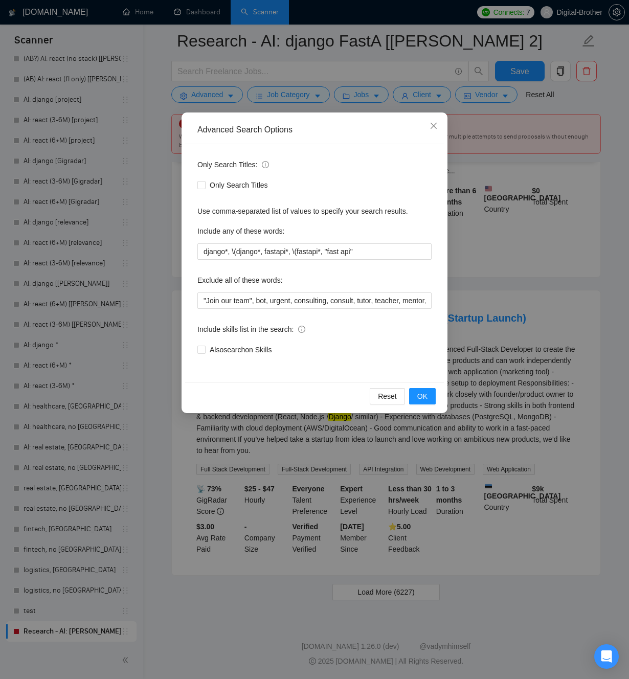
click at [228, 580] on div "Advanced Search Options Only Search Titles: Only Search Titles Use comma-separa…" at bounding box center [314, 339] width 629 height 679
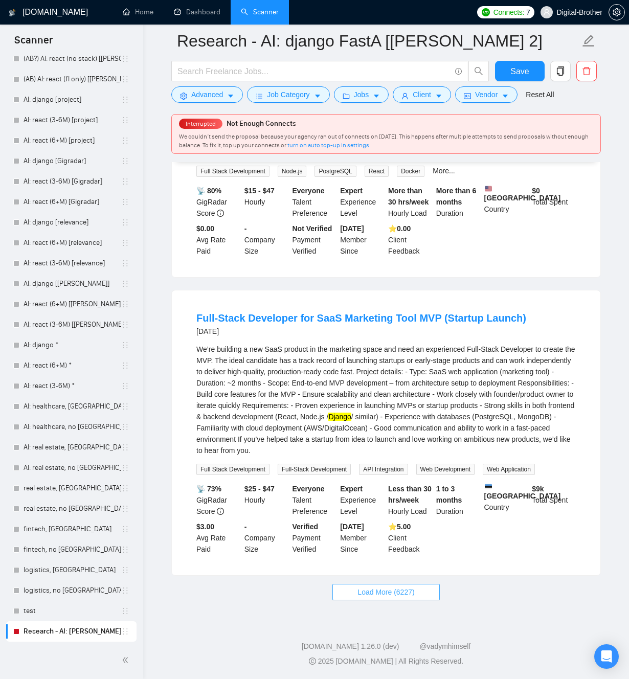
click at [377, 596] on span "Load More (6227)" at bounding box center [385, 591] width 57 height 11
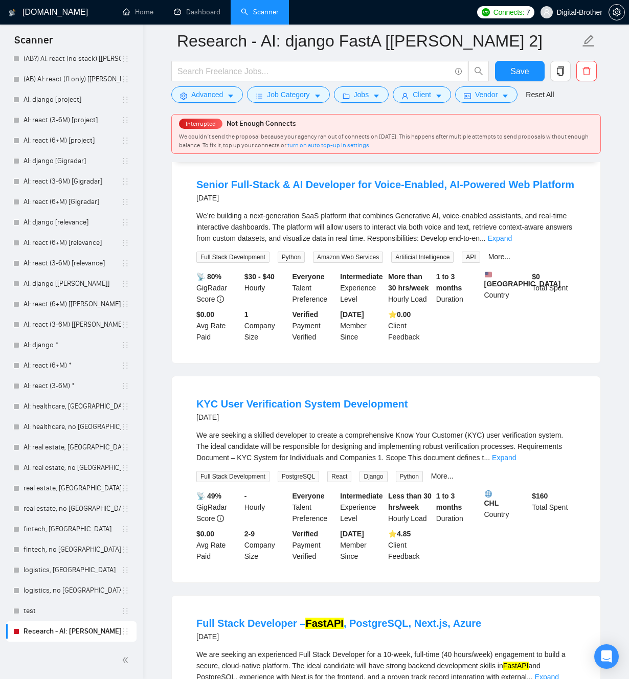
scroll to position [17484, 0]
click at [543, 22] on link "Expand" at bounding box center [531, 18] width 24 height 8
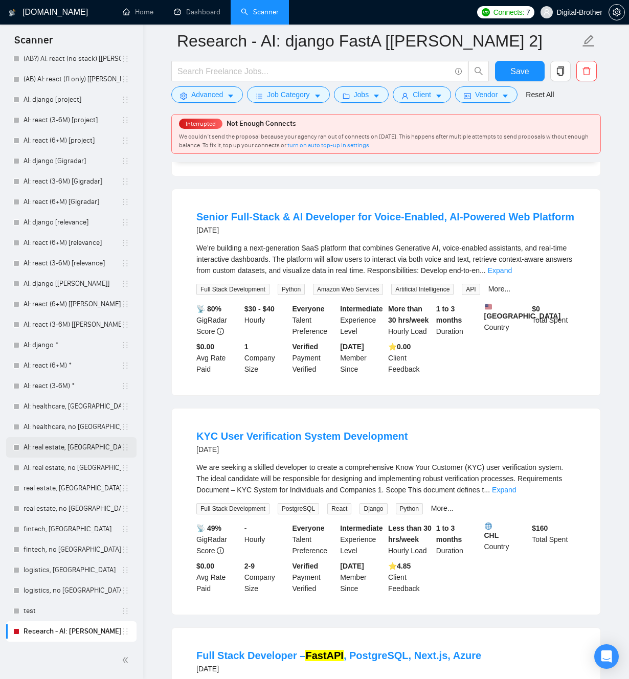
scroll to position [17664, 0]
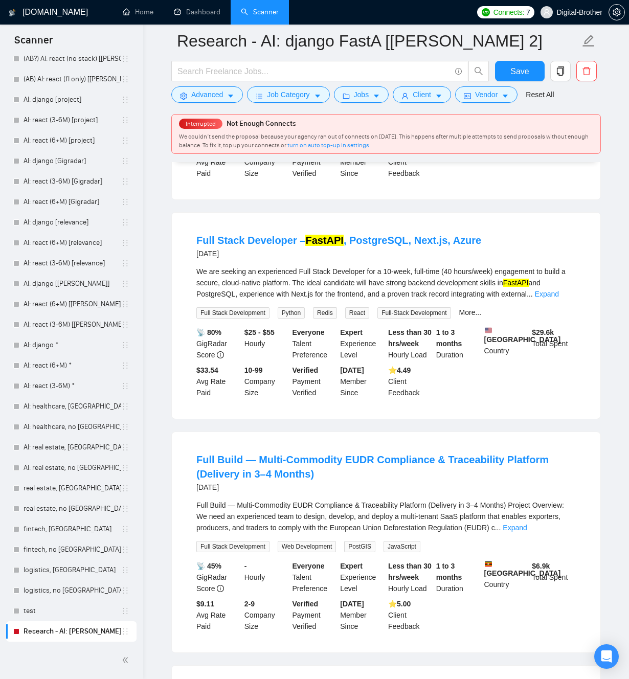
scroll to position [18080, 0]
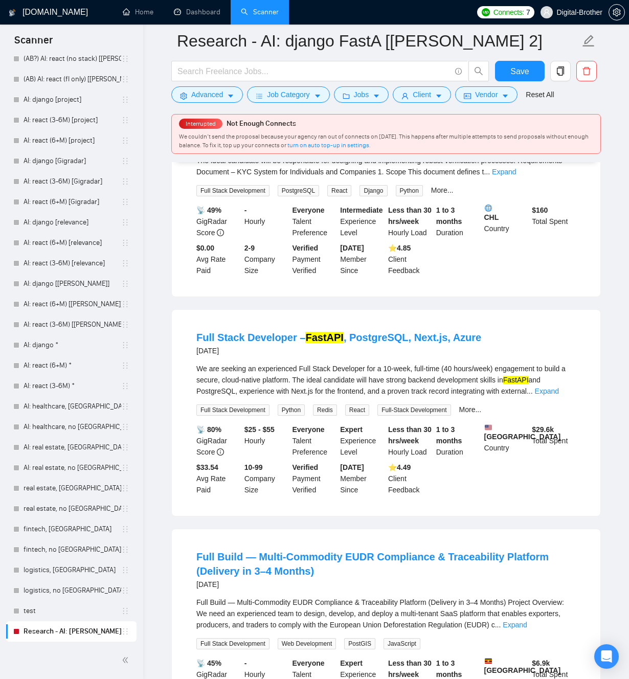
scroll to position [18105, 0]
